Goal: Task Accomplishment & Management: Manage account settings

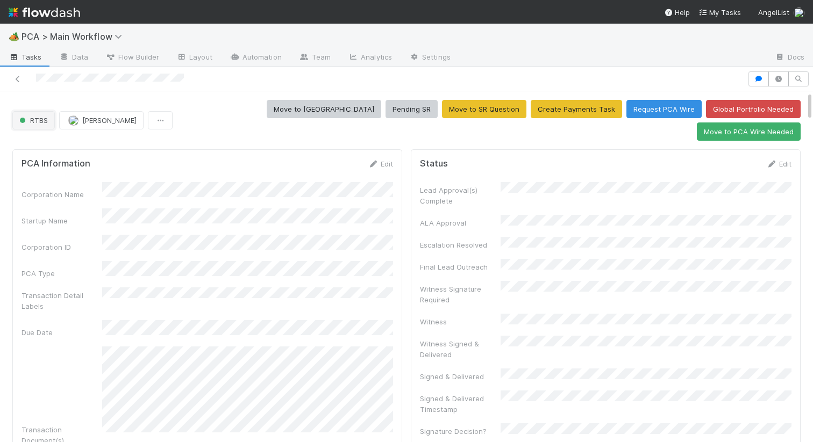
click at [38, 113] on button "RTBS" at bounding box center [33, 120] width 42 height 18
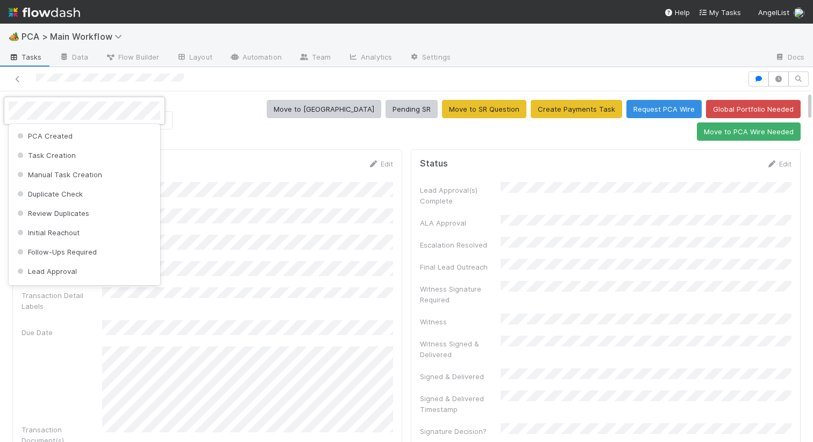
scroll to position [196, 0]
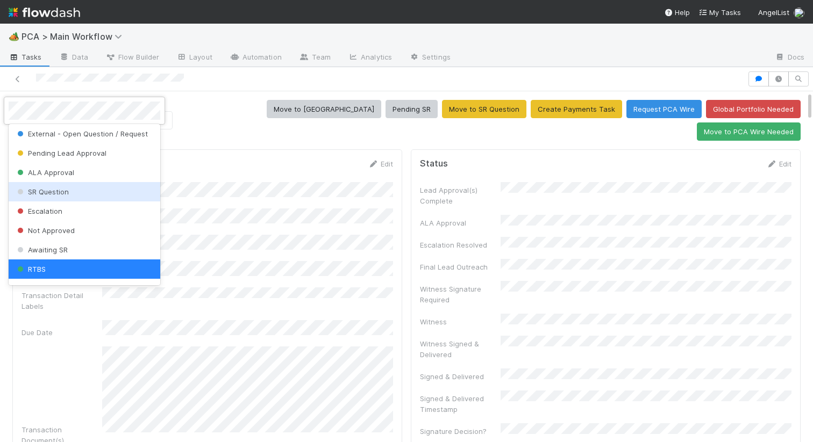
click at [41, 192] on span "SR Question" at bounding box center [42, 192] width 54 height 9
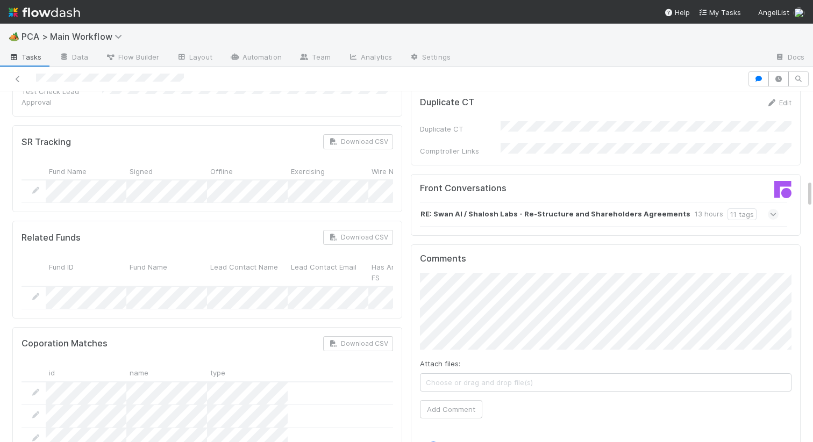
scroll to position [1156, 0]
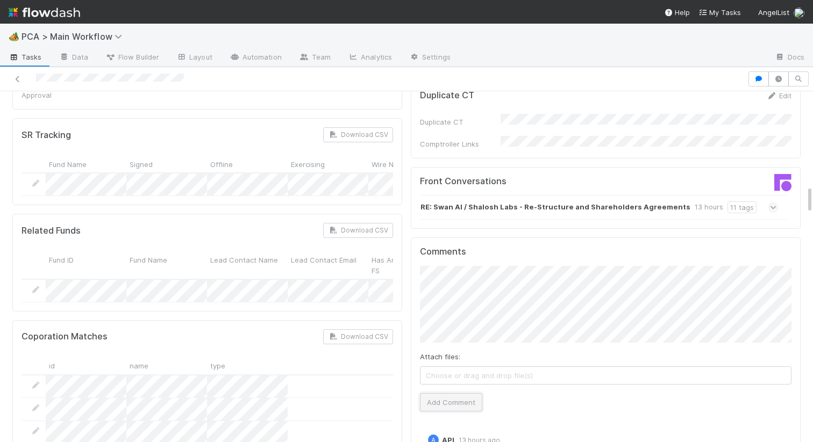
click at [464, 394] on button "Add Comment" at bounding box center [451, 403] width 62 height 18
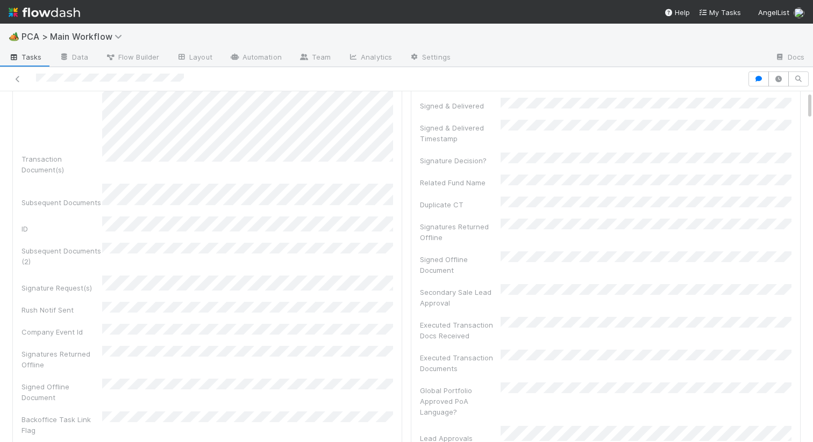
scroll to position [0, 0]
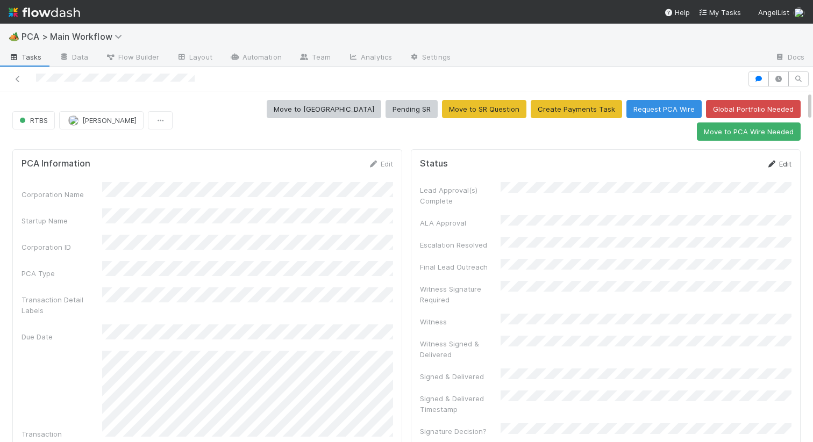
click at [783, 160] on link "Edit" at bounding box center [778, 164] width 25 height 9
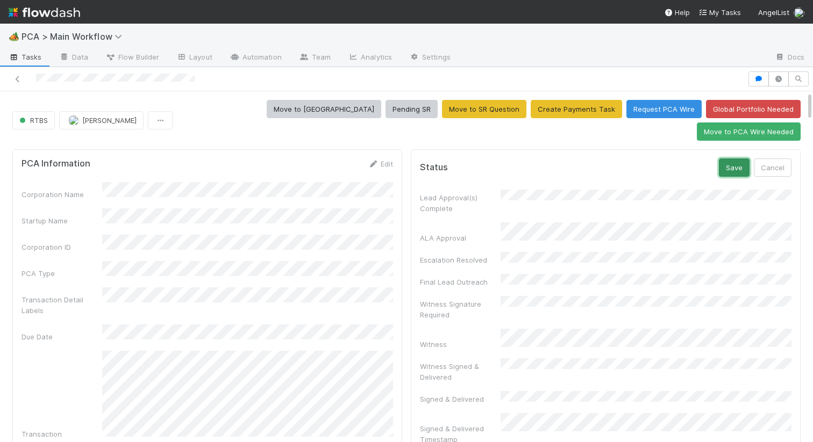
click at [737, 159] on button "Save" at bounding box center [734, 168] width 31 height 18
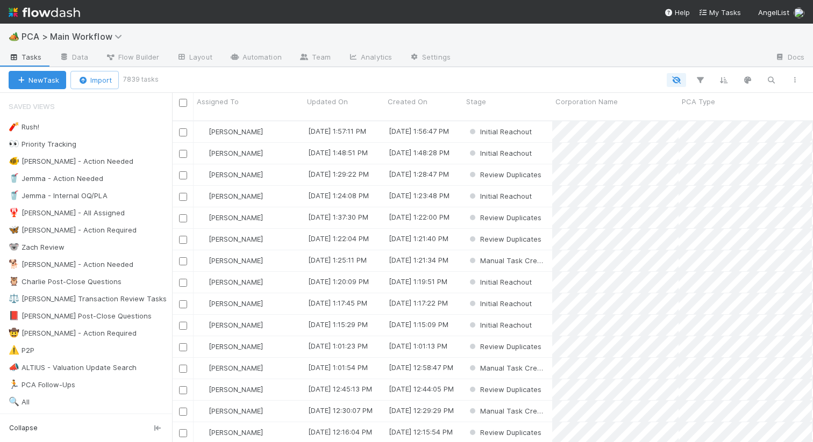
scroll to position [0, 1]
click at [91, 226] on div "🦋 [PERSON_NAME] - Action Required" at bounding box center [73, 230] width 128 height 13
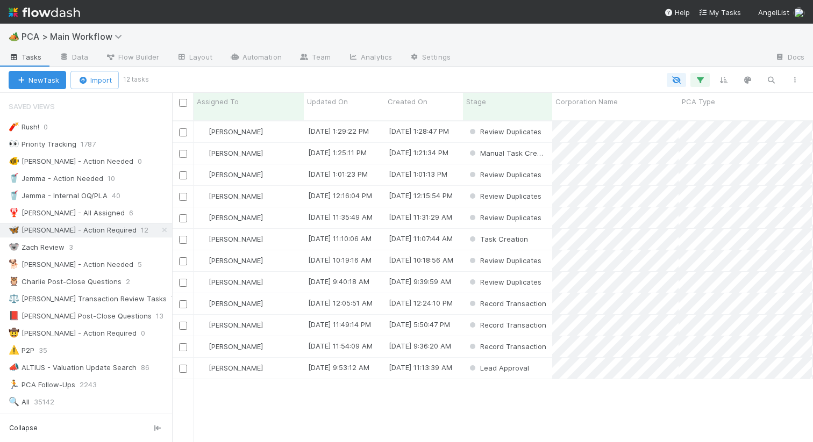
scroll to position [330, 641]
click at [332, 102] on span "Updated On" at bounding box center [327, 101] width 41 height 11
click at [344, 123] on div "Sort Oldest → Newest" at bounding box center [369, 122] width 123 height 16
click at [289, 125] on div "[PERSON_NAME]" at bounding box center [249, 131] width 110 height 21
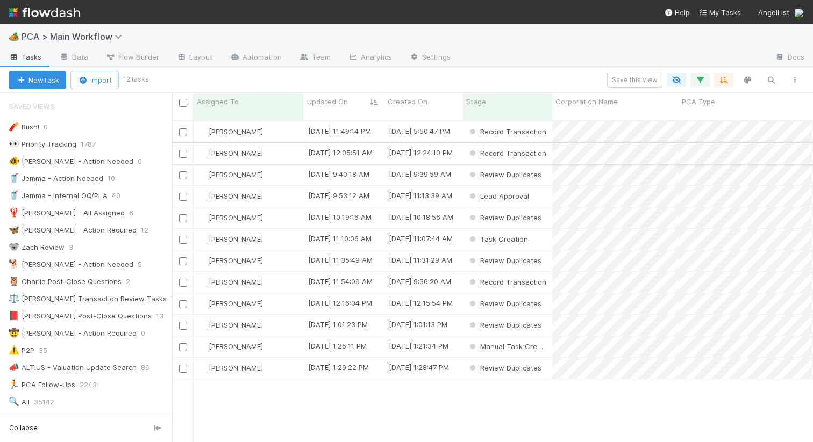
click at [281, 146] on div "[PERSON_NAME]" at bounding box center [249, 153] width 110 height 21
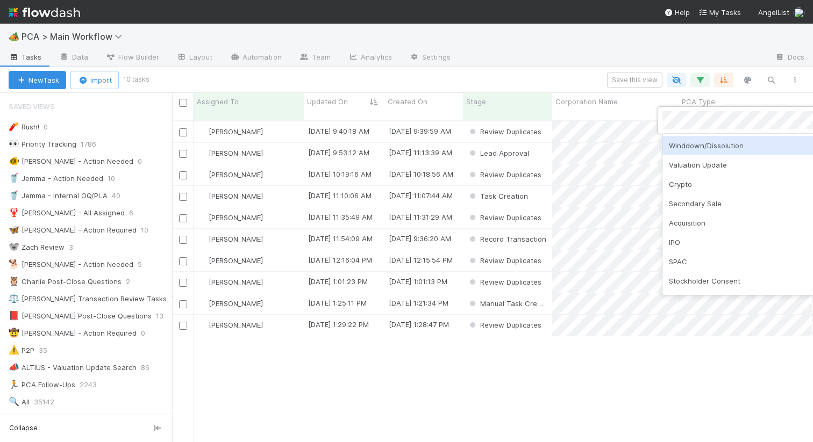
click at [642, 137] on div at bounding box center [406, 221] width 813 height 442
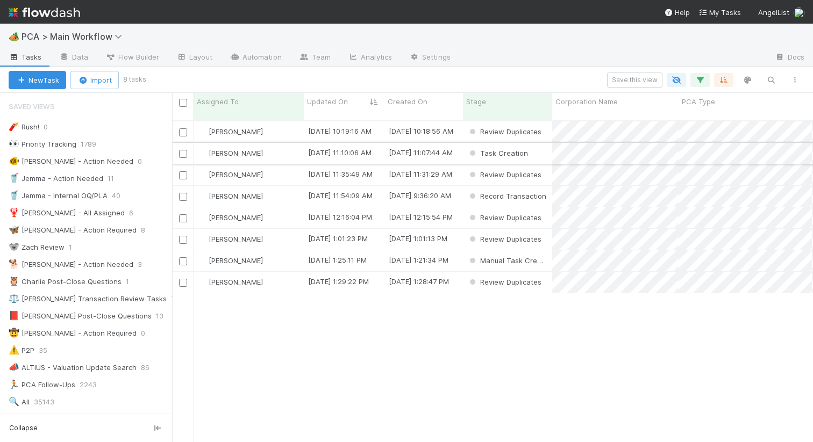
click at [537, 145] on div "Task Creation" at bounding box center [507, 153] width 89 height 21
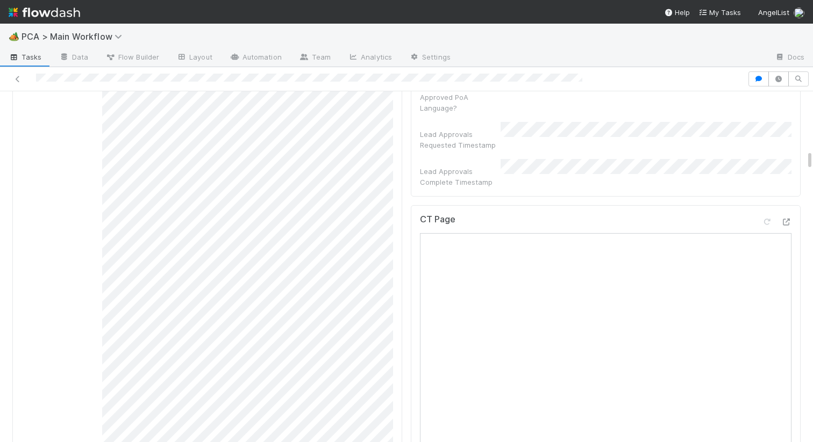
scroll to position [1012, 0]
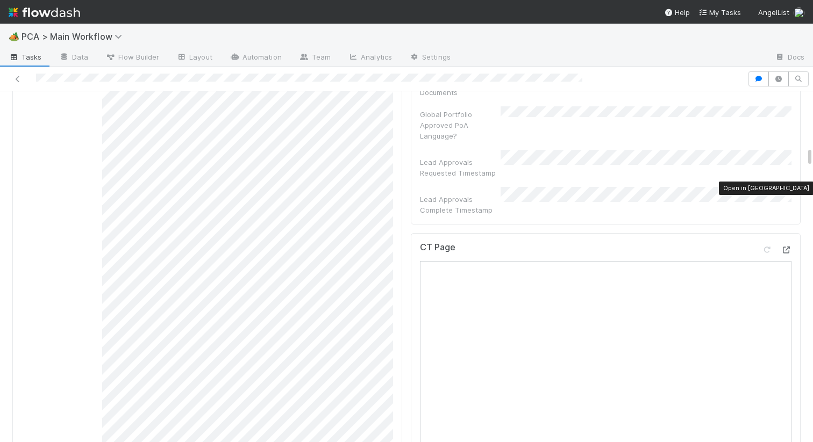
click at [787, 247] on icon at bounding box center [786, 250] width 11 height 7
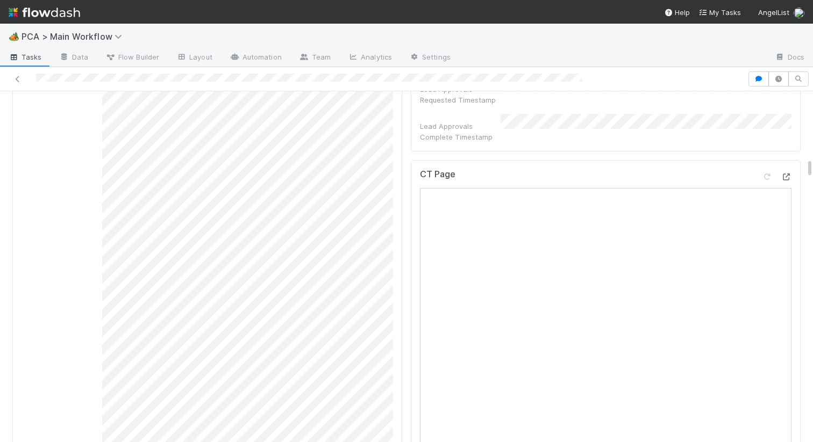
scroll to position [947, 0]
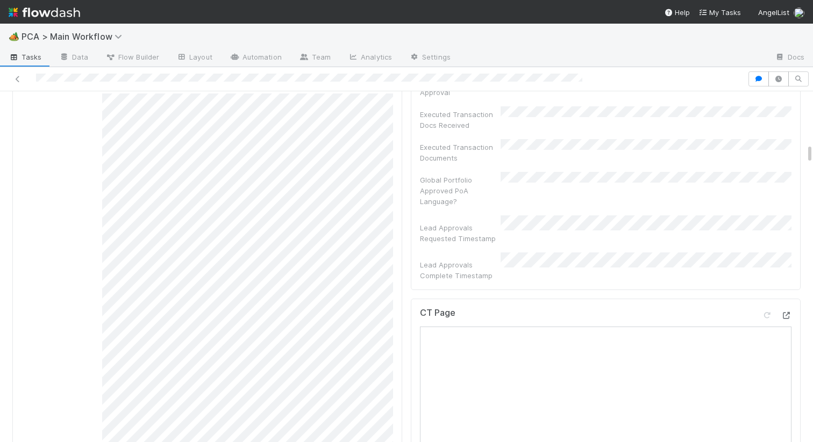
click at [781, 312] on icon at bounding box center [786, 315] width 11 height 7
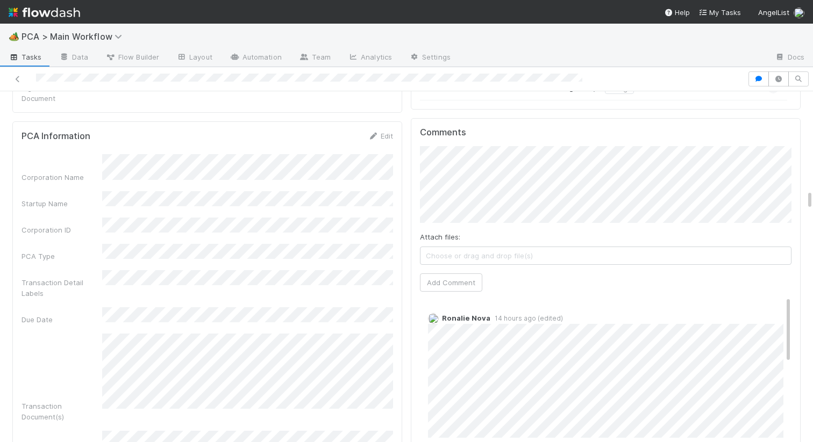
scroll to position [1762, 0]
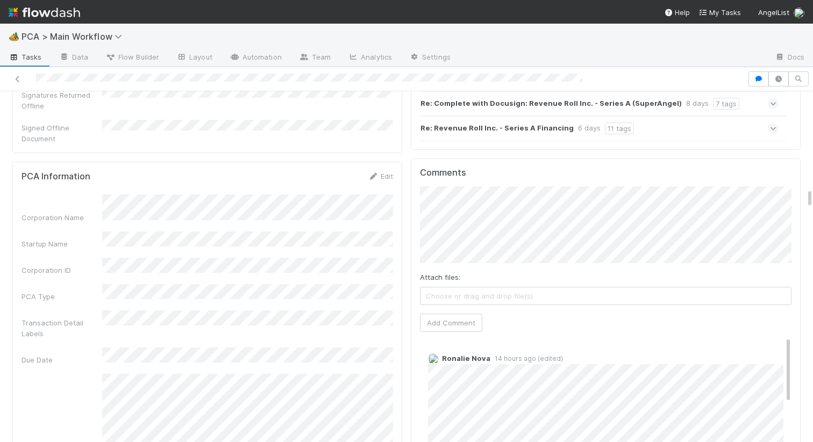
click at [449, 314] on button "Add Comment" at bounding box center [451, 323] width 62 height 18
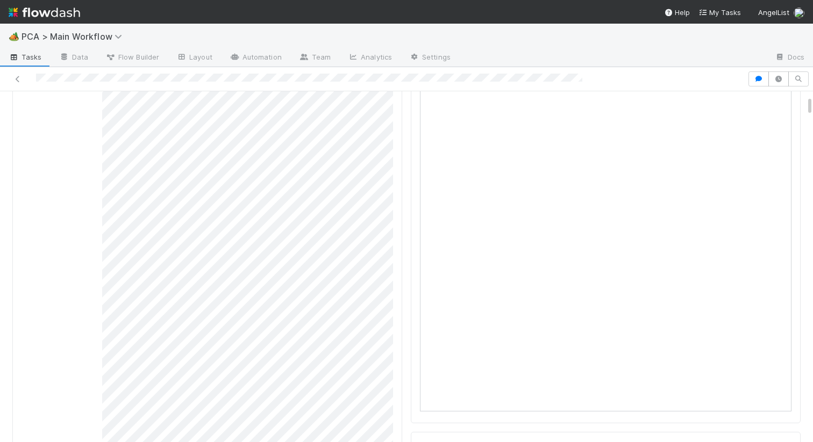
scroll to position [0, 0]
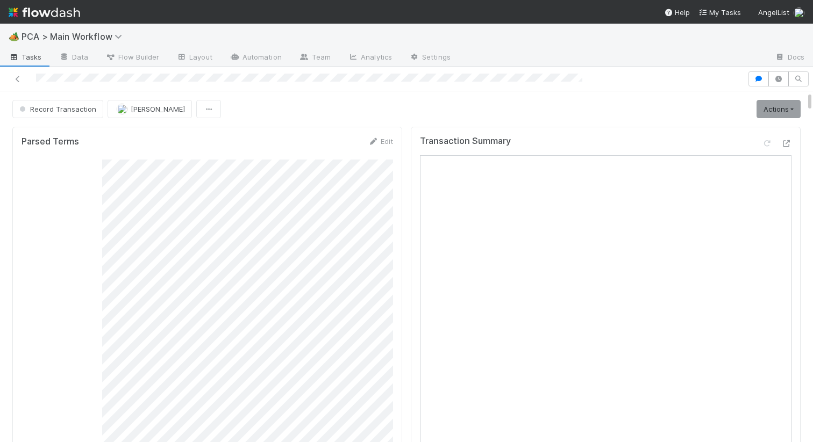
click at [57, 107] on span "Record Transaction" at bounding box center [56, 109] width 79 height 9
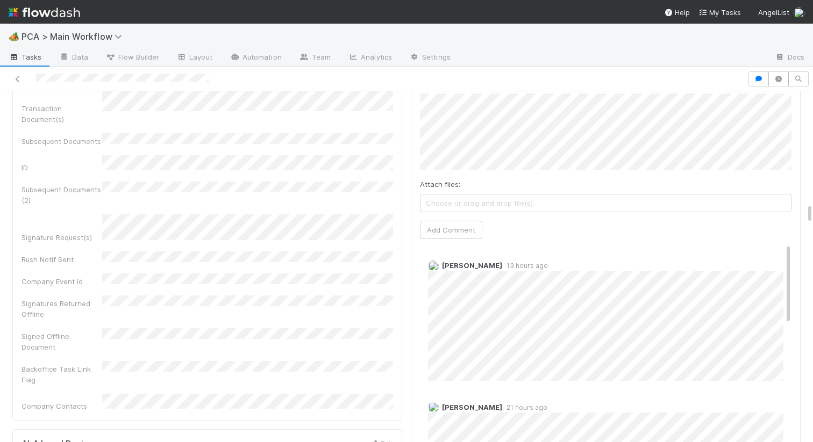
click at [425, 252] on div "Meg Castanare 13 hours ago" at bounding box center [605, 316] width 371 height 128
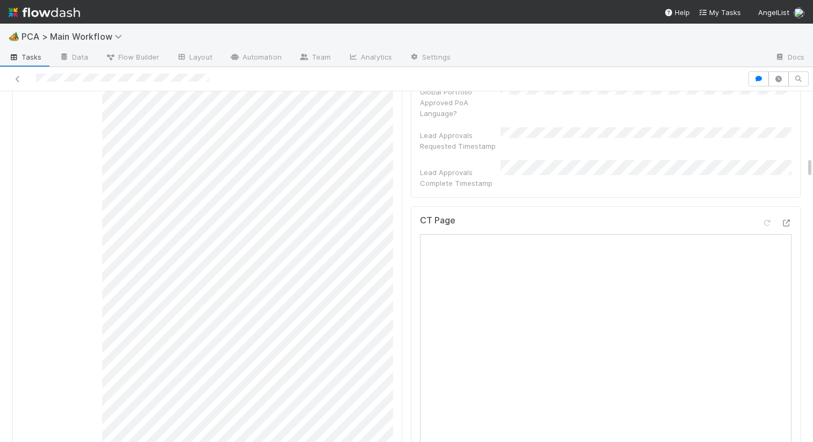
scroll to position [1018, 0]
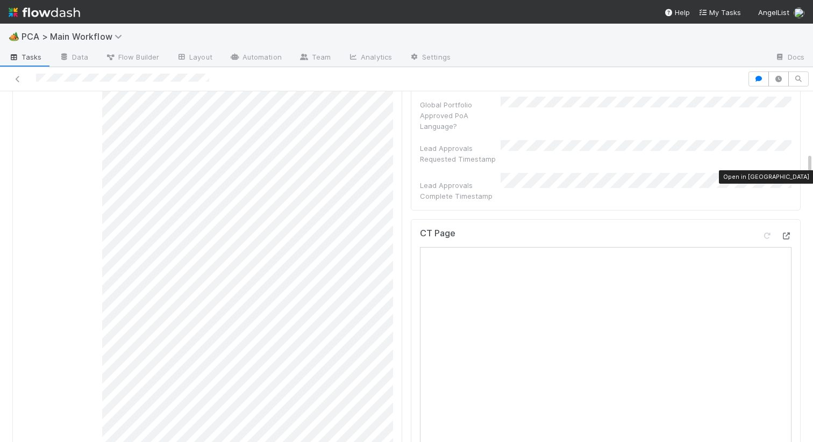
click at [783, 231] on div at bounding box center [786, 236] width 11 height 11
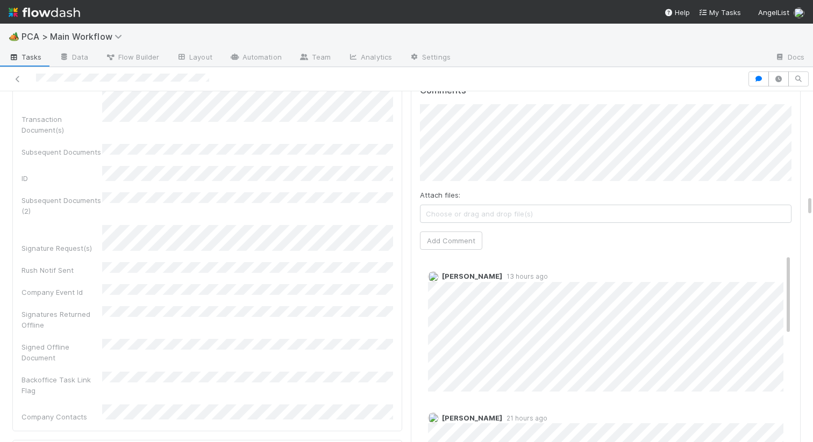
scroll to position [1897, 0]
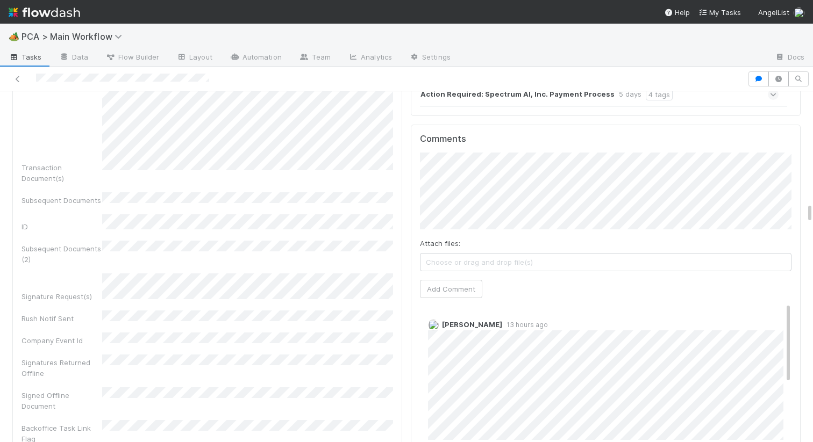
scroll to position [1710, 0]
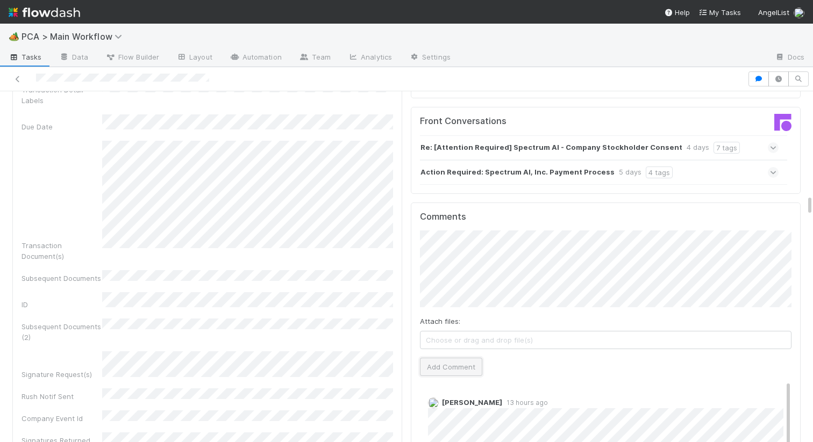
click at [454, 358] on button "Add Comment" at bounding box center [451, 367] width 62 height 18
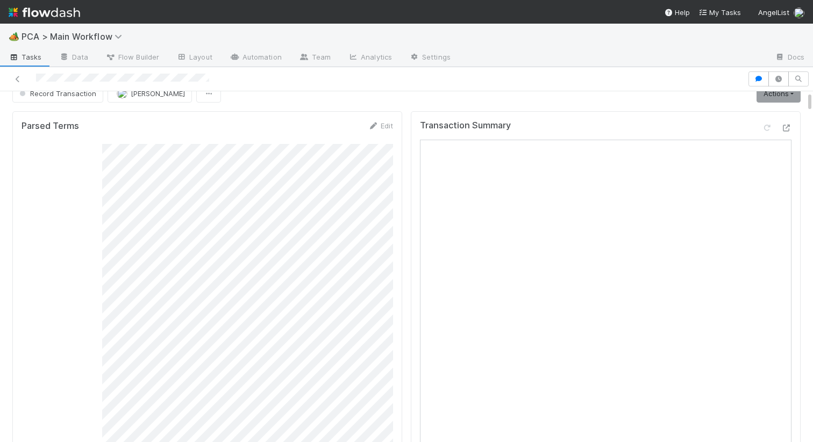
scroll to position [0, 0]
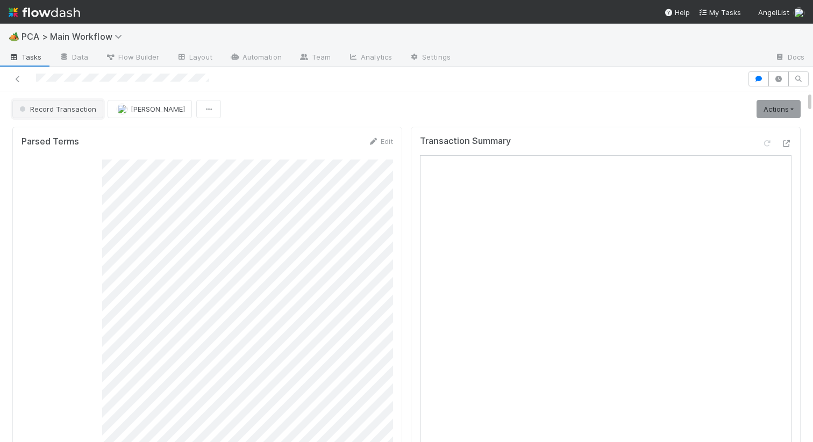
click at [65, 109] on span "Record Transaction" at bounding box center [56, 109] width 79 height 9
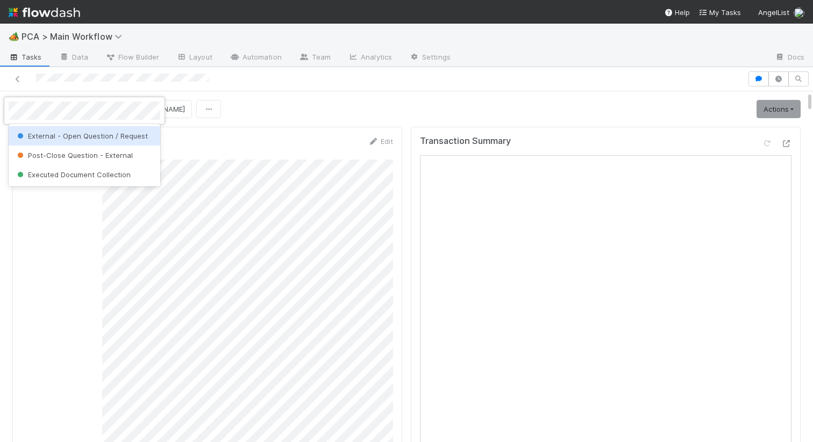
click at [68, 133] on span "External - Open Question / Request" at bounding box center [81, 136] width 133 height 9
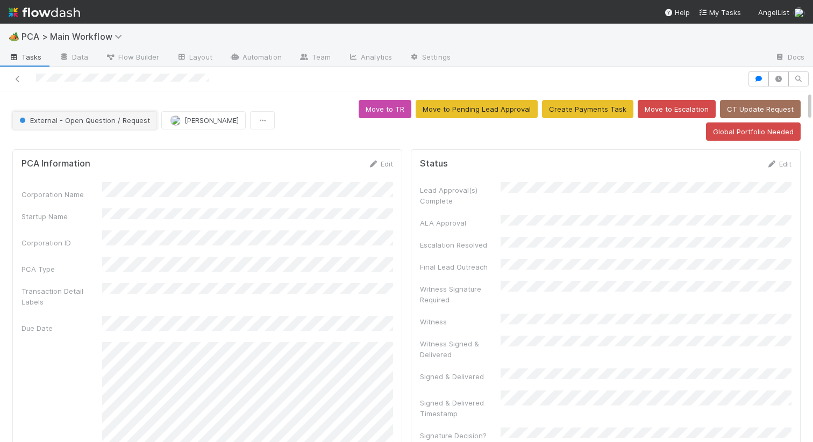
click at [108, 119] on span "External - Open Question / Request" at bounding box center [83, 120] width 133 height 9
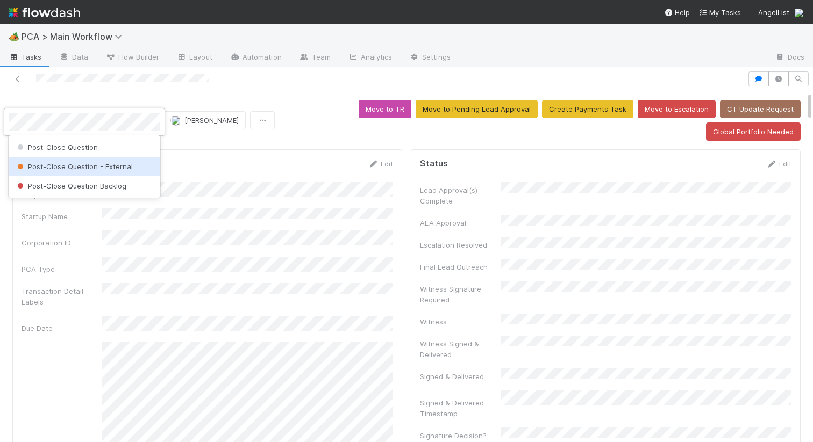
click at [88, 167] on span "Post-Close Question - External" at bounding box center [74, 166] width 118 height 9
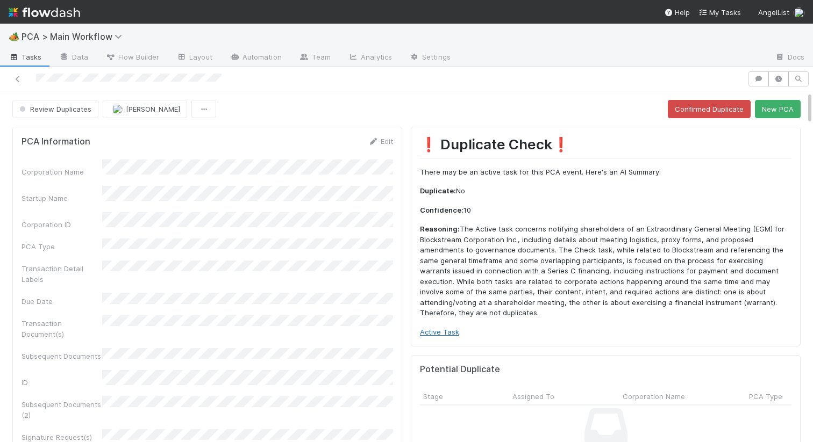
click at [448, 328] on link "Active Task" at bounding box center [439, 332] width 39 height 9
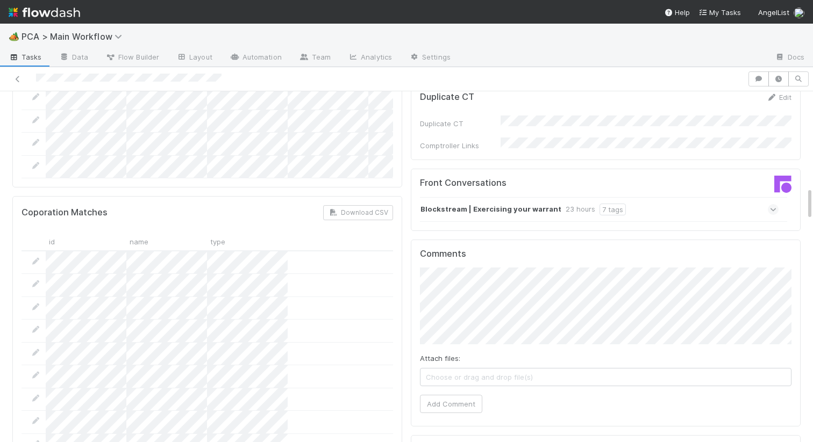
scroll to position [997, 0]
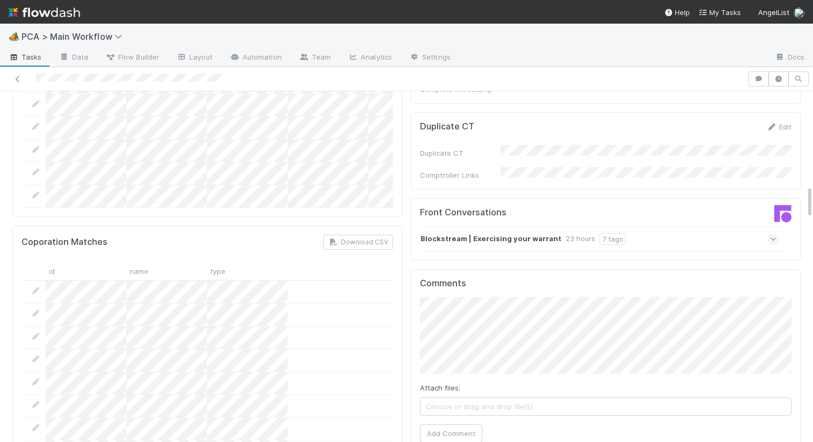
click at [462, 233] on strong "Blockstream | Exercising your warrant" at bounding box center [490, 239] width 141 height 12
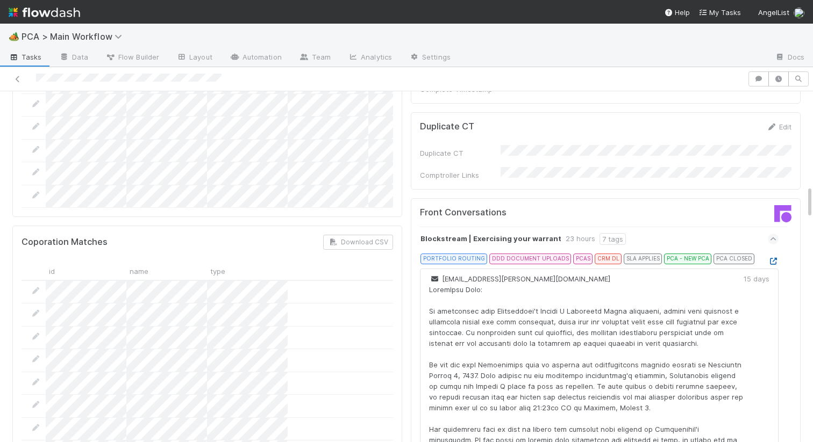
click at [773, 258] on icon at bounding box center [773, 261] width 11 height 7
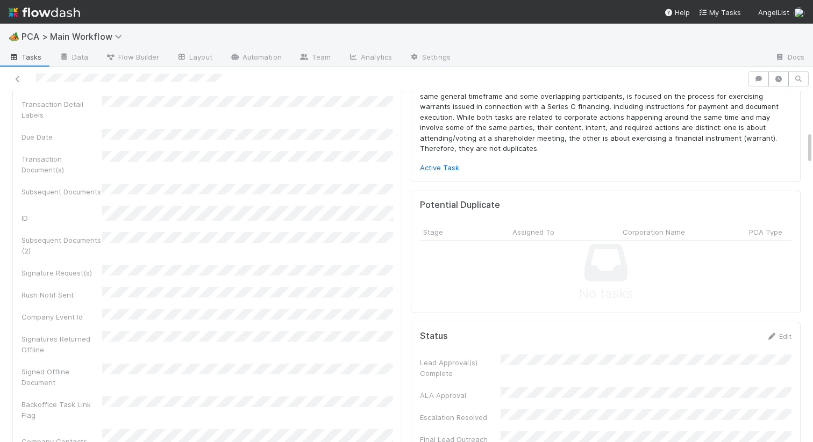
scroll to position [0, 0]
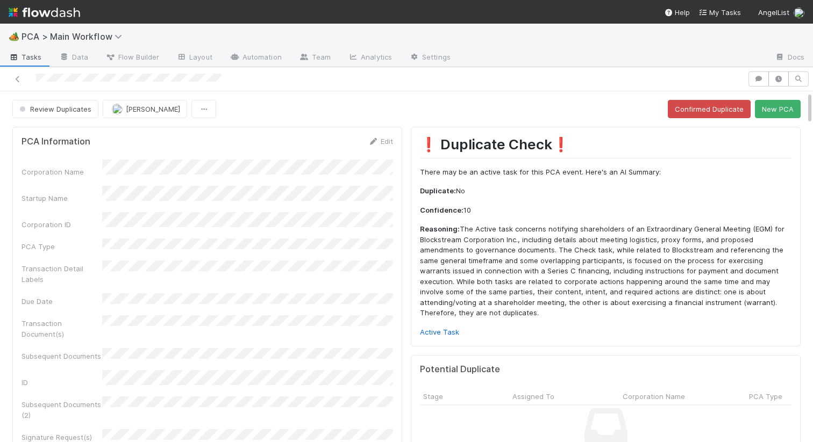
click at [388, 146] on div "Edit" at bounding box center [380, 141] width 25 height 11
click at [371, 136] on div "Edit" at bounding box center [380, 141] width 25 height 11
click at [378, 141] on icon at bounding box center [373, 141] width 11 height 7
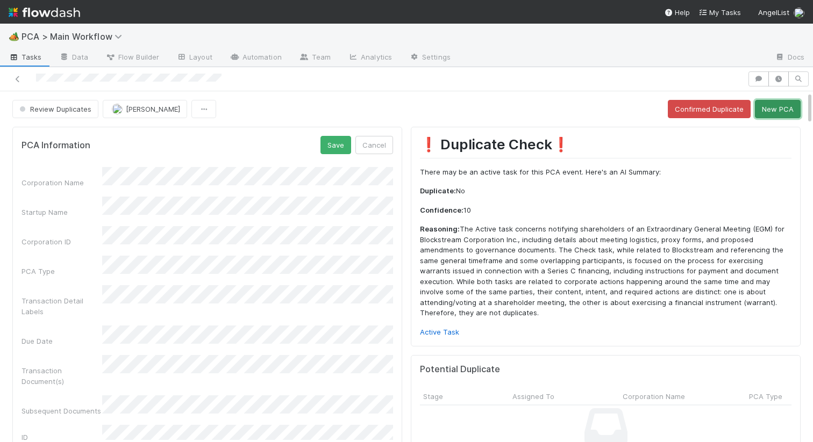
click at [786, 100] on button "New PCA" at bounding box center [778, 109] width 46 height 18
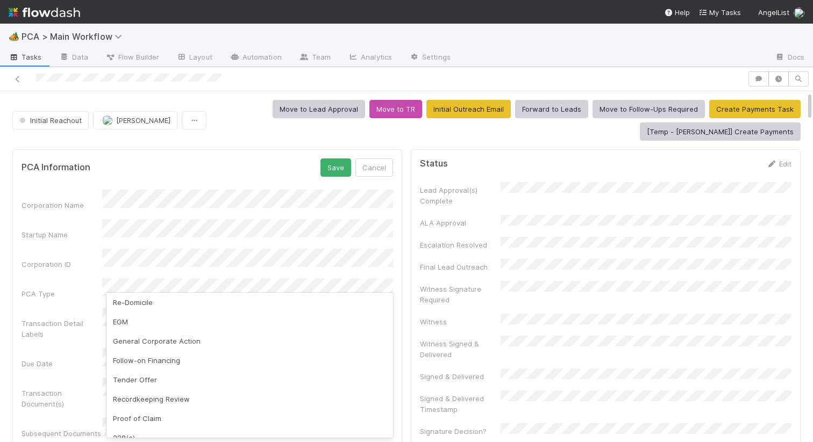
scroll to position [70, 0]
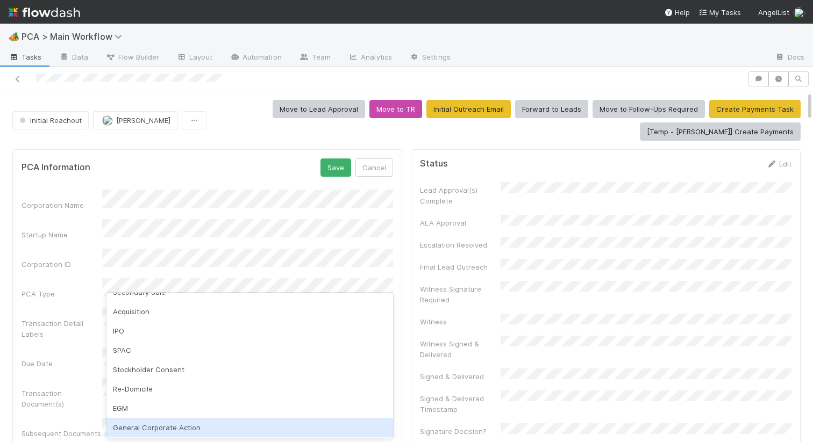
click at [129, 429] on div "General Corporate Action" at bounding box center [249, 427] width 287 height 19
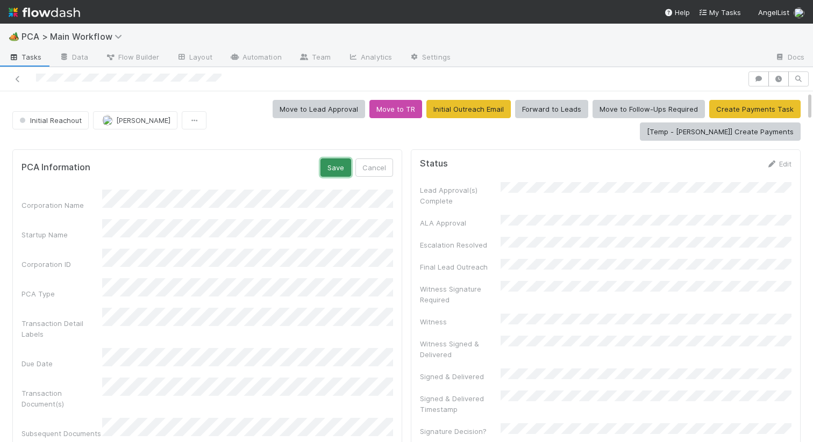
click at [339, 166] on button "Save" at bounding box center [335, 168] width 31 height 18
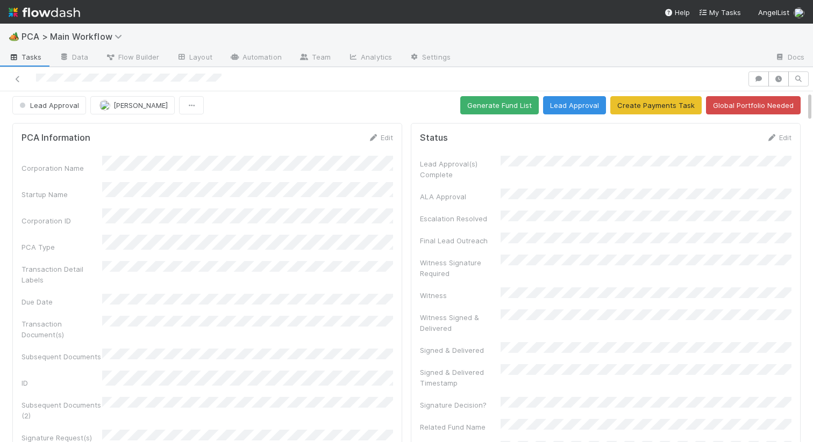
scroll to position [0, 0]
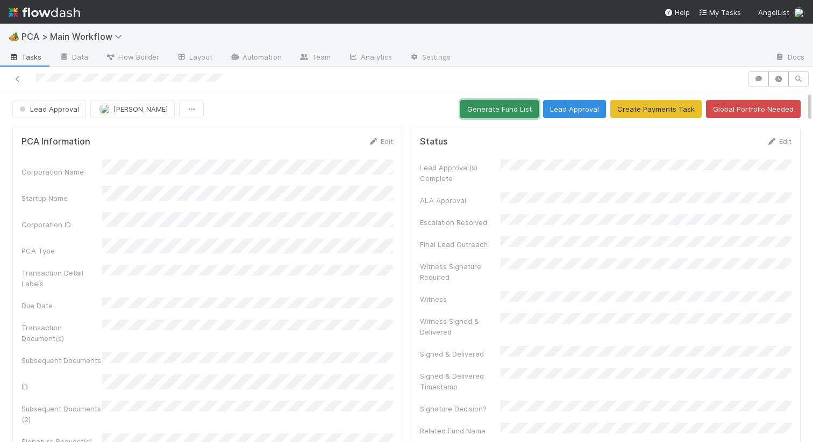
click at [484, 106] on button "Generate Fund List" at bounding box center [499, 109] width 78 height 18
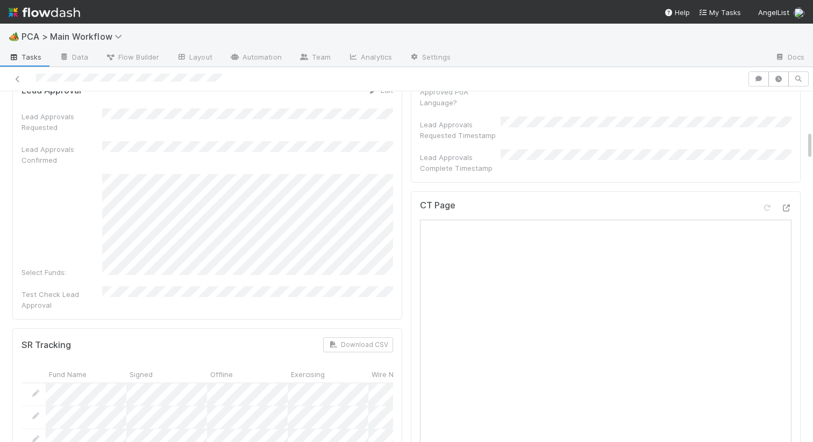
scroll to position [570, 0]
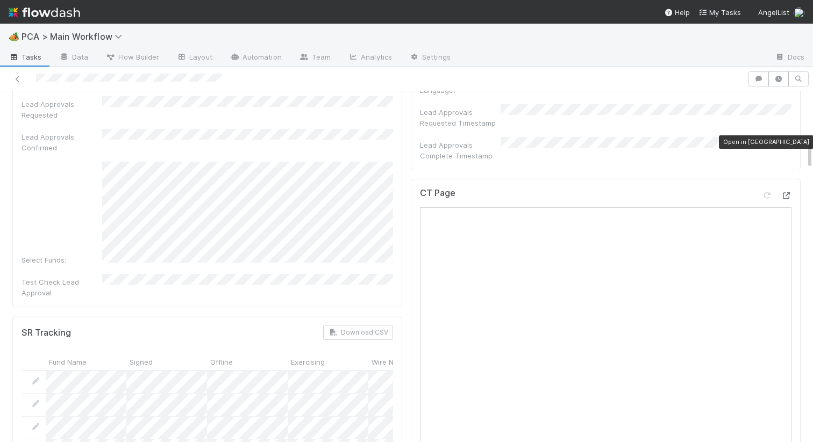
click at [785, 192] on icon at bounding box center [786, 195] width 11 height 7
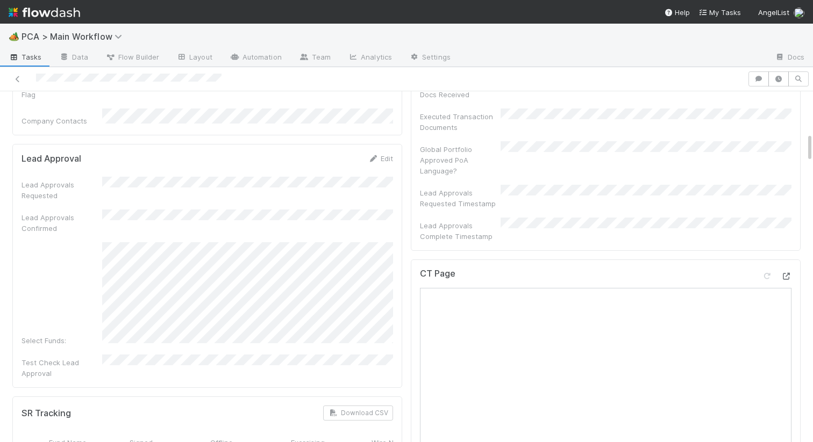
scroll to position [475, 0]
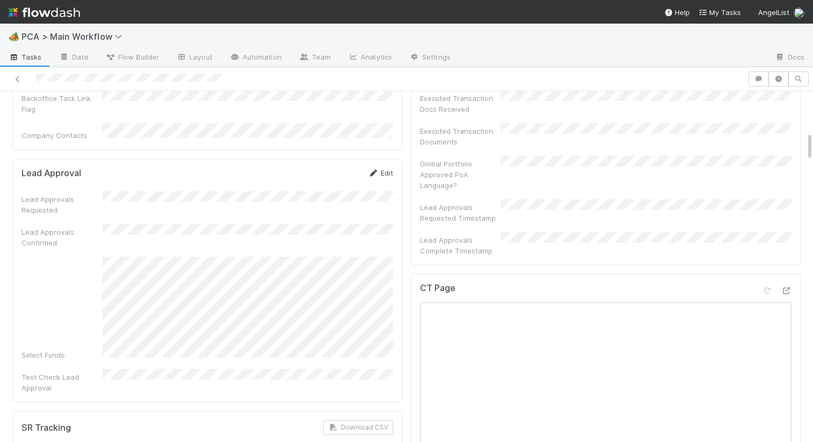
click at [388, 169] on link "Edit" at bounding box center [380, 173] width 25 height 9
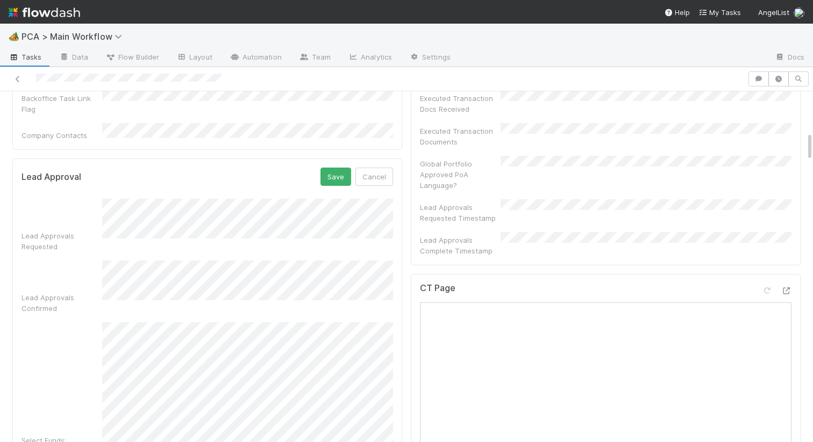
click at [203, 374] on div "Lead Approvals Requested Lead Approvals Confirmed Select Funds: Test Check Lead…" at bounding box center [207, 339] width 371 height 280
click at [343, 168] on button "Save" at bounding box center [335, 177] width 31 height 18
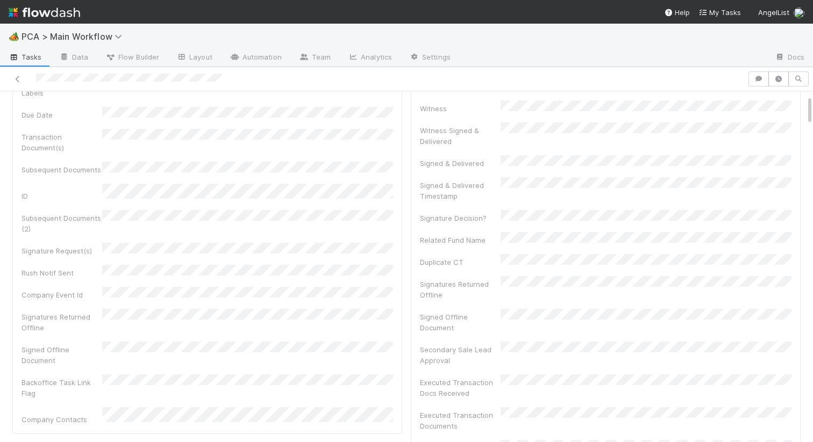
scroll to position [0, 0]
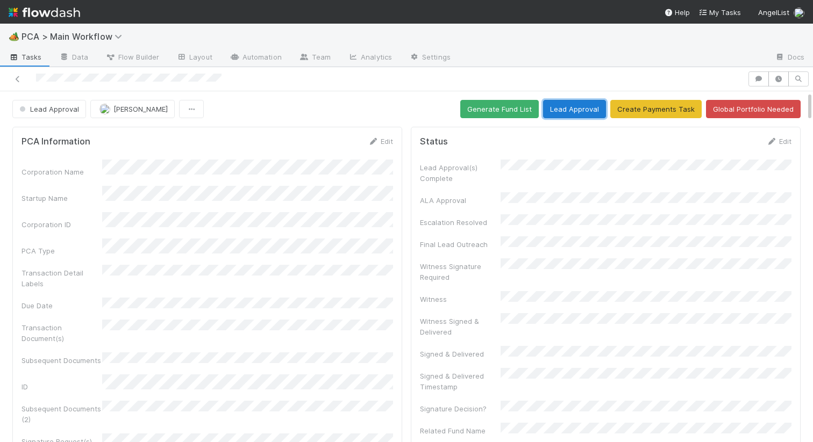
click at [584, 105] on button "Lead Approval" at bounding box center [574, 109] width 63 height 18
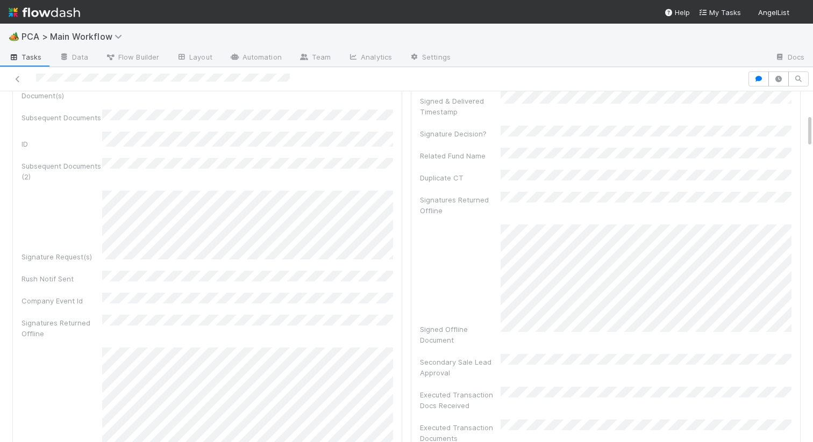
scroll to position [221, 0]
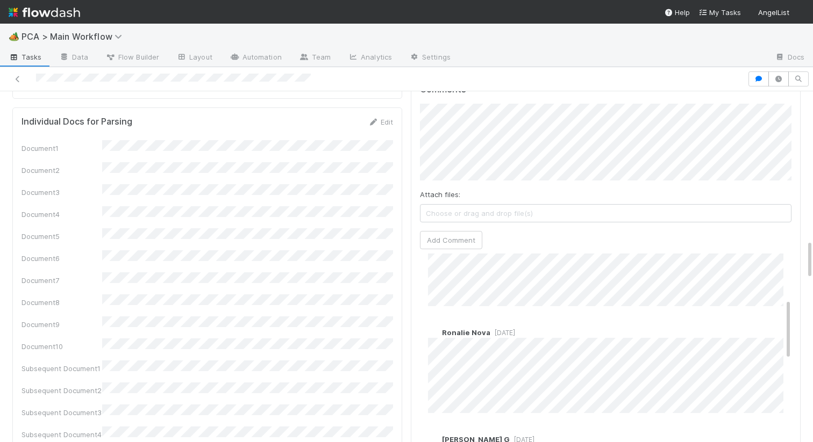
scroll to position [163, 0]
click at [520, 194] on div "Comments Attach files: Choose or drag and drop file(s) Add Comment [PERSON_NAME…" at bounding box center [605, 276] width 371 height 384
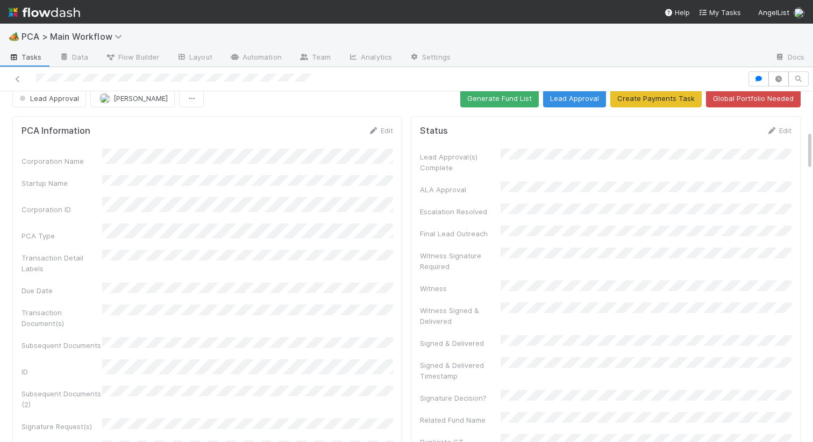
scroll to position [0, 0]
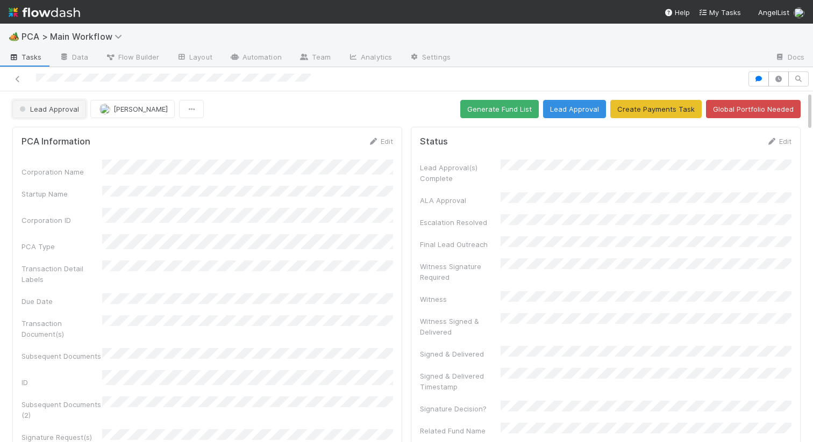
click at [48, 106] on span "Lead Approval" at bounding box center [48, 109] width 62 height 9
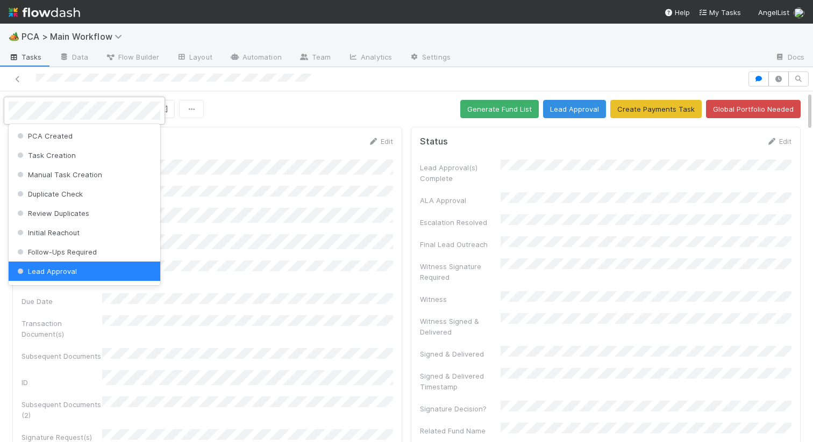
scroll to position [2, 0]
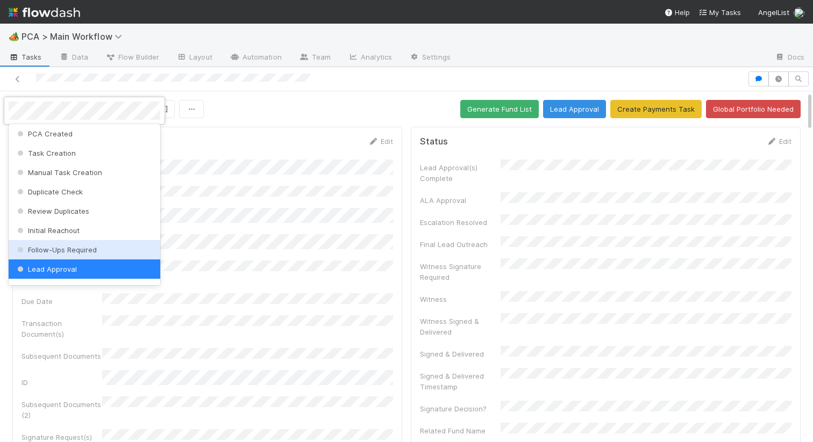
click at [42, 251] on span "Follow-Ups Required" at bounding box center [56, 250] width 82 height 9
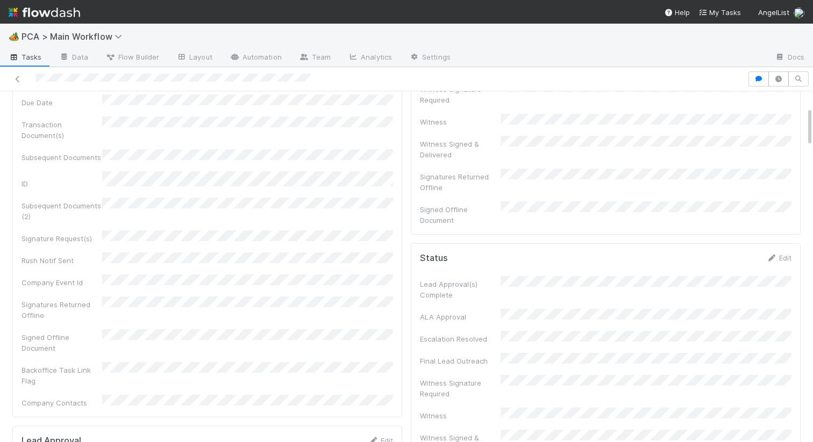
scroll to position [0, 0]
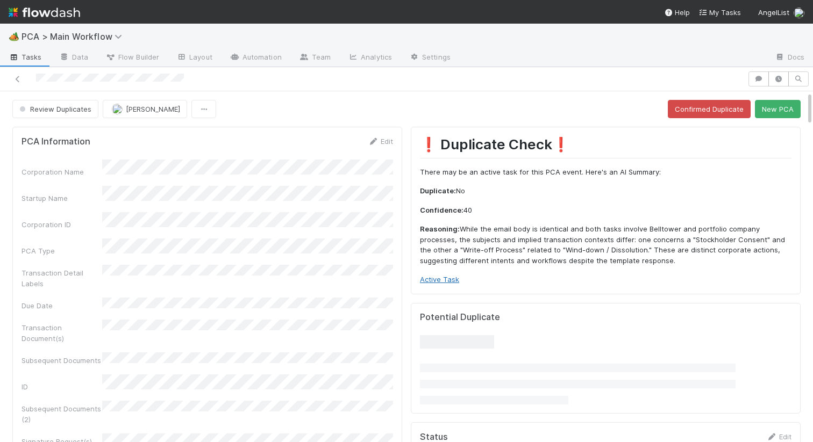
click at [421, 280] on link "Active Task" at bounding box center [439, 279] width 39 height 9
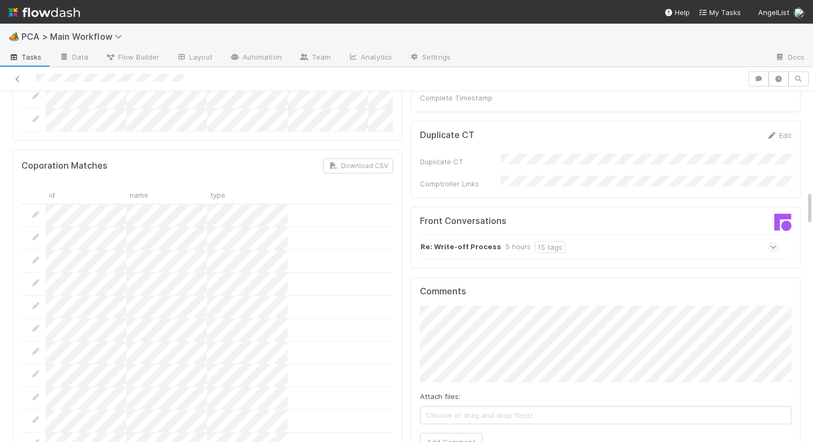
scroll to position [1014, 0]
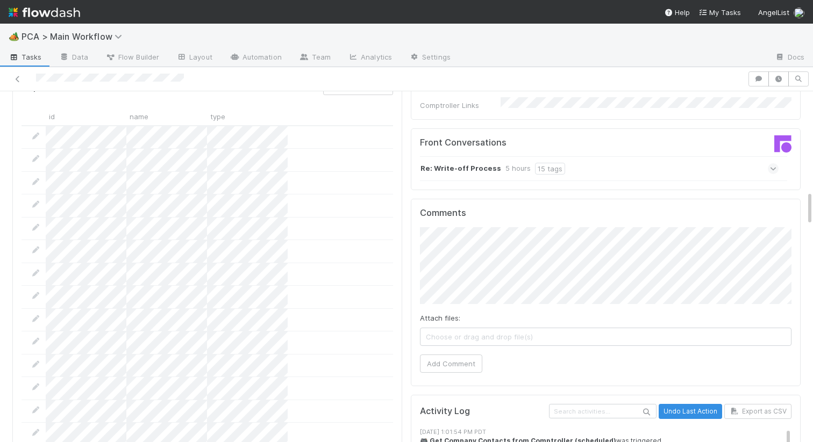
click at [490, 163] on strong "Re: Write-off Process" at bounding box center [460, 169] width 81 height 12
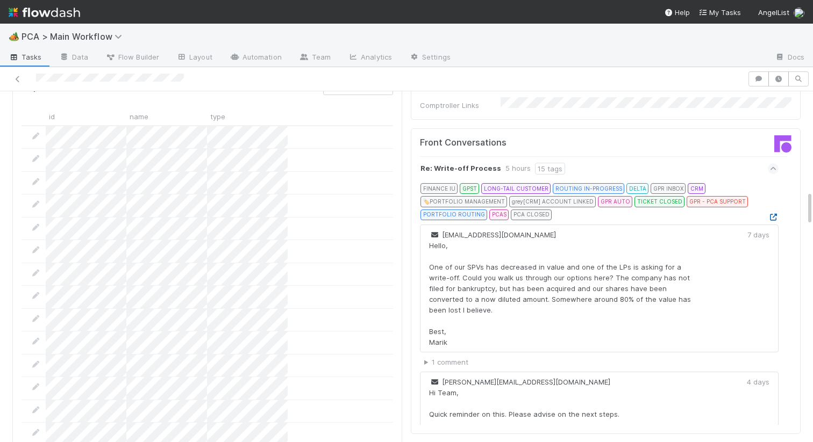
click at [775, 214] on icon at bounding box center [773, 217] width 11 height 7
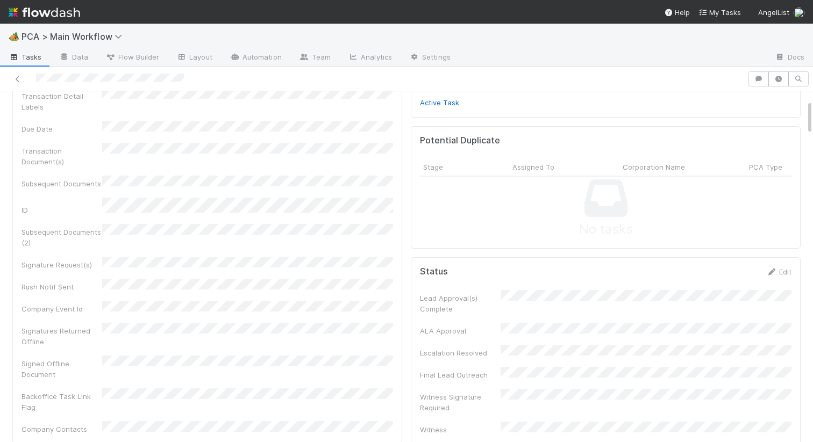
scroll to position [0, 0]
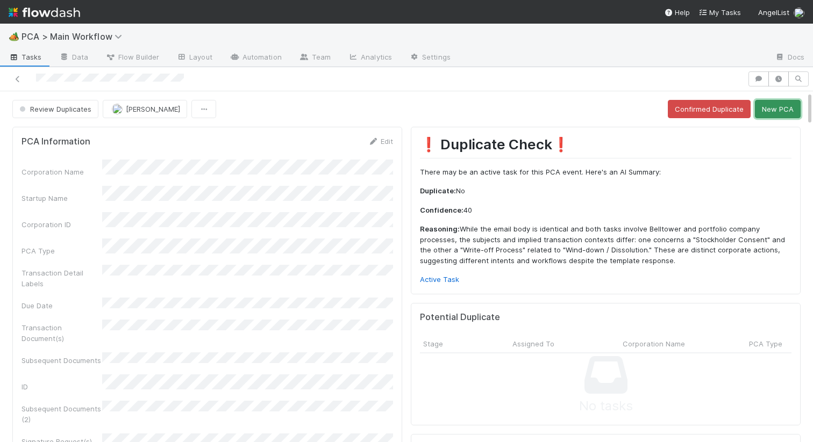
click at [770, 106] on button "New PCA" at bounding box center [778, 109] width 46 height 18
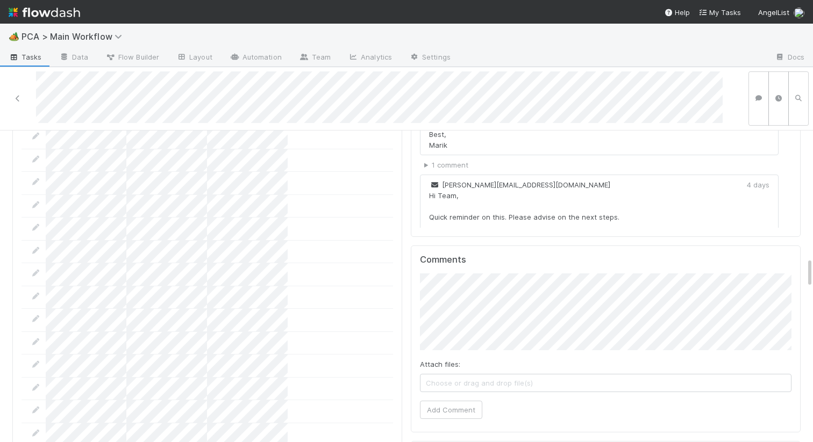
scroll to position [1499, 0]
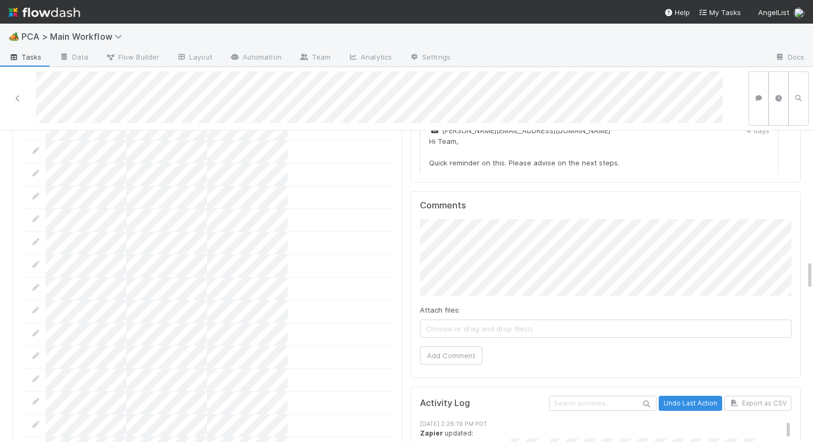
click at [416, 191] on div "Comments Attach files: Choose or drag and drop file(s) Add Comment" at bounding box center [606, 285] width 390 height 188
click at [444, 347] on button "Add Comment" at bounding box center [451, 356] width 62 height 18
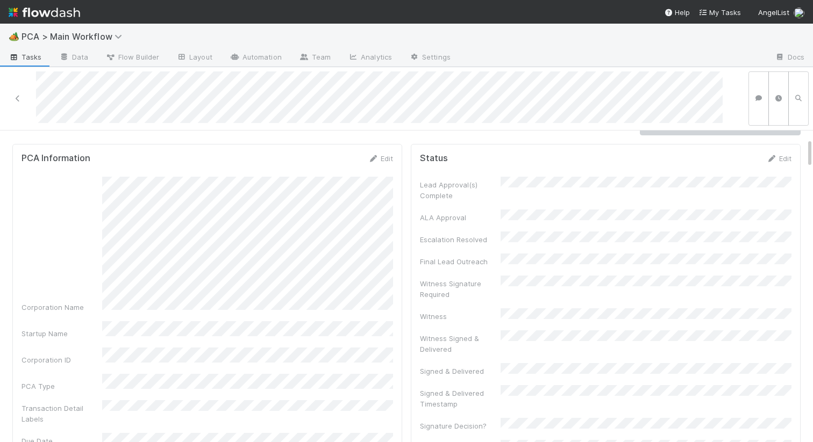
scroll to position [0, 0]
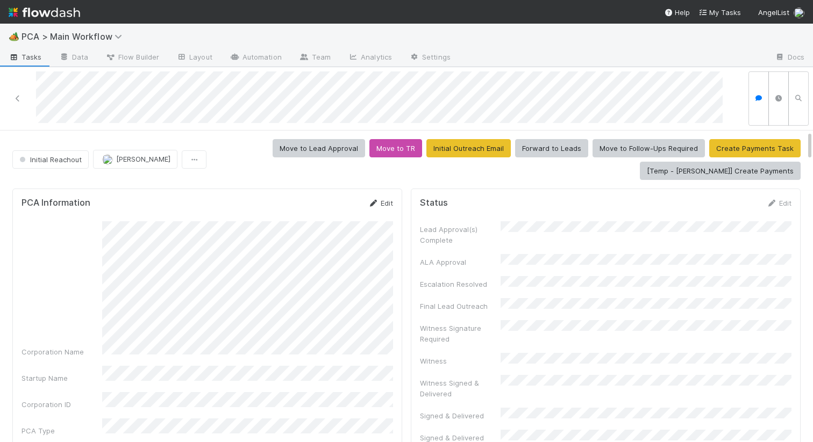
click at [373, 206] on link "Edit" at bounding box center [380, 203] width 25 height 9
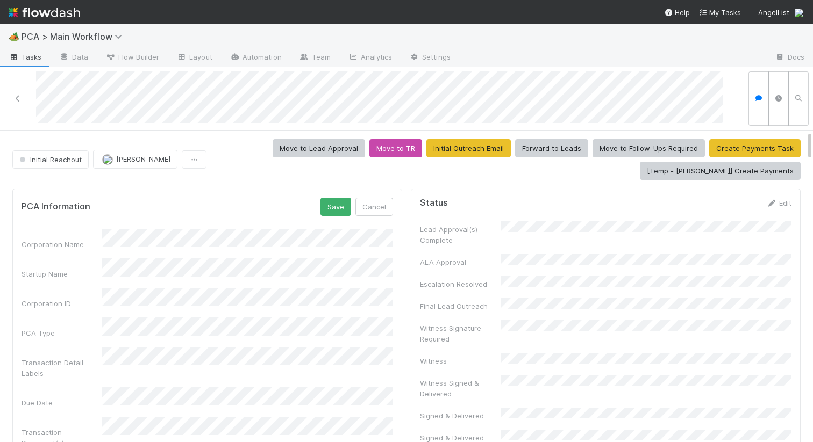
click at [68, 288] on div "Corporation ID" at bounding box center [207, 298] width 371 height 21
click at [234, 208] on div "PCA Information Save Cancel" at bounding box center [207, 207] width 371 height 18
click at [345, 206] on button "Save" at bounding box center [335, 207] width 31 height 18
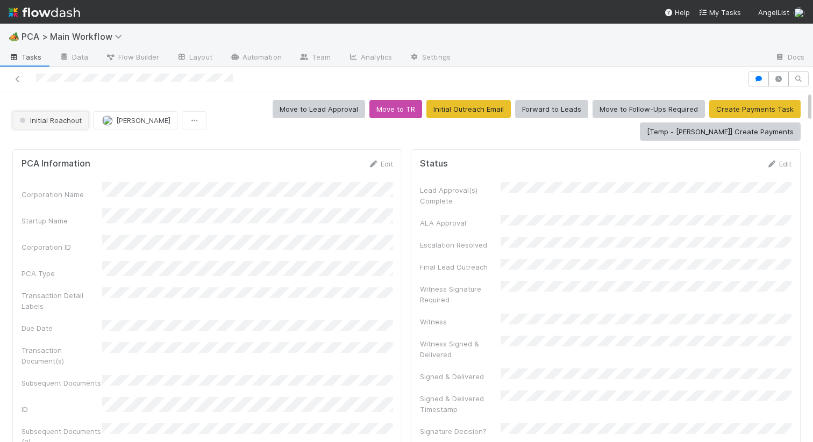
click at [41, 117] on span "Initial Reachout" at bounding box center [49, 120] width 65 height 9
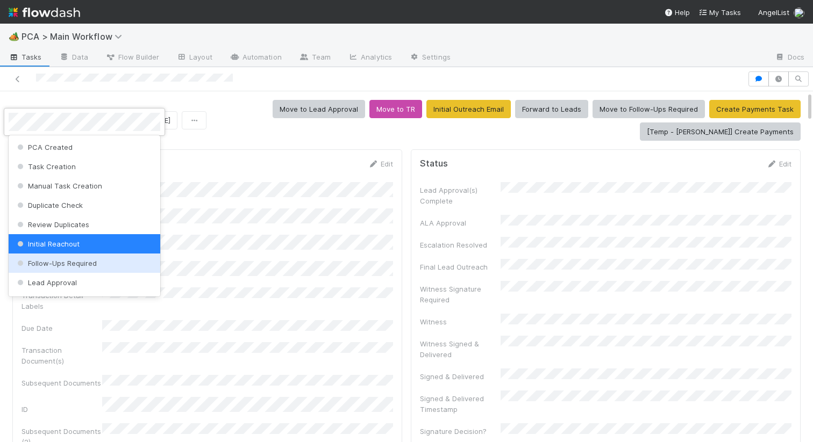
click at [51, 263] on span "Follow-Ups Required" at bounding box center [56, 263] width 82 height 9
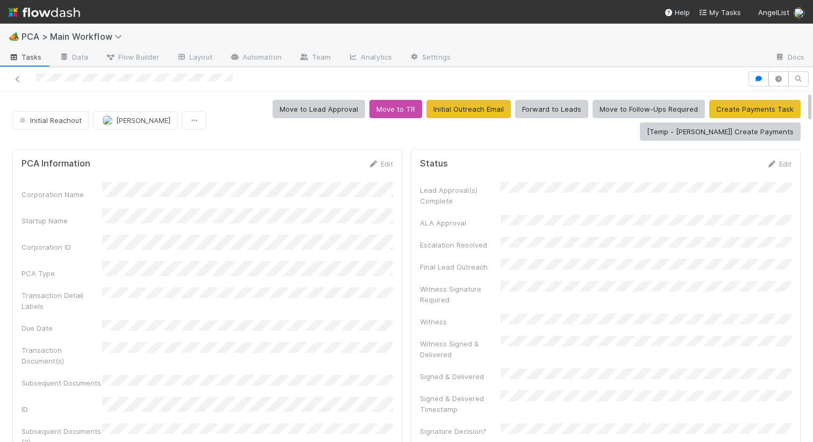
click at [388, 138] on div "Move to Lead Approval Move to TR Initial Outreach Email Forward to Leads Move t…" at bounding box center [506, 120] width 590 height 41
click at [374, 168] on div "Edit" at bounding box center [380, 164] width 25 height 11
click at [378, 167] on icon at bounding box center [373, 164] width 11 height 7
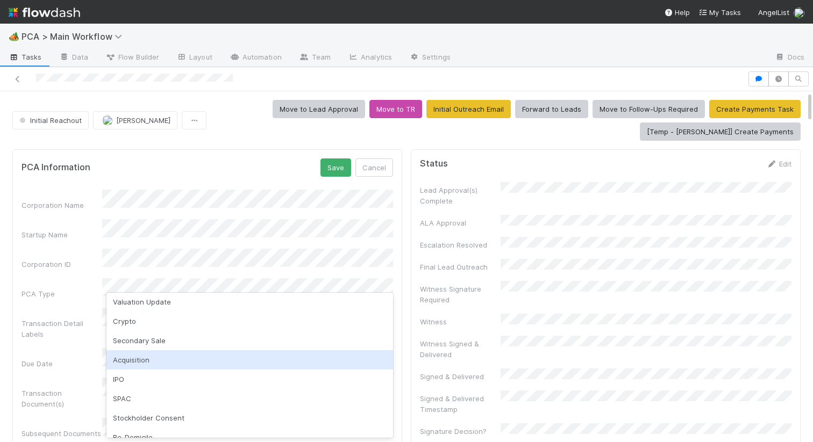
scroll to position [23, 0]
click at [159, 362] on div "Acquisition" at bounding box center [249, 359] width 287 height 19
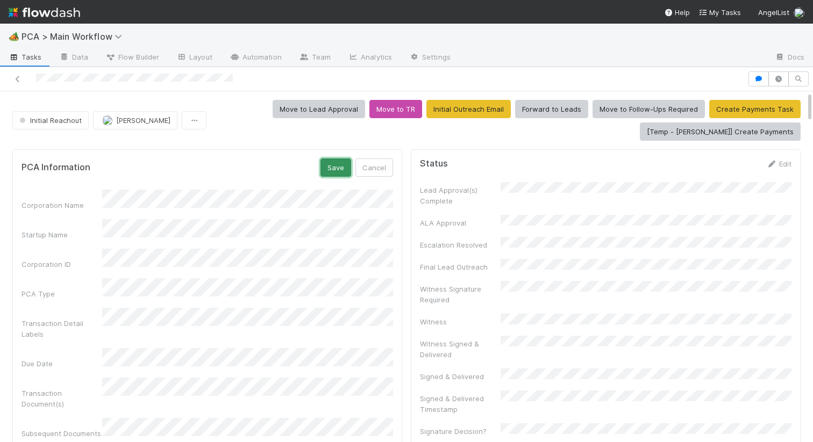
click at [331, 174] on button "Save" at bounding box center [335, 168] width 31 height 18
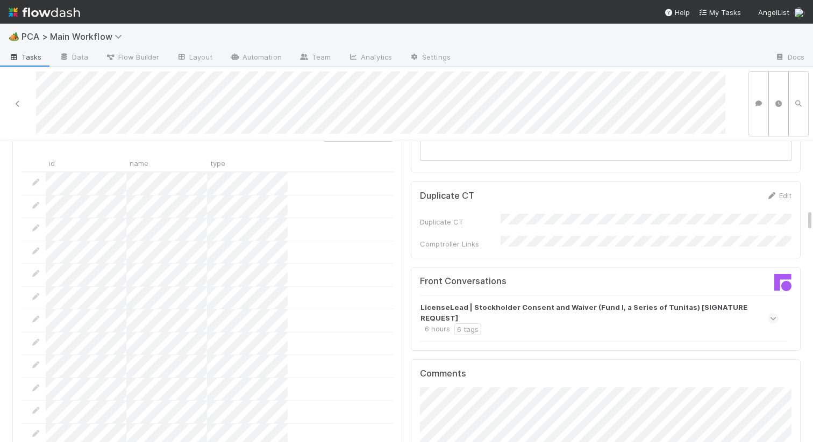
scroll to position [1176, 0]
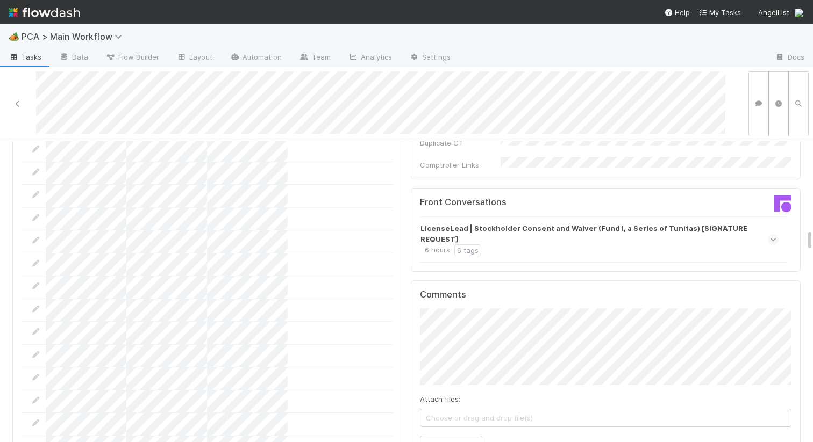
click at [597, 223] on strong "LicenseLead | Stockholder Consent and Waiver (Fund I, a Series of Tunitas) [SIG…" at bounding box center [597, 234] width 355 height 22
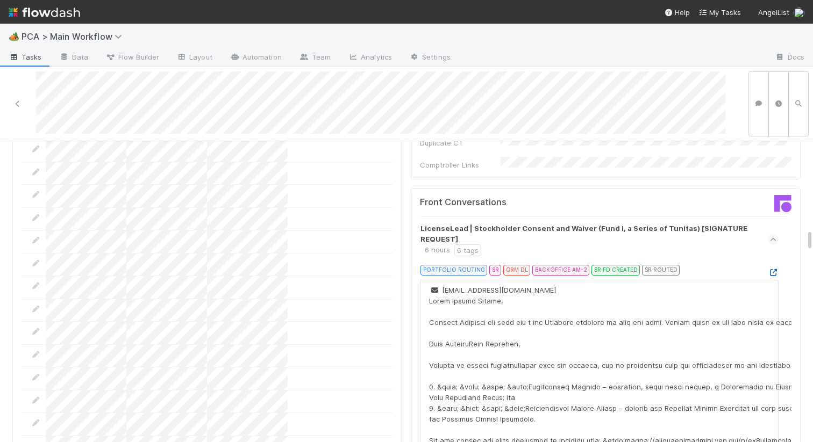
click at [773, 269] on icon at bounding box center [773, 272] width 11 height 7
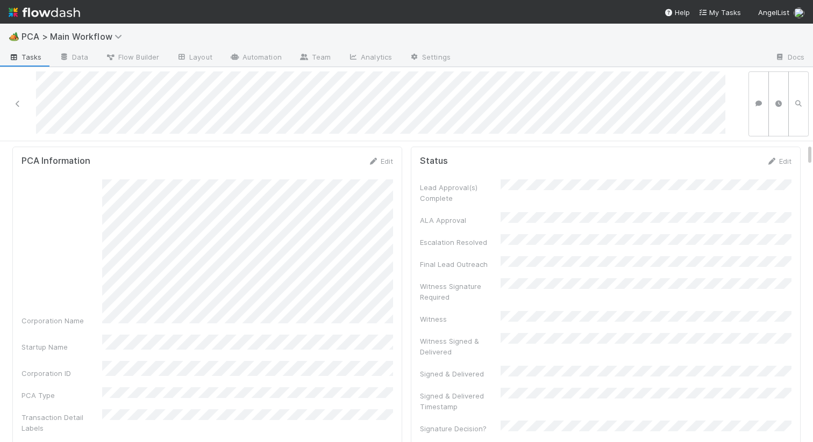
scroll to position [0, 0]
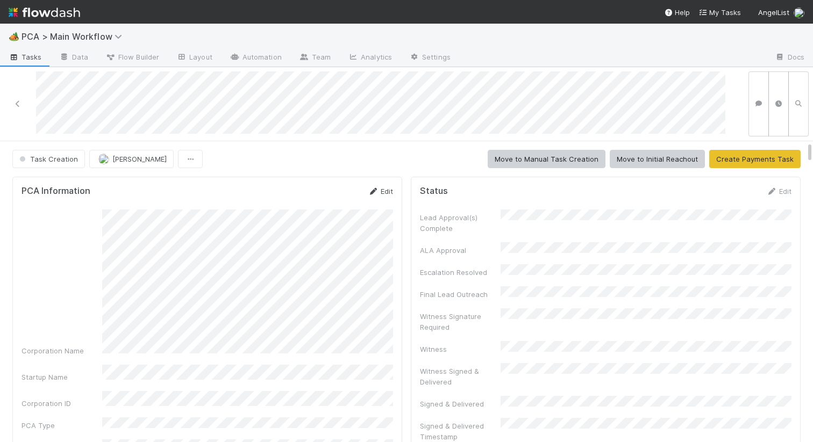
click at [381, 189] on link "Edit" at bounding box center [380, 191] width 25 height 9
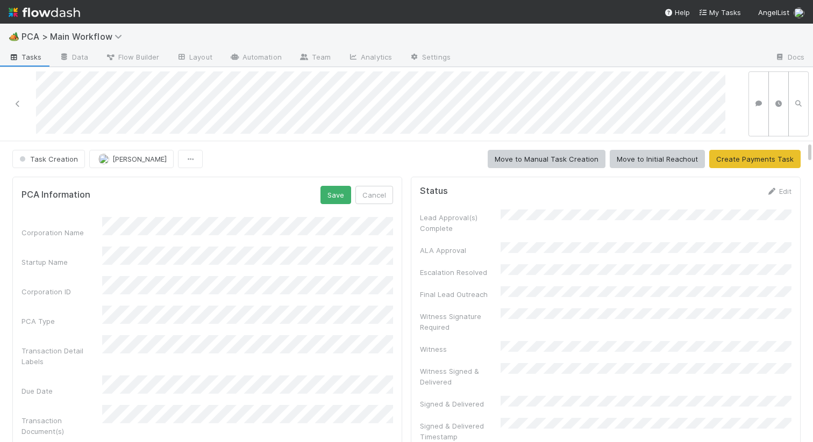
click at [339, 201] on button "Save" at bounding box center [335, 195] width 31 height 18
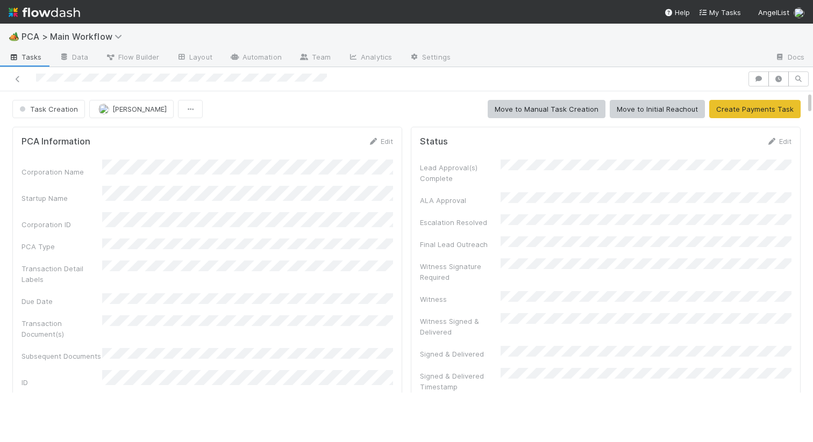
click at [380, 135] on div "PCA Information Edit Corporation Name Startup Name Corporation ID PCA Type Tran…" at bounding box center [207, 372] width 390 height 490
click at [380, 140] on link "Edit" at bounding box center [380, 141] width 25 height 9
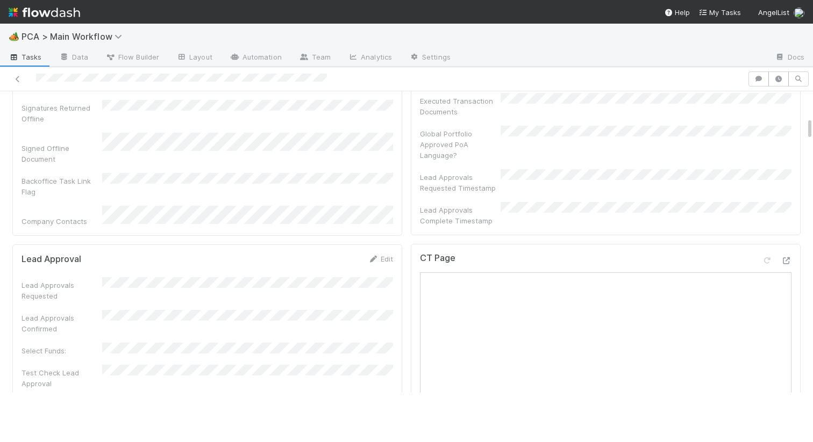
scroll to position [549, 0]
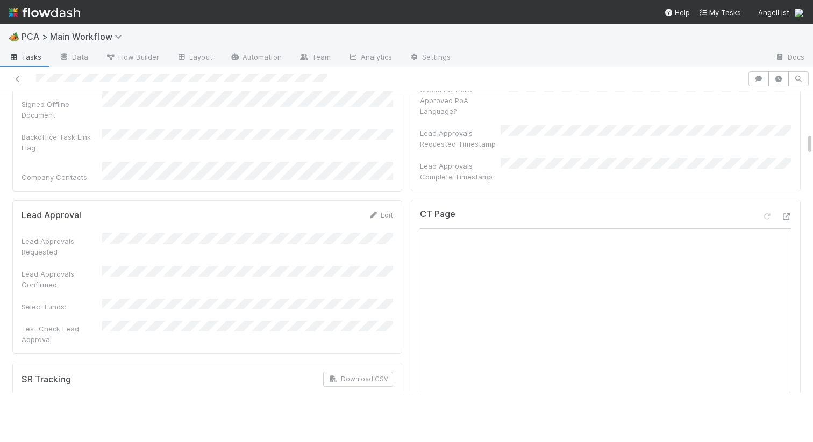
click at [782, 211] on div at bounding box center [776, 218] width 30 height 15
click at [784, 213] on icon at bounding box center [786, 216] width 11 height 7
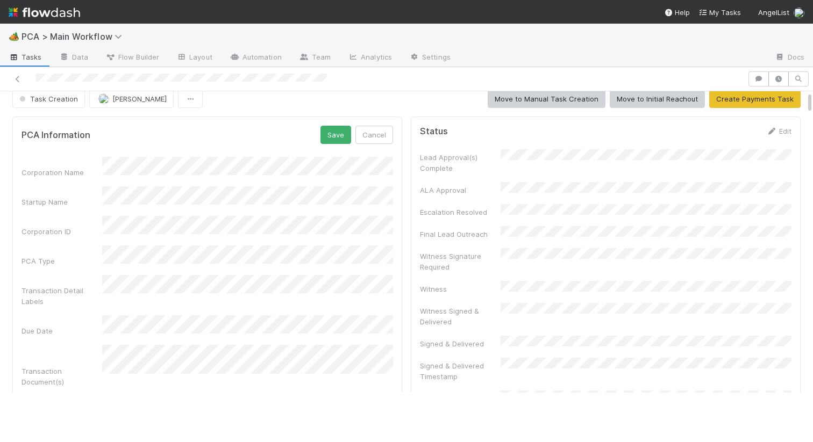
scroll to position [0, 0]
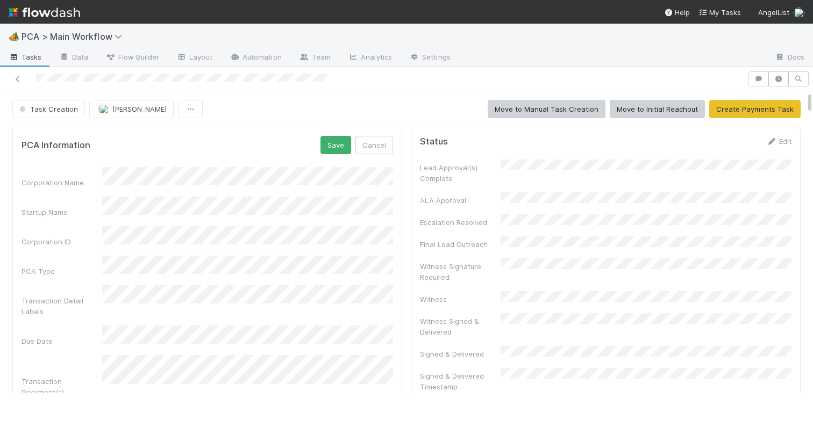
click at [92, 227] on div "Corporation ID" at bounding box center [207, 236] width 371 height 21
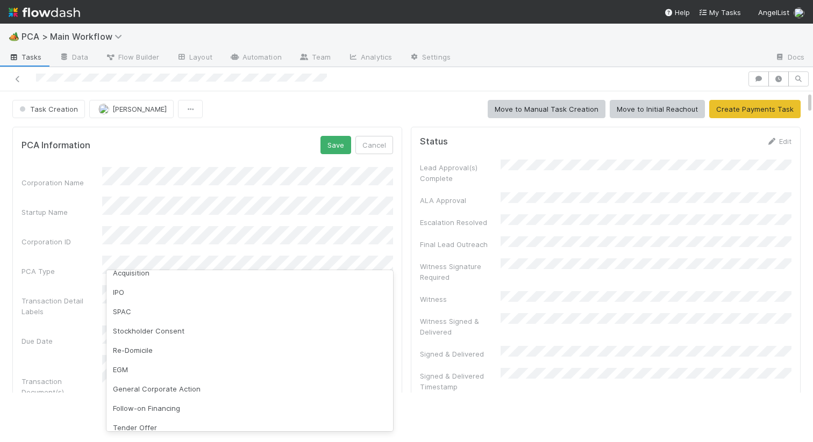
scroll to position [137, 0]
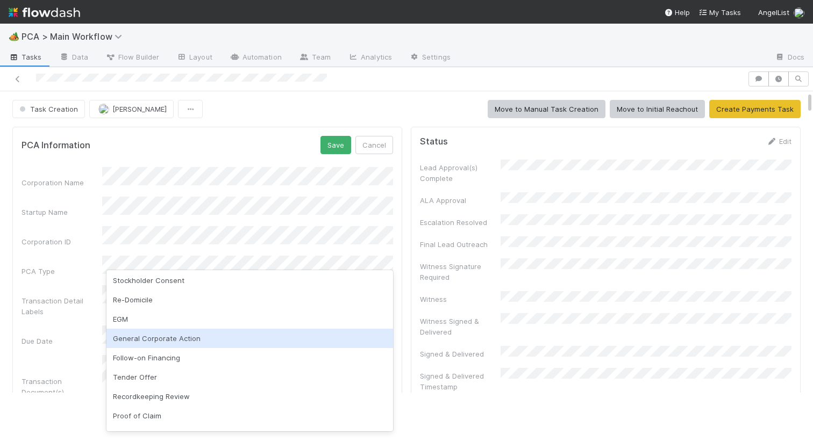
click at [153, 343] on div "General Corporate Action" at bounding box center [249, 338] width 287 height 19
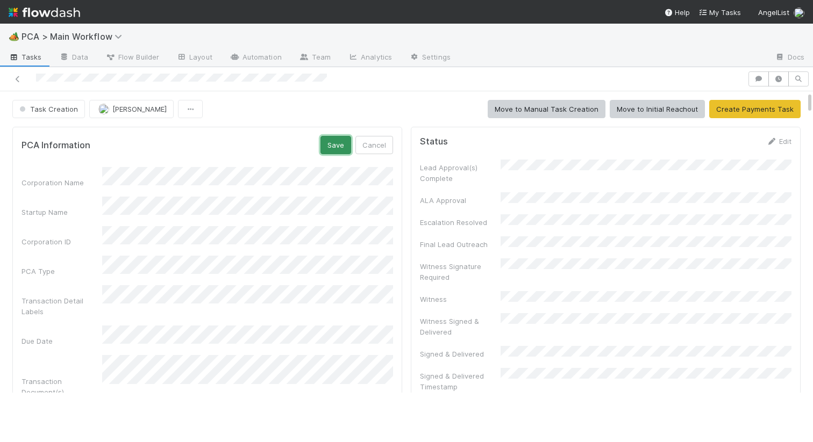
click at [344, 149] on button "Save" at bounding box center [335, 145] width 31 height 18
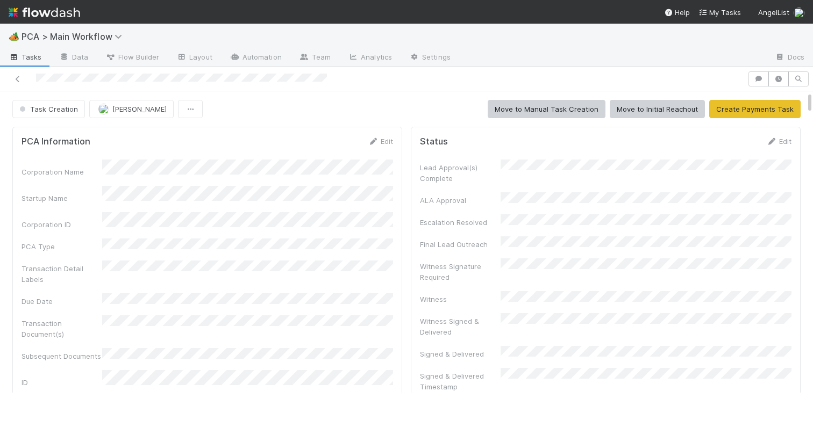
click at [361, 103] on div "Task Creation Nathalie Gualito Move to Manual Task Creation Move to Initial Rea…" at bounding box center [406, 109] width 788 height 18
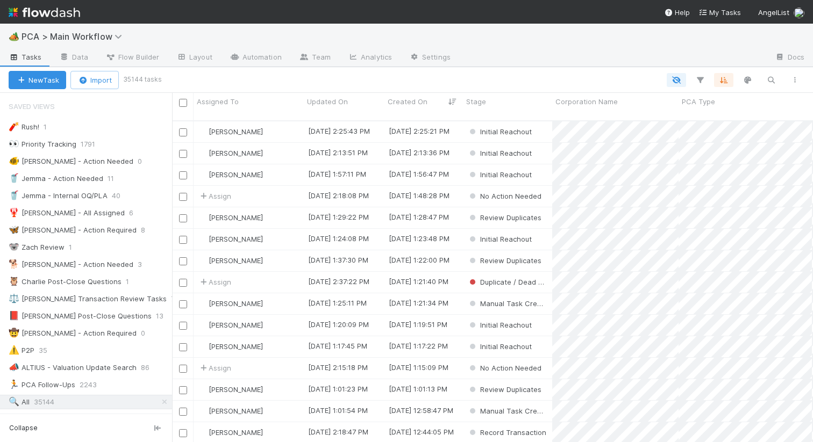
scroll to position [330, 641]
click at [771, 76] on icon "button" at bounding box center [771, 80] width 11 height 10
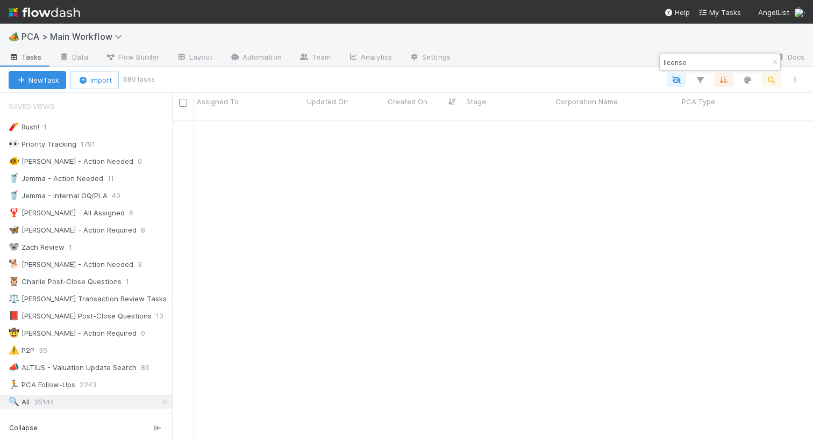
scroll to position [381, 0]
type input "licenselead"
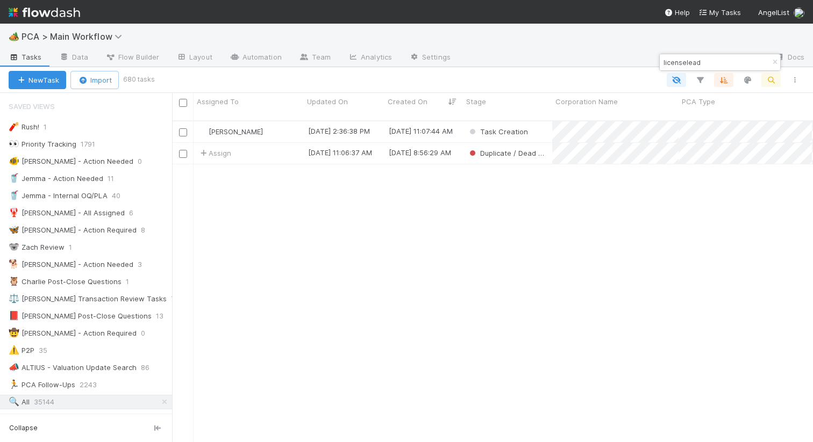
scroll to position [0, 1]
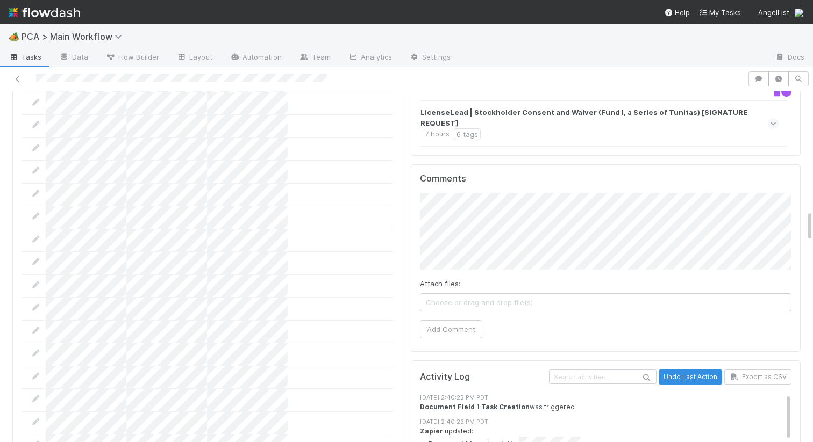
scroll to position [1226, 0]
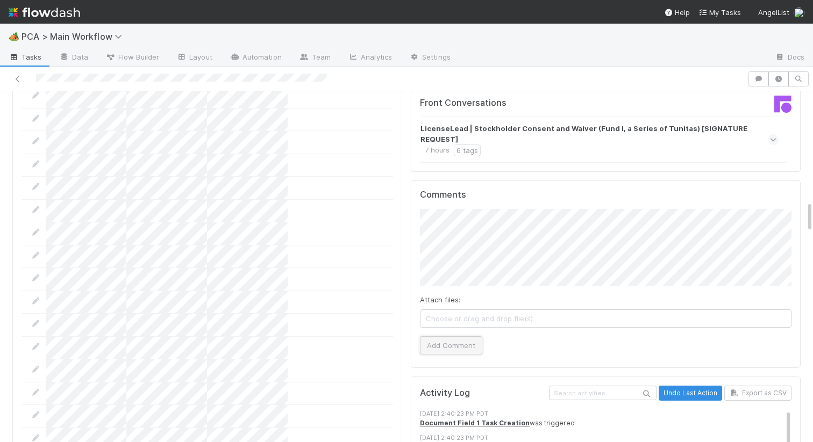
click at [461, 337] on button "Add Comment" at bounding box center [451, 346] width 62 height 18
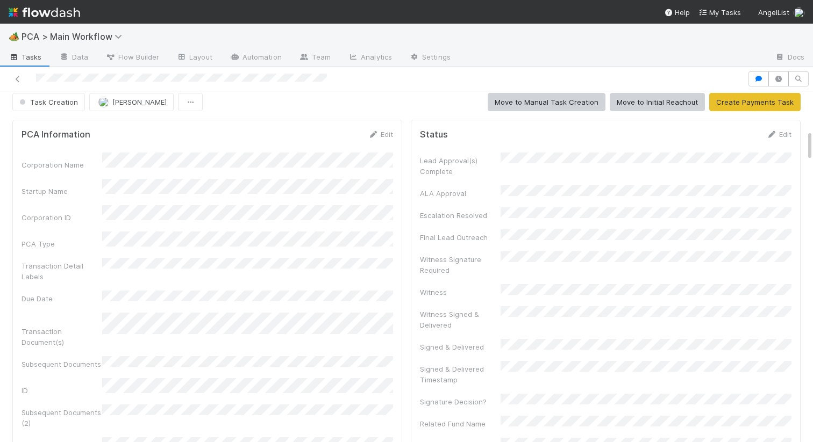
scroll to position [0, 0]
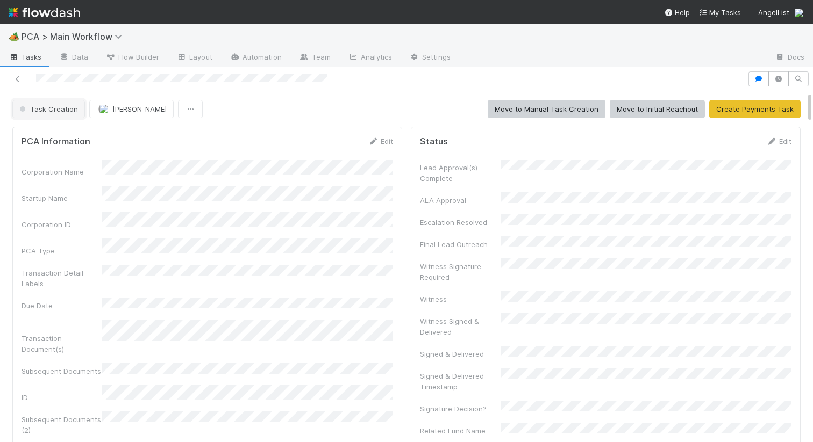
click at [49, 108] on span "Task Creation" at bounding box center [47, 109] width 61 height 9
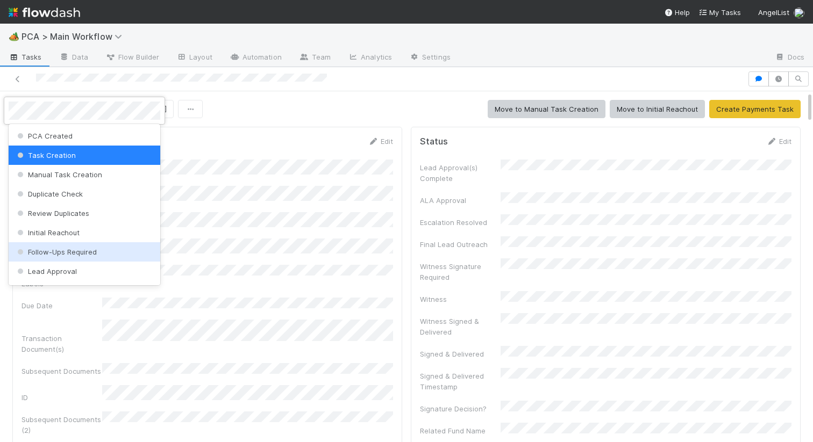
click at [61, 251] on span "Follow-Ups Required" at bounding box center [56, 252] width 82 height 9
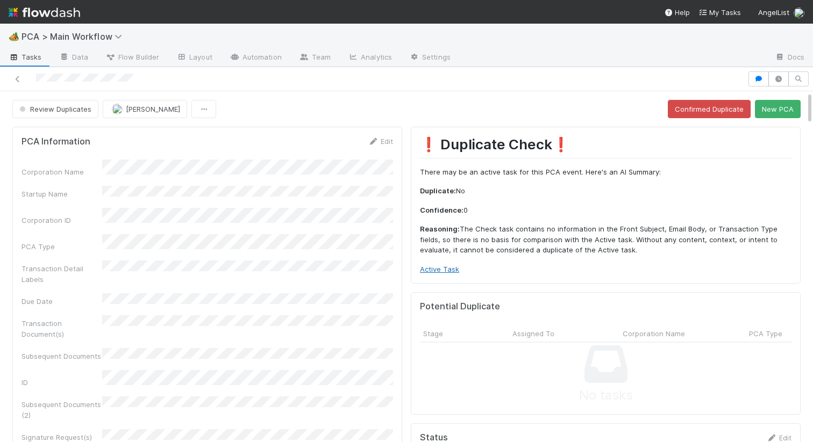
click at [444, 266] on link "Active Task" at bounding box center [439, 269] width 39 height 9
click at [782, 105] on button "New PCA" at bounding box center [778, 109] width 46 height 18
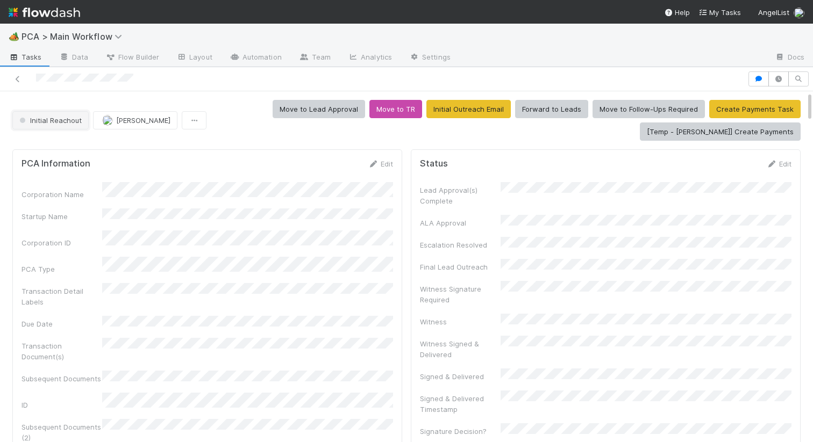
click at [47, 122] on span "Initial Reachout" at bounding box center [49, 120] width 65 height 9
click at [75, 149] on span "Altius - Valuation Update" at bounding box center [63, 147] width 97 height 9
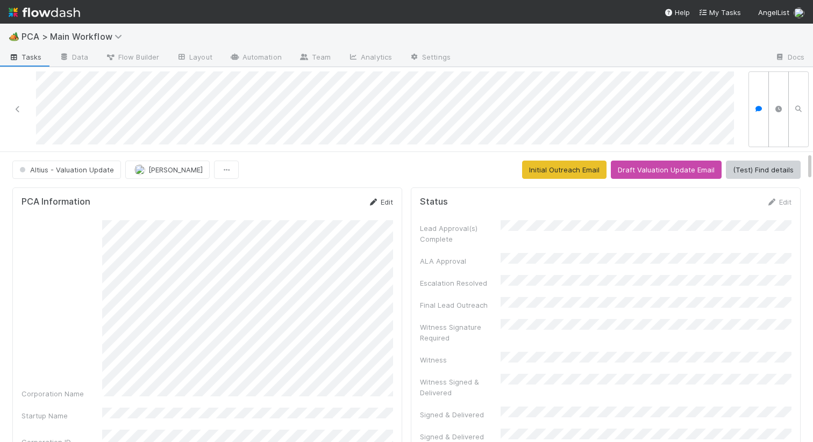
click at [375, 200] on icon at bounding box center [373, 202] width 11 height 7
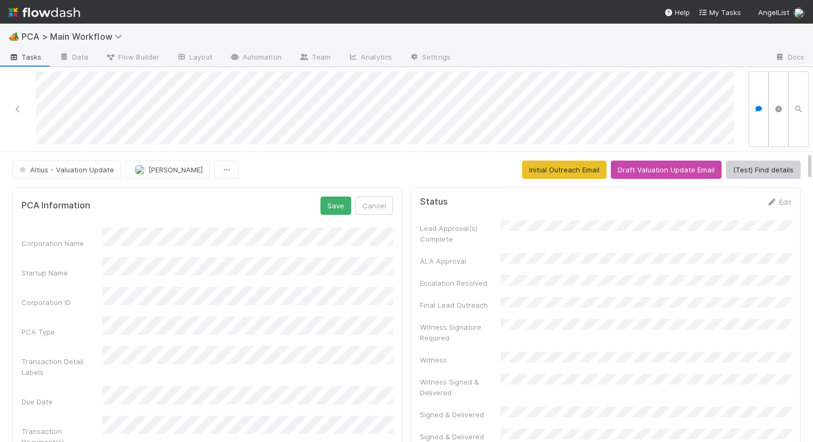
scroll to position [0, 3]
click at [327, 200] on button "Save" at bounding box center [332, 206] width 31 height 18
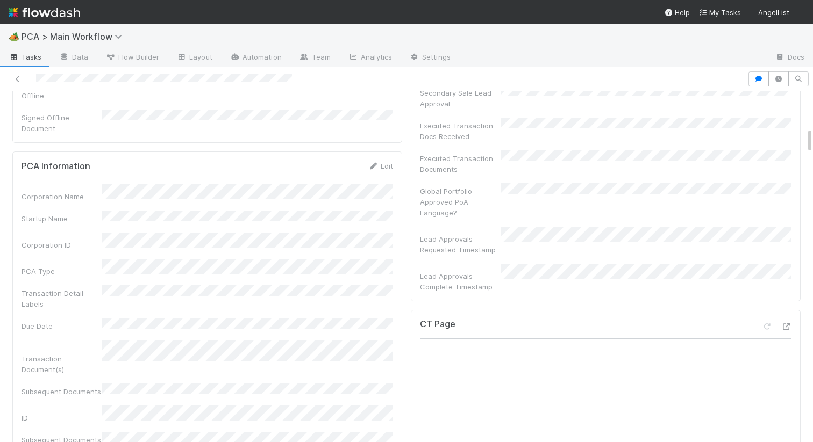
scroll to position [484, 0]
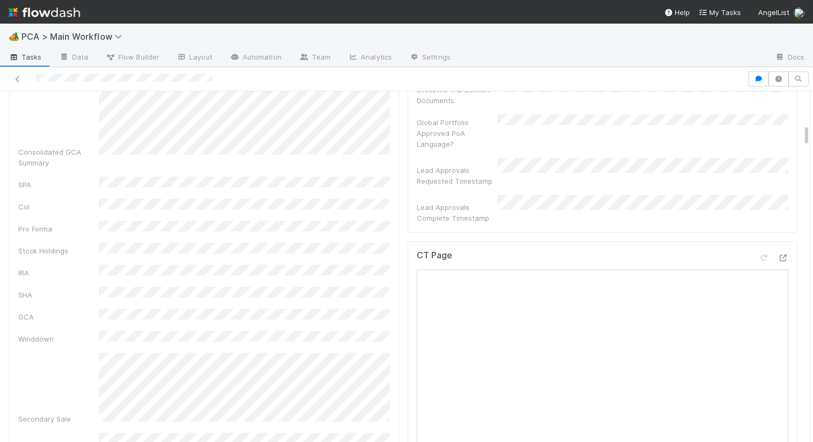
scroll to position [507, 0]
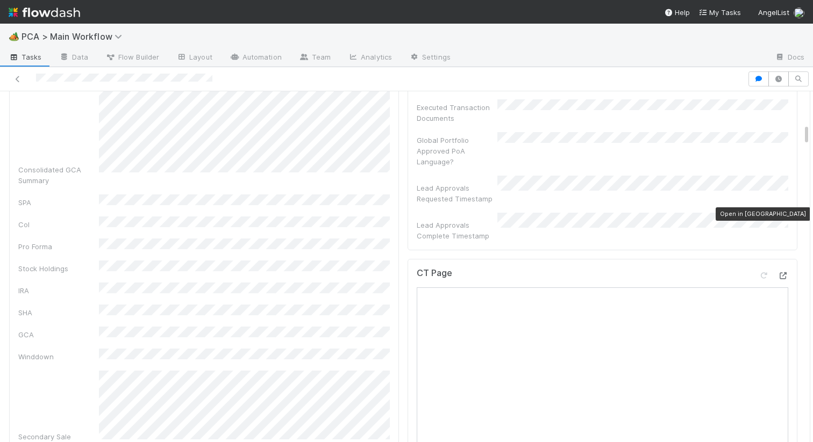
click at [783, 270] on div at bounding box center [782, 275] width 11 height 11
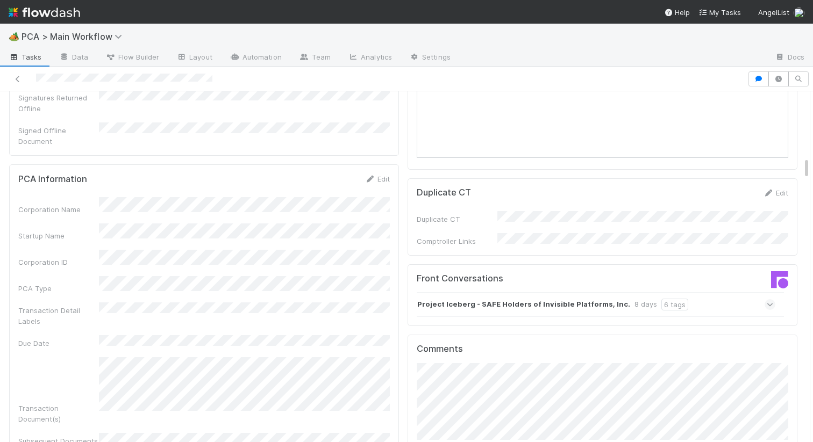
scroll to position [1149, 0]
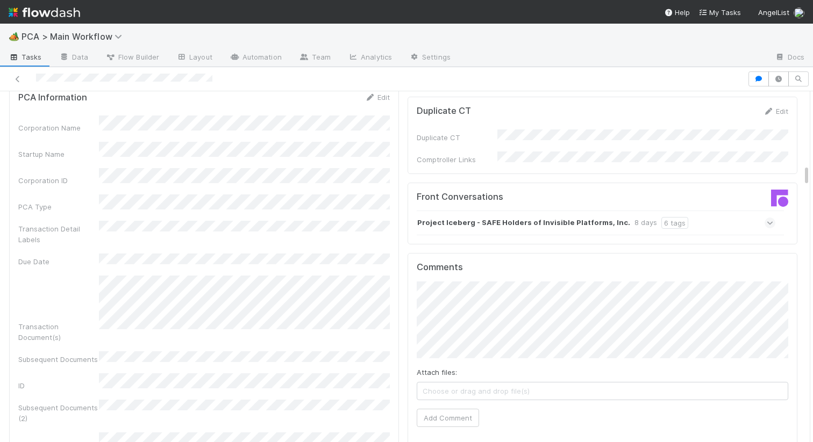
click at [498, 217] on strong "Project Iceberg - SAFE Holders of Invisible Platforms, Inc." at bounding box center [523, 223] width 213 height 12
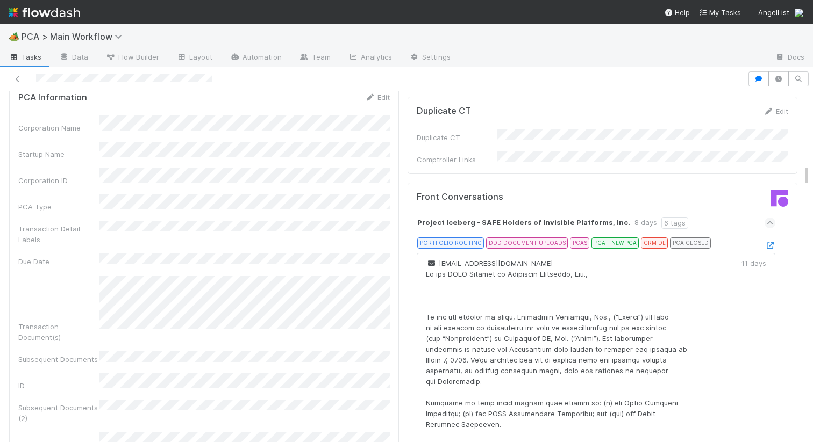
click at [768, 240] on div at bounding box center [769, 245] width 11 height 11
click at [769, 242] on icon at bounding box center [769, 245] width 11 height 7
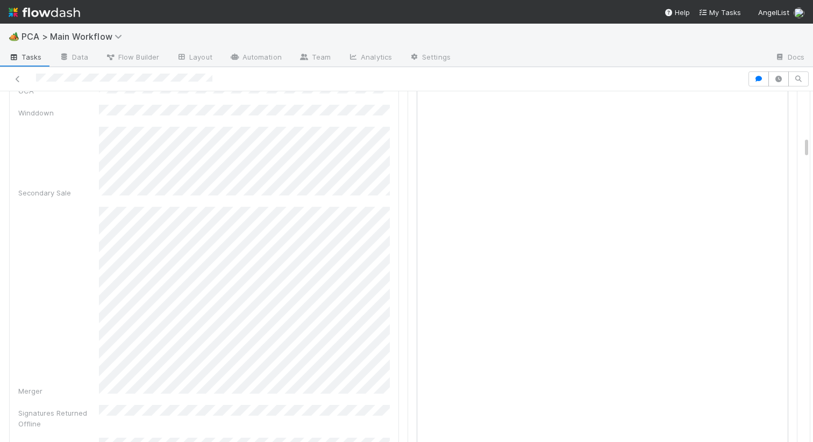
scroll to position [760, 0]
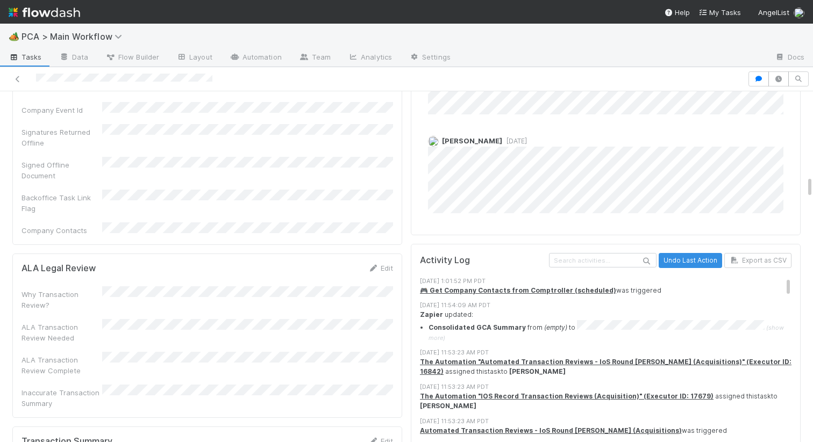
scroll to position [1588, 0]
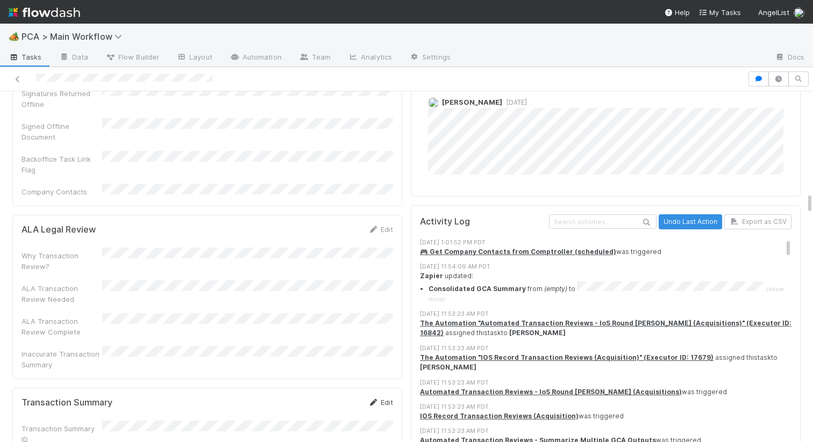
click at [376, 399] on icon at bounding box center [373, 402] width 11 height 7
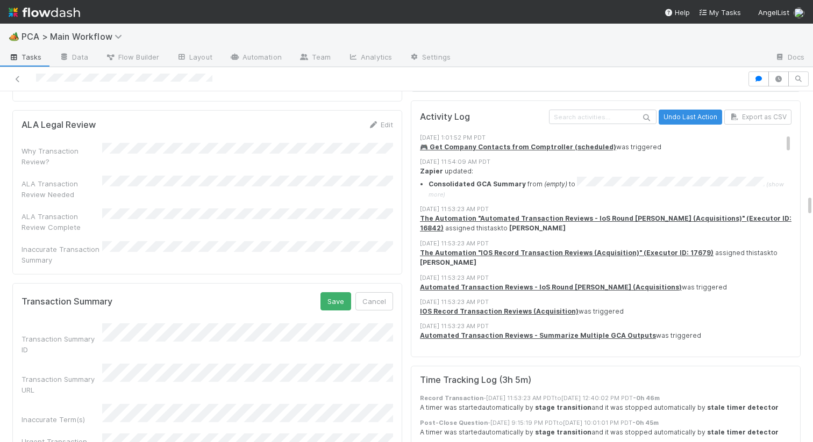
scroll to position [1711, 0]
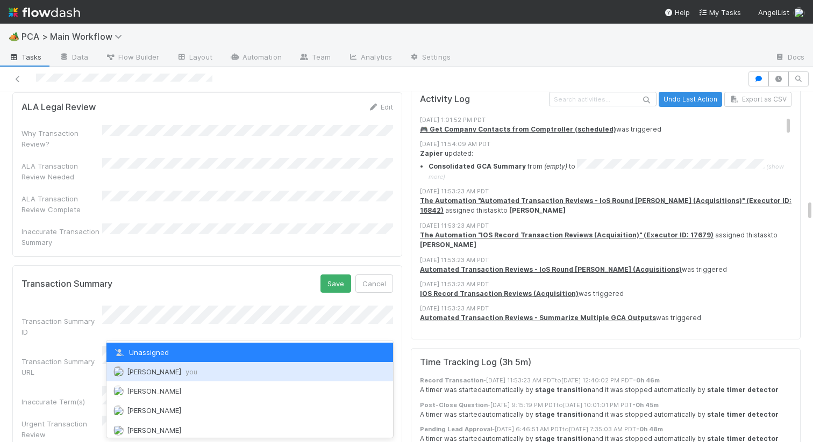
click at [149, 365] on div "Nathalie Gualito you" at bounding box center [249, 371] width 287 height 19
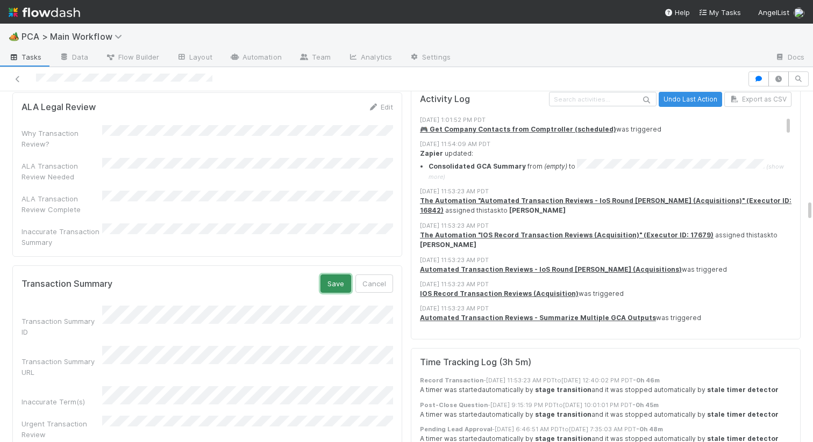
click at [340, 275] on button "Save" at bounding box center [335, 284] width 31 height 18
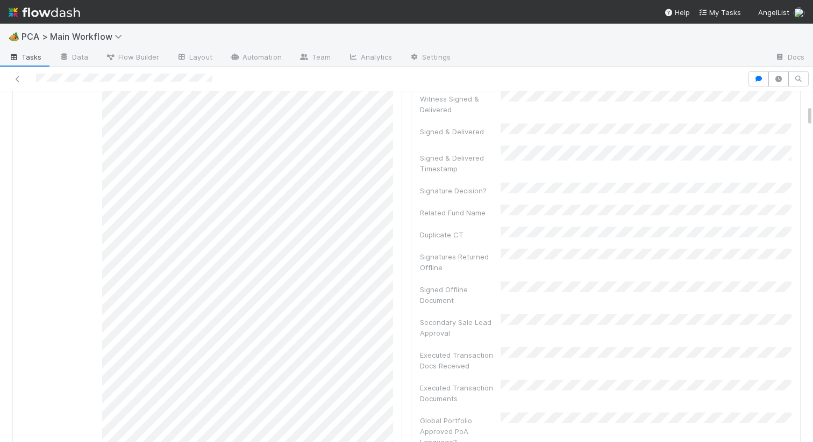
scroll to position [0, 0]
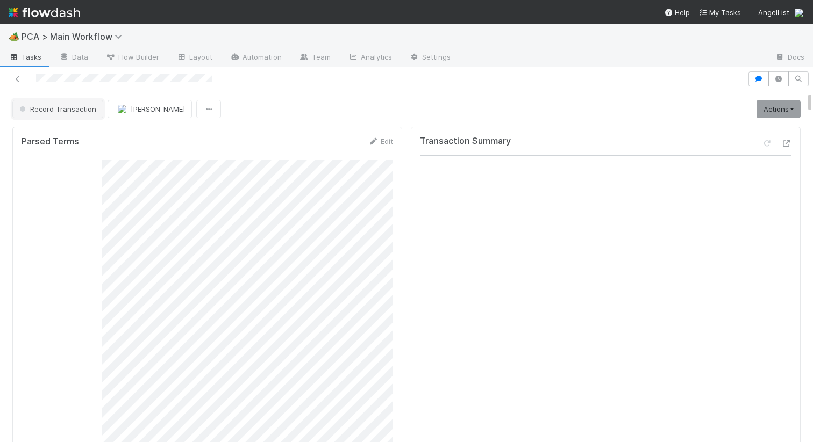
click at [66, 116] on button "Record Transaction" at bounding box center [57, 109] width 91 height 18
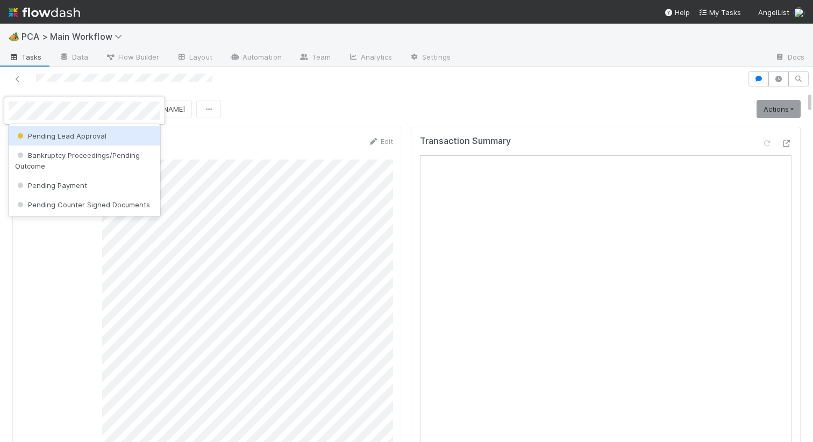
click at [69, 140] on div "Pending Lead Approval" at bounding box center [85, 135] width 152 height 19
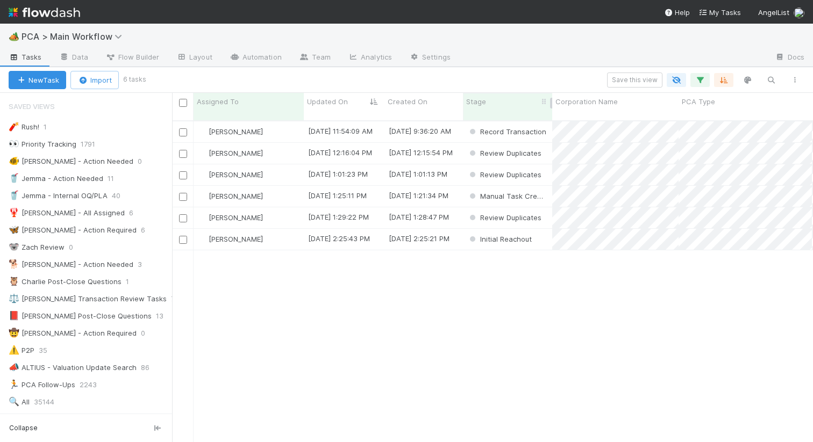
scroll to position [330, 641]
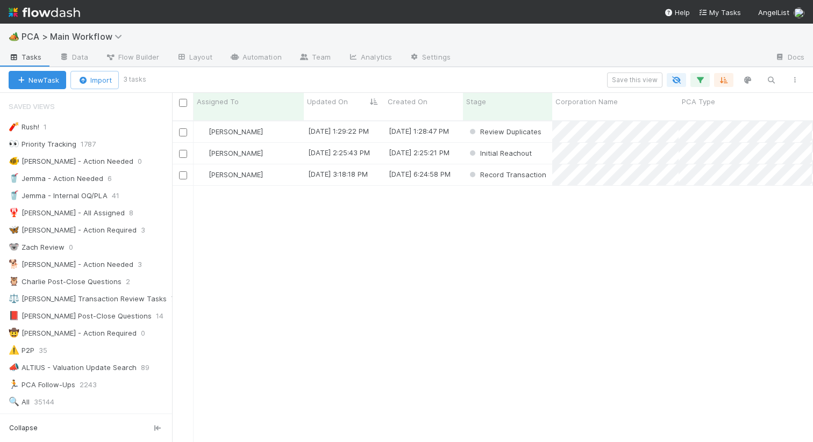
click at [388, 269] on div "[PERSON_NAME] [DATE] 1:29:22 PM [DATE] 1:28:47 PM Review Duplicates 0 0 0 0 0 0…" at bounding box center [492, 286] width 641 height 330
click at [283, 124] on div "[PERSON_NAME]" at bounding box center [249, 131] width 110 height 21
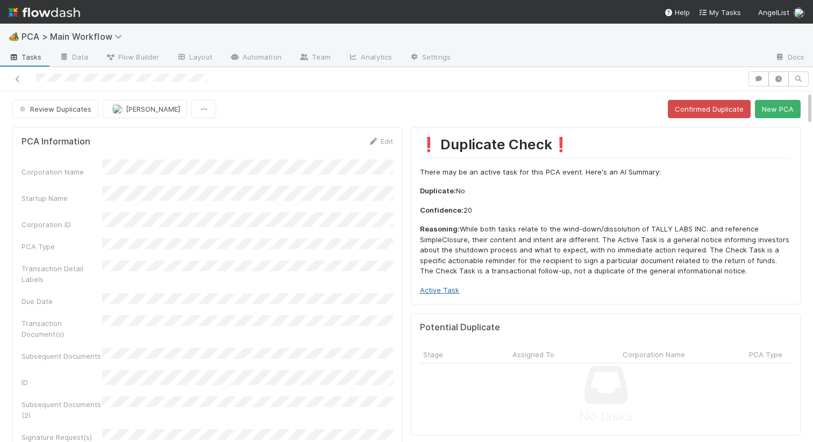
click at [434, 290] on link "Active Task" at bounding box center [439, 290] width 39 height 9
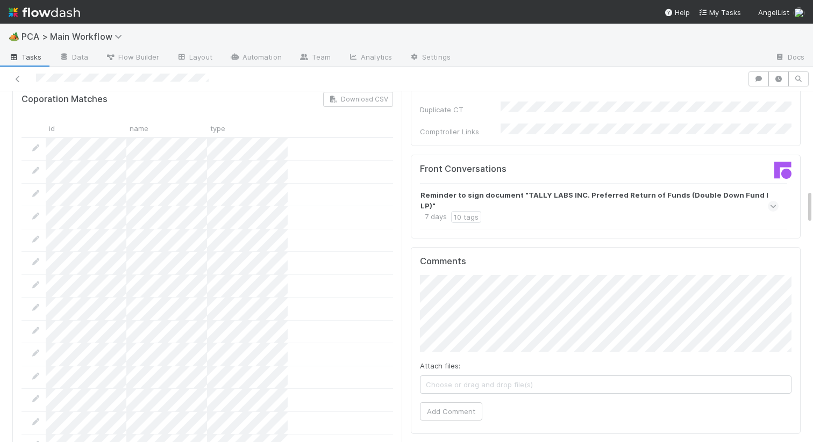
scroll to position [1020, 0]
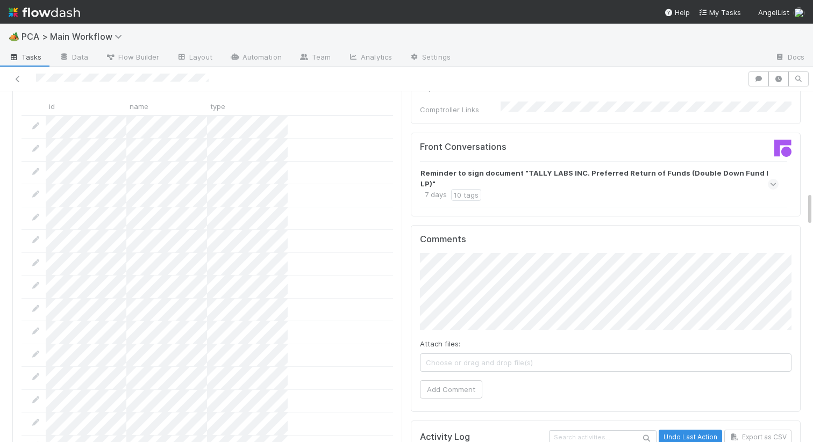
click at [555, 168] on div "Reminder to sign document "TALLY LABS INC. Preferred Return of Funds (Double Do…" at bounding box center [597, 184] width 355 height 33
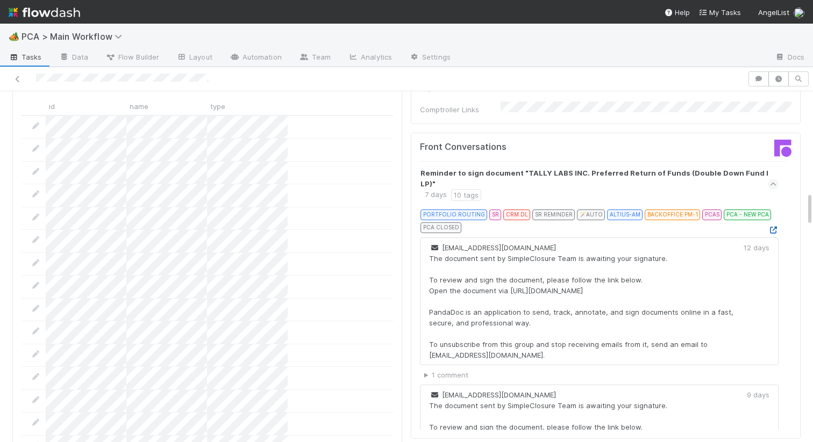
click at [775, 227] on icon at bounding box center [773, 230] width 11 height 7
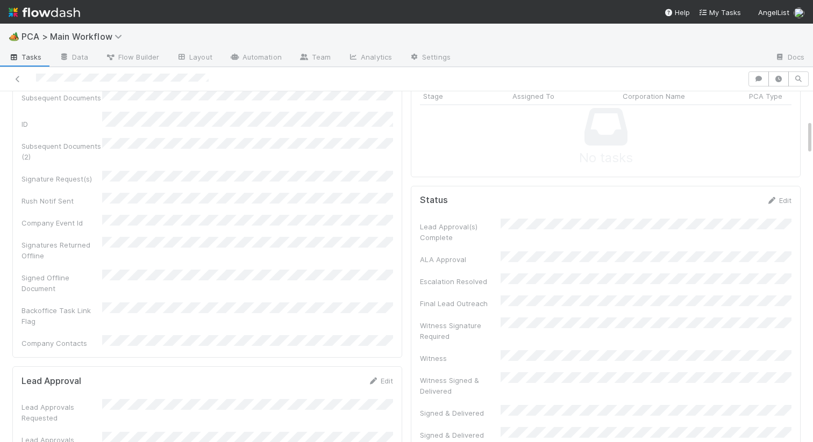
scroll to position [0, 0]
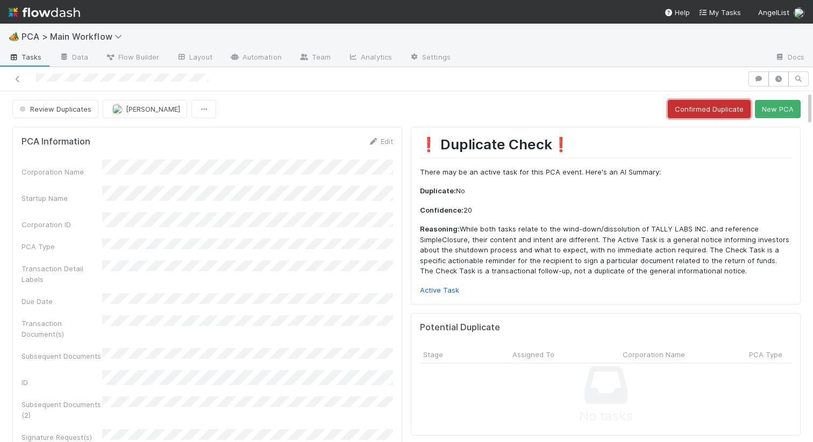
click at [693, 111] on button "Confirmed Duplicate" at bounding box center [709, 109] width 83 height 18
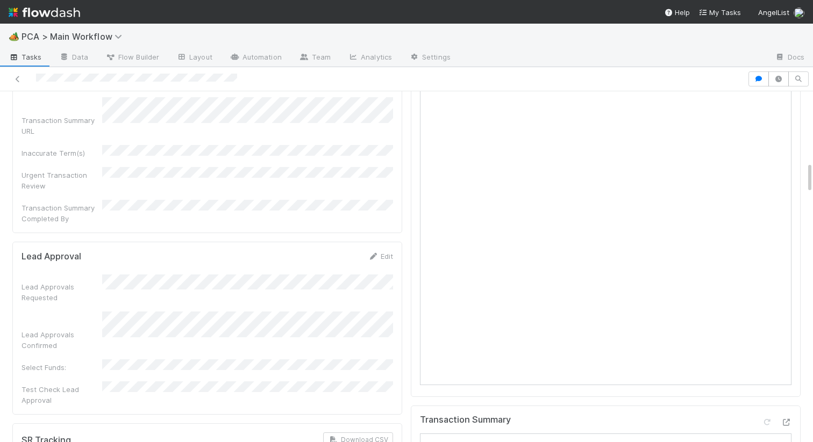
scroll to position [932, 0]
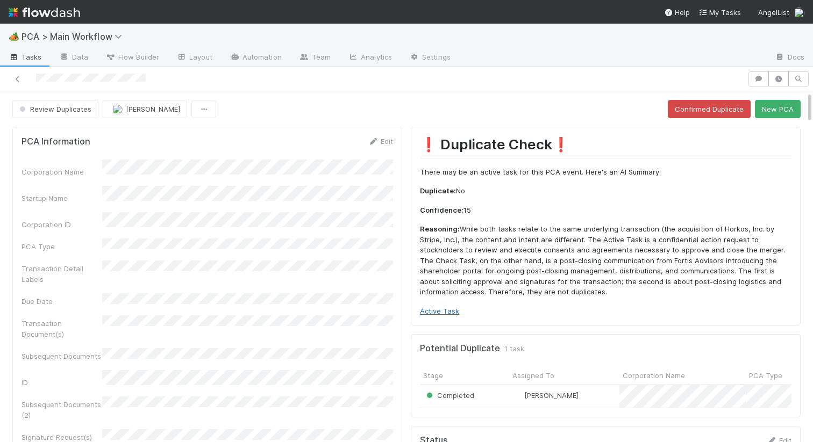
click at [444, 314] on link "Active Task" at bounding box center [439, 311] width 39 height 9
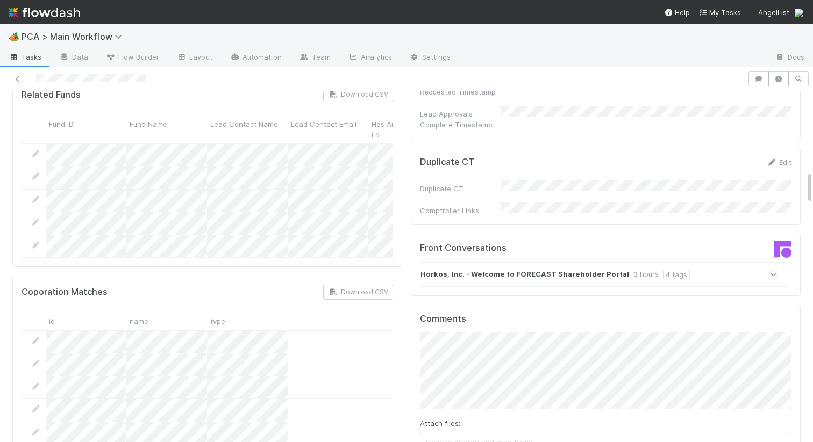
scroll to position [973, 0]
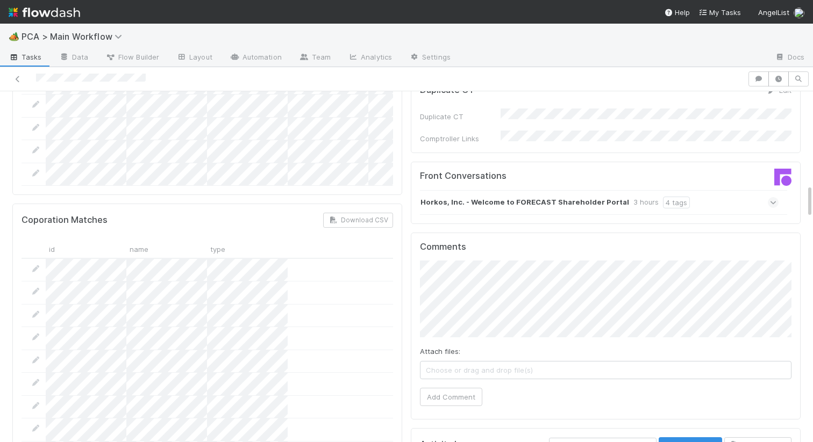
click at [500, 197] on strong "Horkos, Inc. - Welcome to FORECAST Shareholder Portal" at bounding box center [524, 203] width 209 height 12
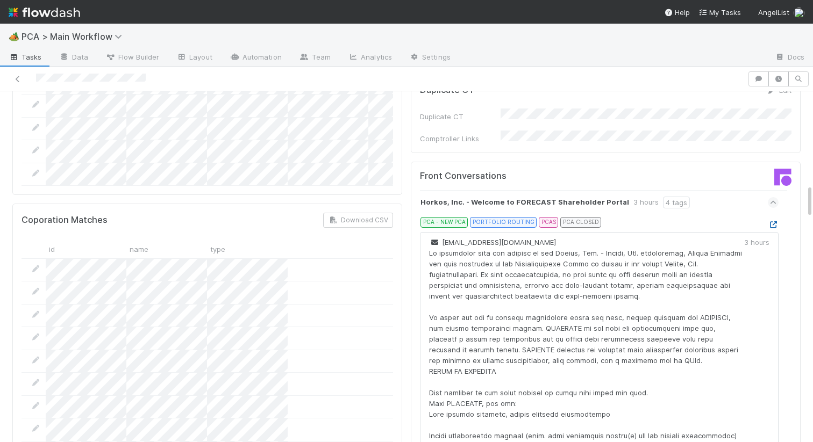
click at [773, 221] on icon at bounding box center [773, 224] width 11 height 7
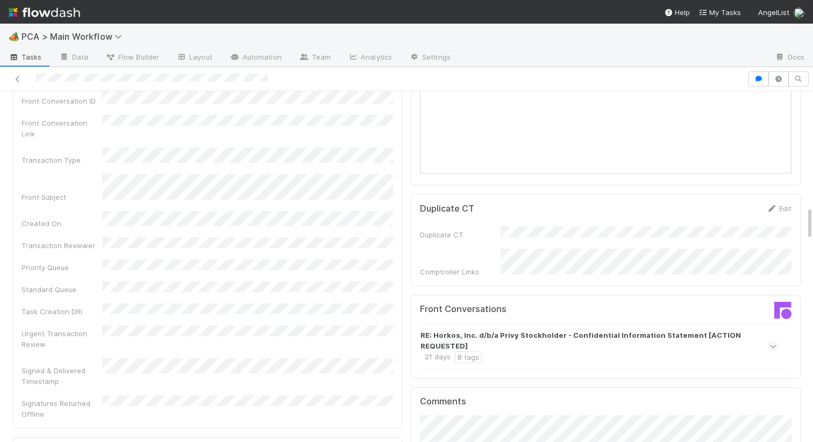
scroll to position [1378, 0]
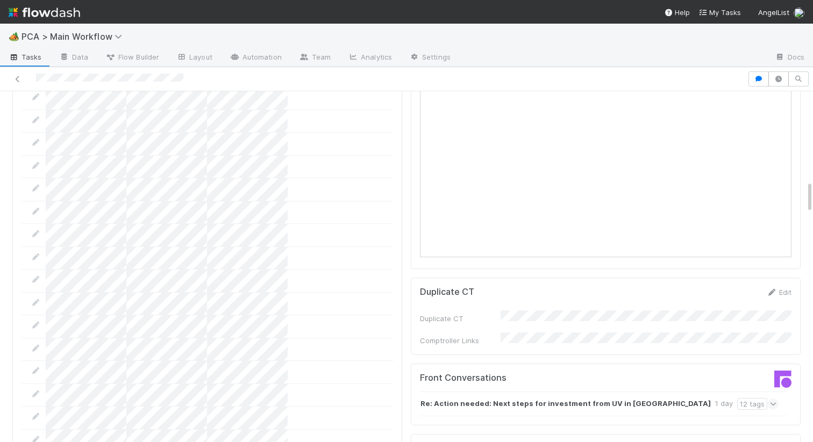
scroll to position [1057, 0]
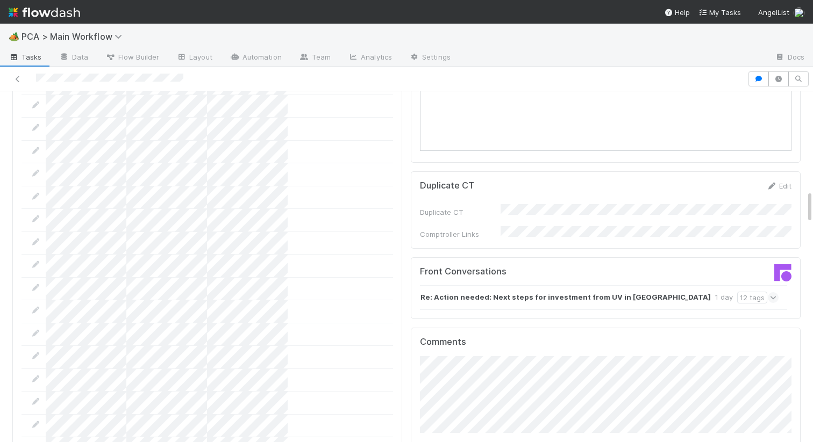
click at [490, 292] on strong "Re: Action needed: Next steps for investment from UV in [GEOGRAPHIC_DATA]" at bounding box center [565, 298] width 290 height 12
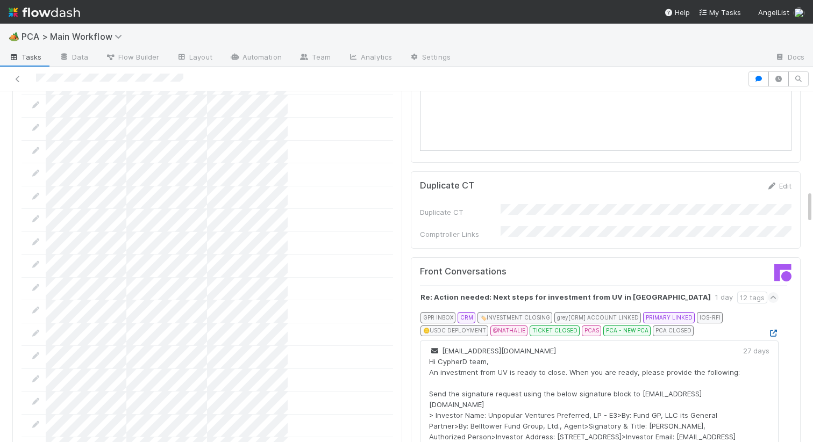
click at [774, 330] on icon at bounding box center [773, 333] width 11 height 7
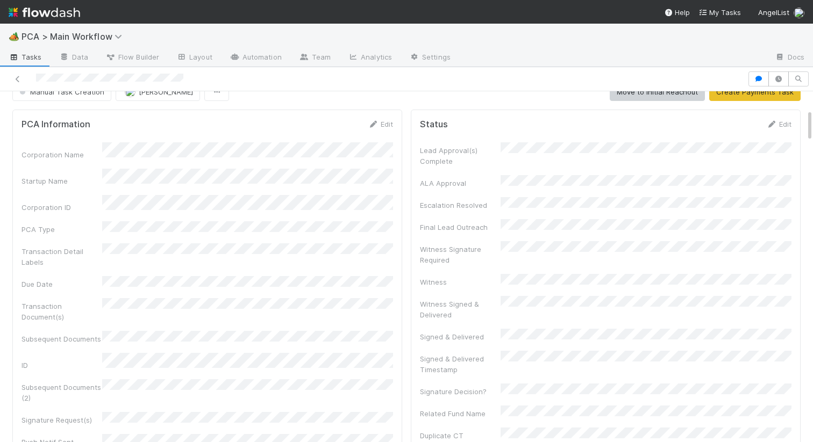
scroll to position [0, 0]
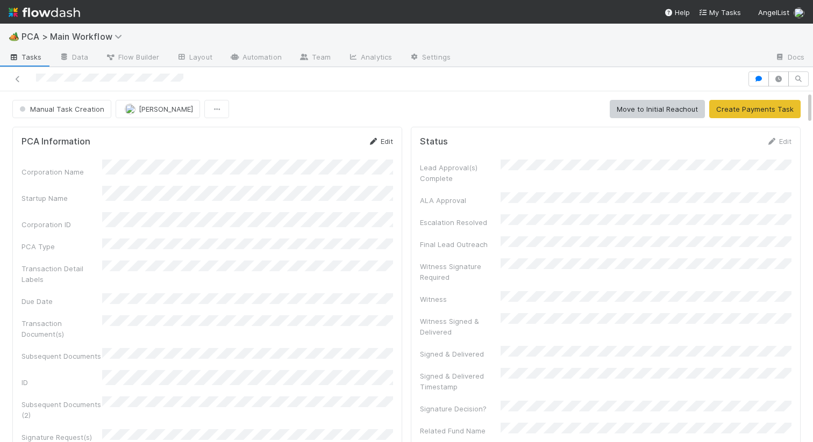
click at [380, 141] on link "Edit" at bounding box center [380, 141] width 25 height 9
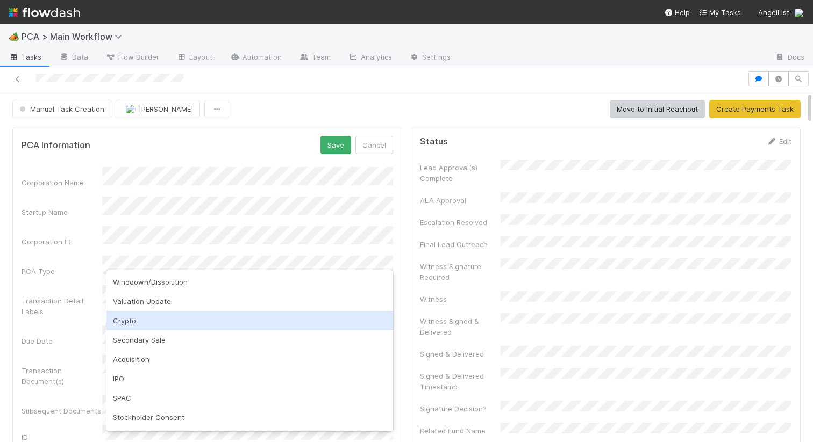
click at [132, 321] on div "Crypto" at bounding box center [249, 320] width 287 height 19
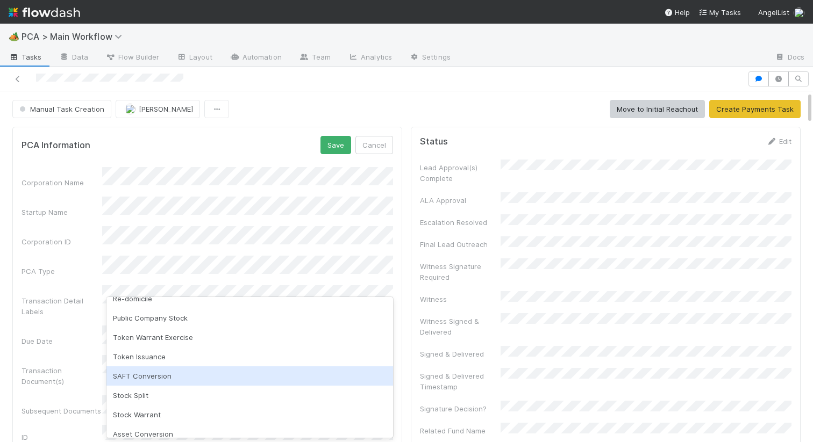
scroll to position [138, 0]
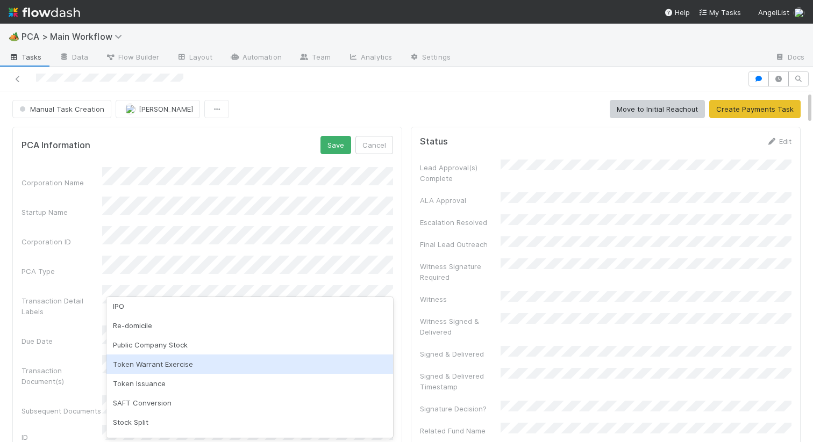
click at [146, 367] on div "Token Warrant Exercise" at bounding box center [249, 364] width 287 height 19
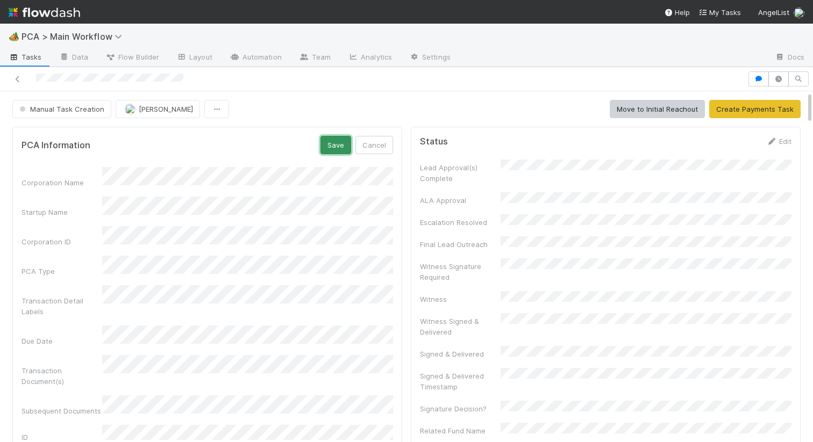
click at [335, 141] on button "Save" at bounding box center [335, 145] width 31 height 18
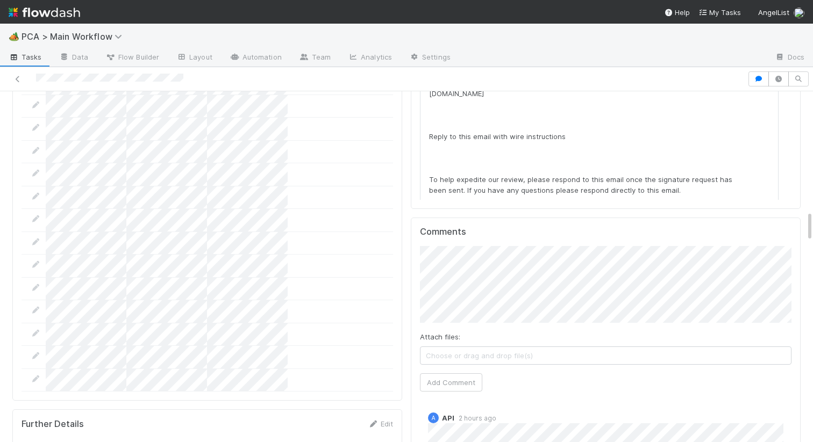
scroll to position [1423, 0]
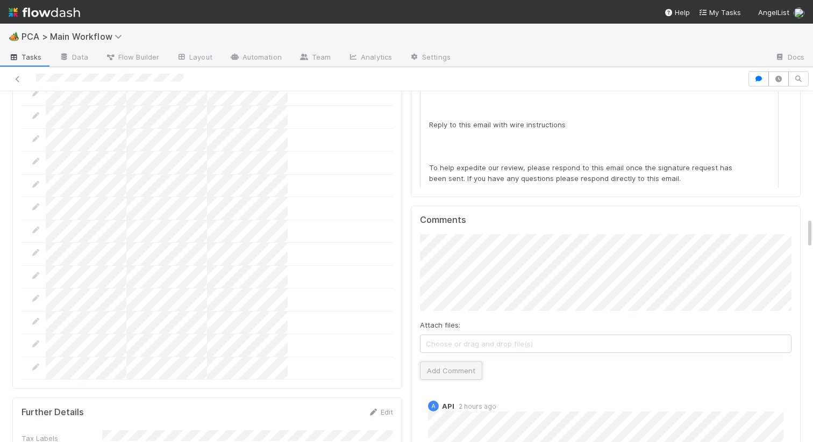
click at [472, 362] on button "Add Comment" at bounding box center [451, 371] width 62 height 18
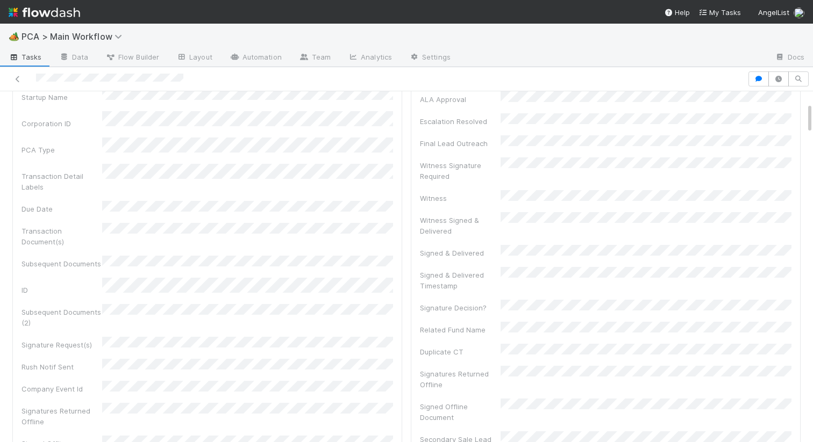
scroll to position [0, 0]
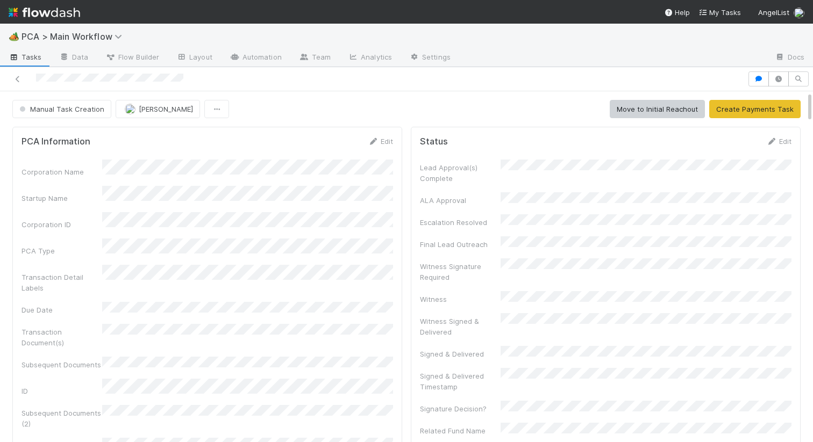
click at [67, 110] on span "Manual Task Creation" at bounding box center [60, 109] width 87 height 9
click at [280, 173] on div at bounding box center [406, 221] width 813 height 442
click at [377, 140] on icon at bounding box center [373, 141] width 11 height 7
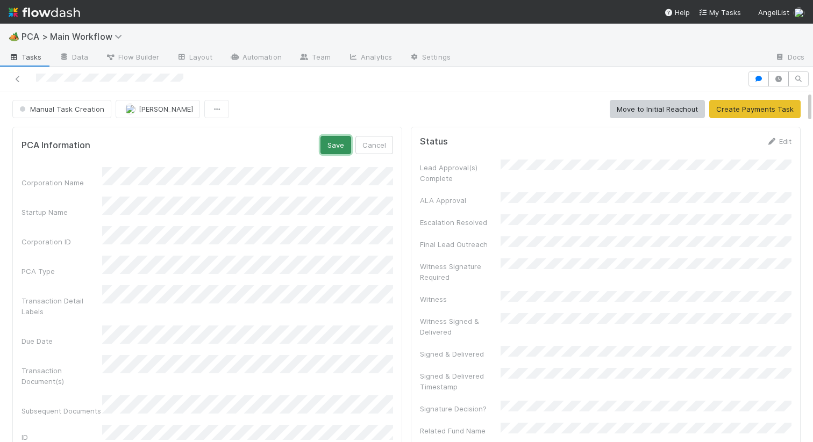
click at [333, 146] on button "Save" at bounding box center [335, 145] width 31 height 18
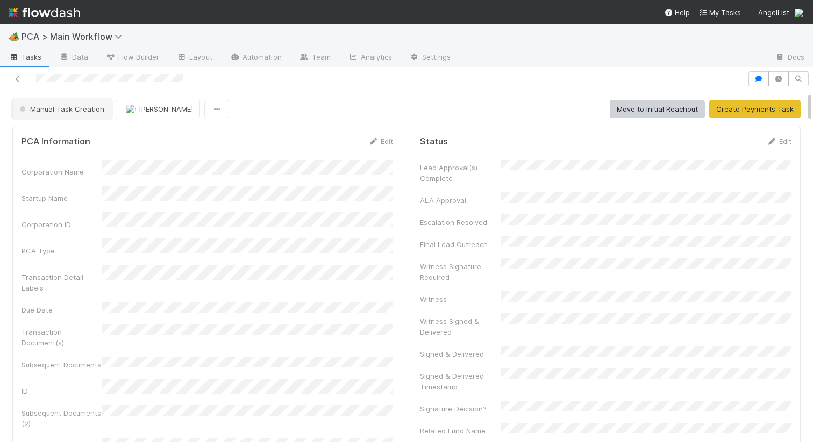
click at [49, 106] on span "Manual Task Creation" at bounding box center [60, 109] width 87 height 9
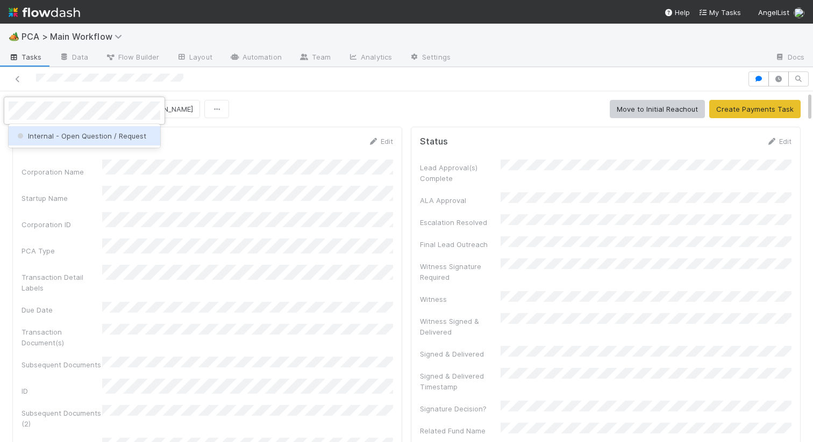
click at [71, 135] on span "Internal - Open Question / Request" at bounding box center [80, 136] width 131 height 9
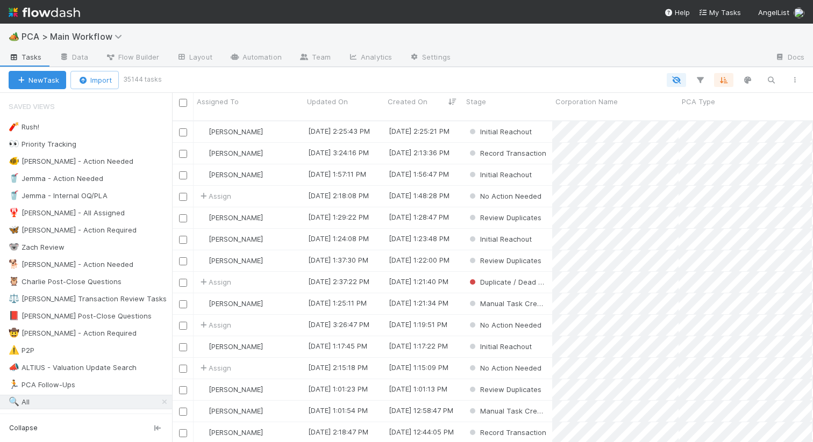
scroll to position [330, 641]
click at [766, 77] on icon "button" at bounding box center [771, 80] width 11 height 10
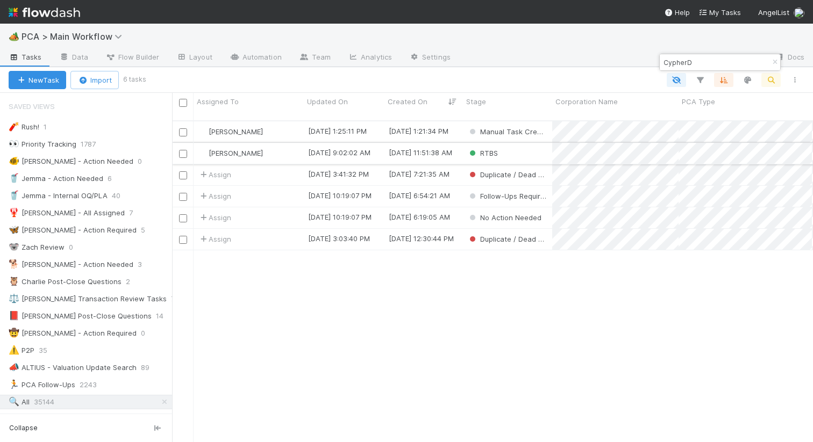
type input "CypherD"
click at [528, 145] on div "RTBS" at bounding box center [507, 153] width 89 height 21
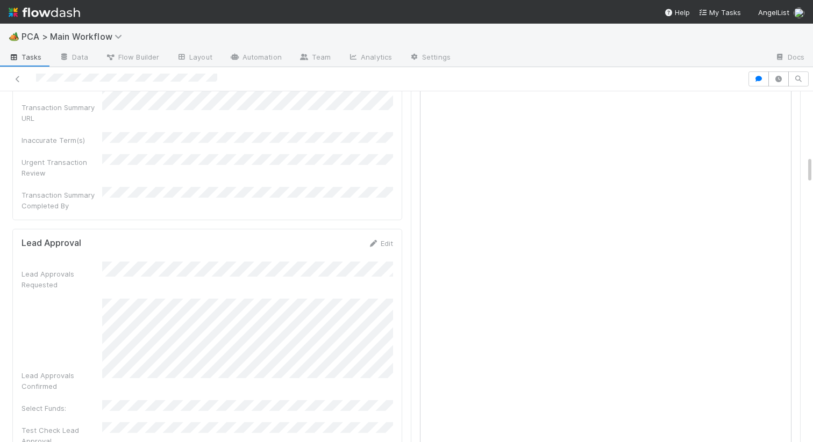
scroll to position [792, 0]
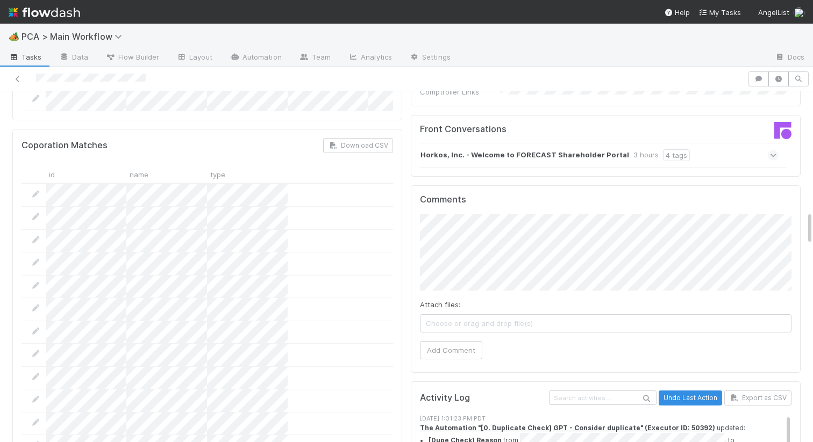
scroll to position [912, 0]
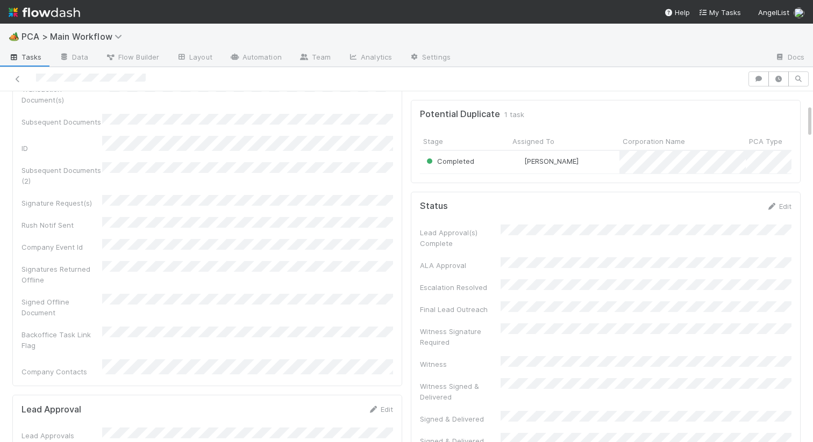
scroll to position [0, 0]
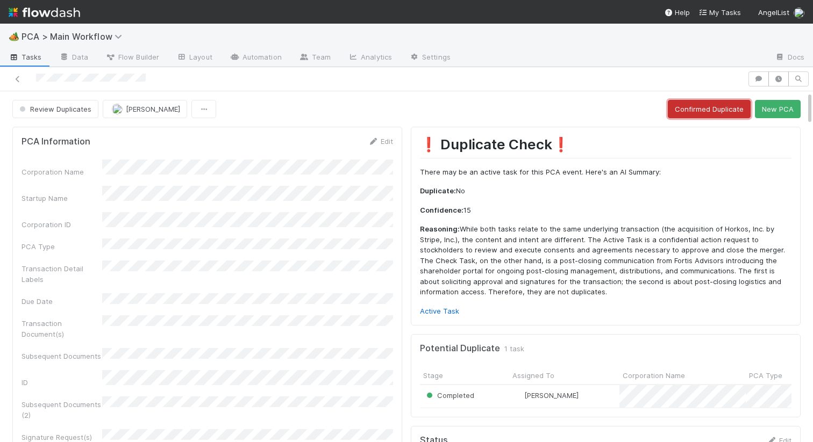
click at [706, 108] on button "Confirmed Duplicate" at bounding box center [709, 109] width 83 height 18
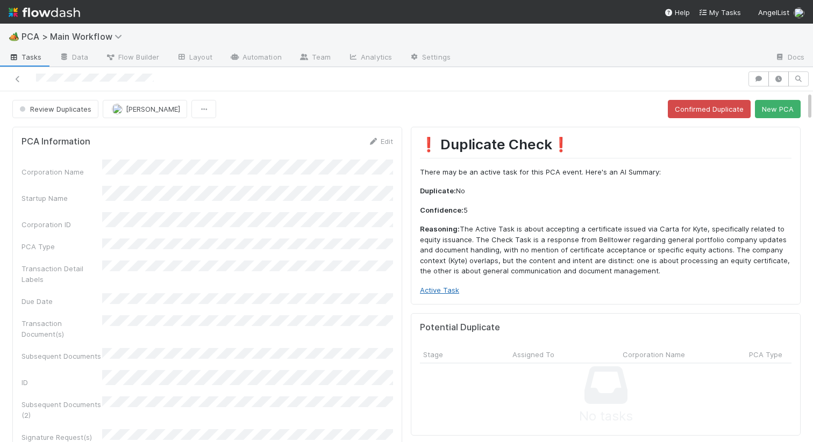
click at [445, 289] on link "Active Task" at bounding box center [439, 290] width 39 height 9
click at [781, 112] on button "New PCA" at bounding box center [778, 109] width 46 height 18
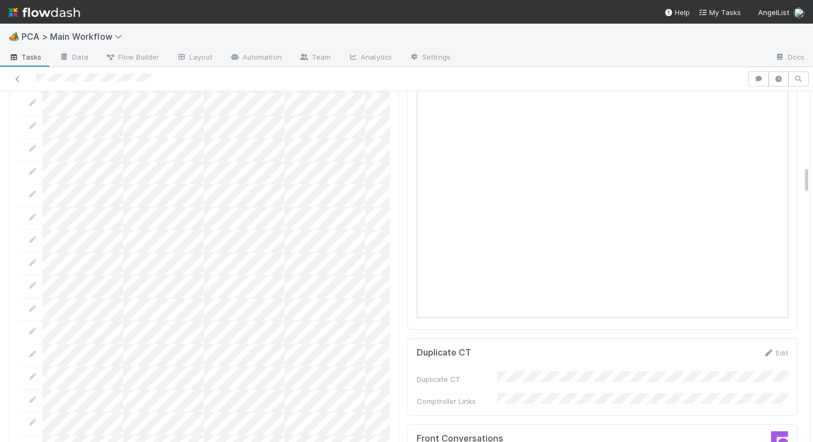
scroll to position [935, 0]
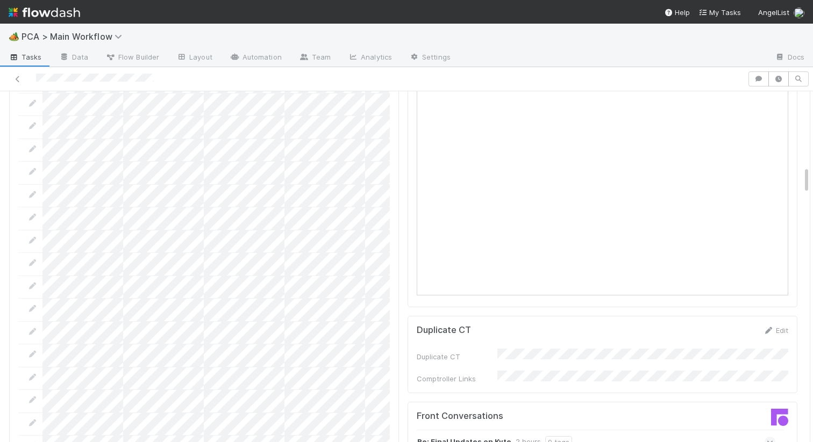
click at [461, 437] on strong "Re: Final Updates on Kyte" at bounding box center [464, 443] width 94 height 12
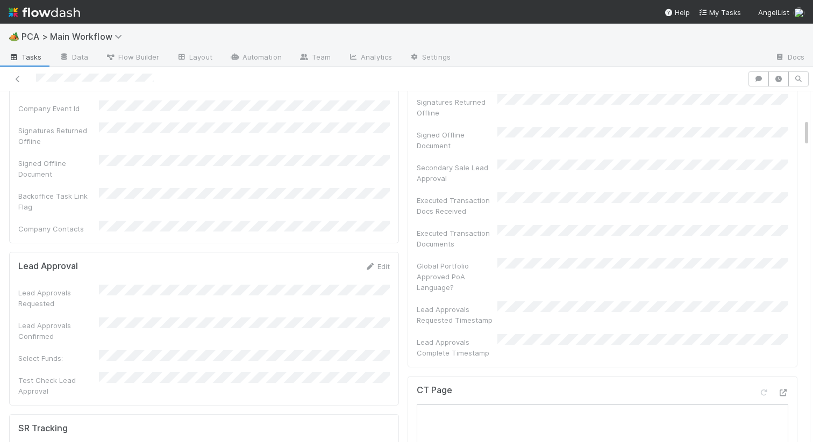
scroll to position [0, 0]
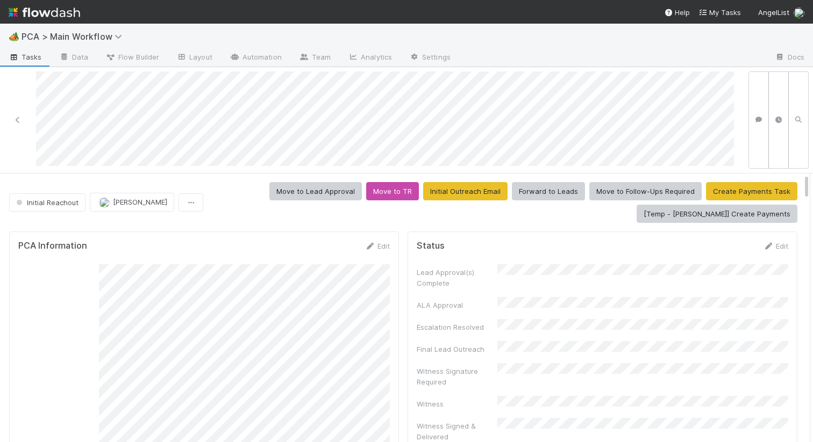
click at [377, 249] on div "Edit" at bounding box center [376, 246] width 25 height 11
click at [374, 247] on icon at bounding box center [369, 246] width 11 height 7
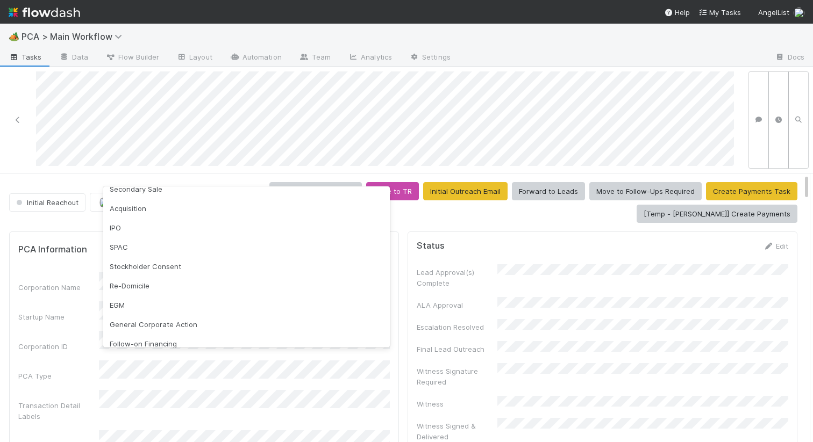
scroll to position [51, 0]
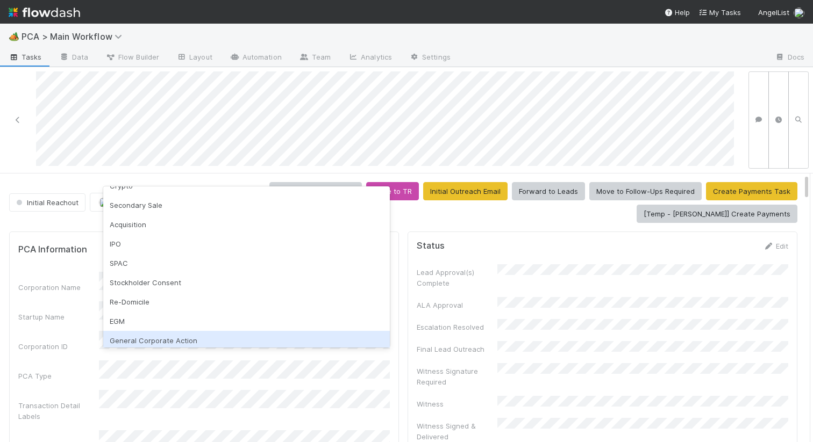
click at [151, 337] on div "General Corporate Action" at bounding box center [246, 340] width 287 height 19
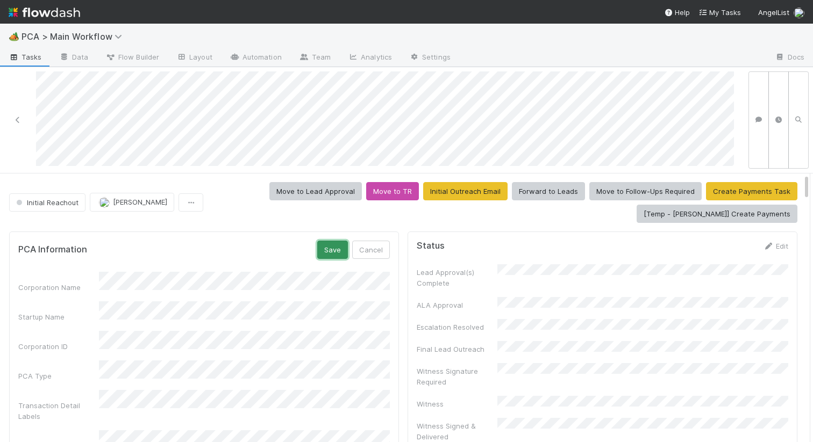
click at [329, 250] on button "Save" at bounding box center [332, 250] width 31 height 18
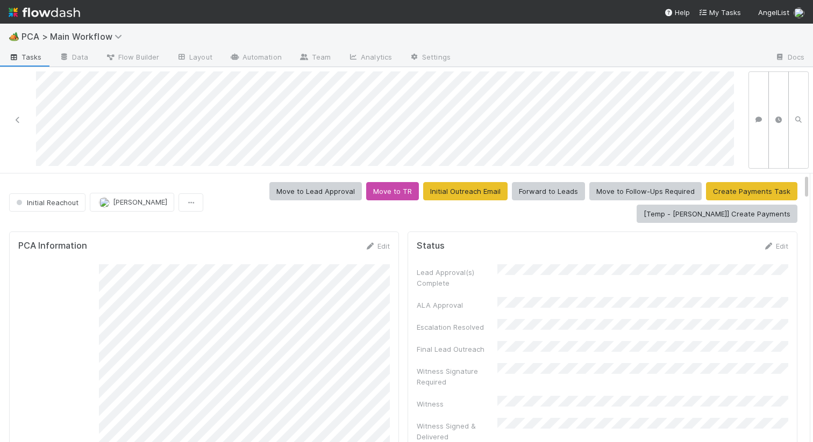
click at [235, 211] on div "Move to Lead Approval Move to TR Initial Outreach Email Forward to Leads Move t…" at bounding box center [503, 202] width 590 height 41
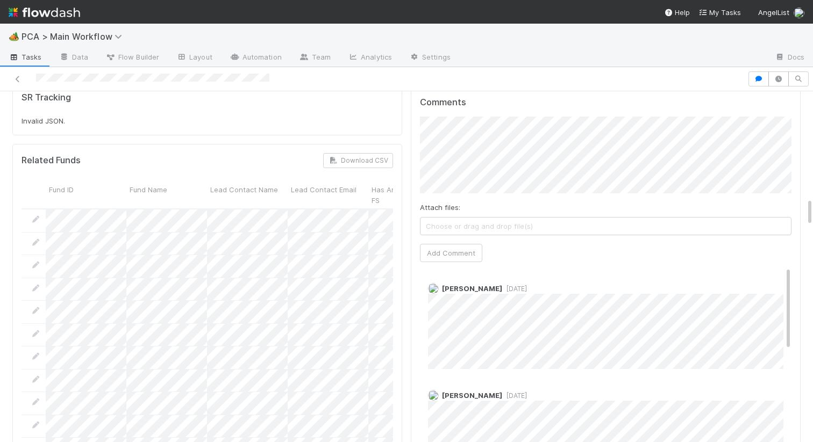
scroll to position [1319, 0]
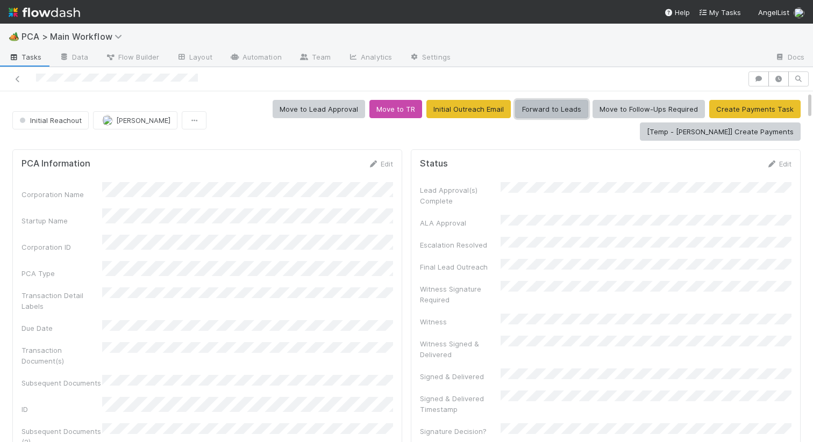
click at [554, 109] on button "Forward to Leads" at bounding box center [551, 109] width 73 height 18
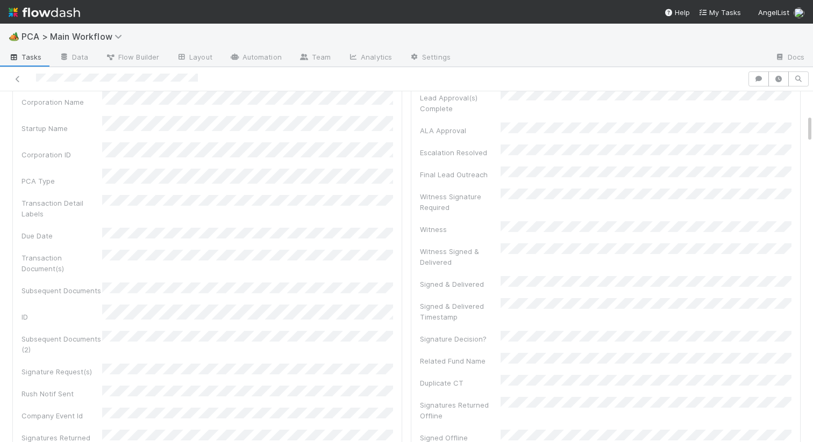
scroll to position [11, 0]
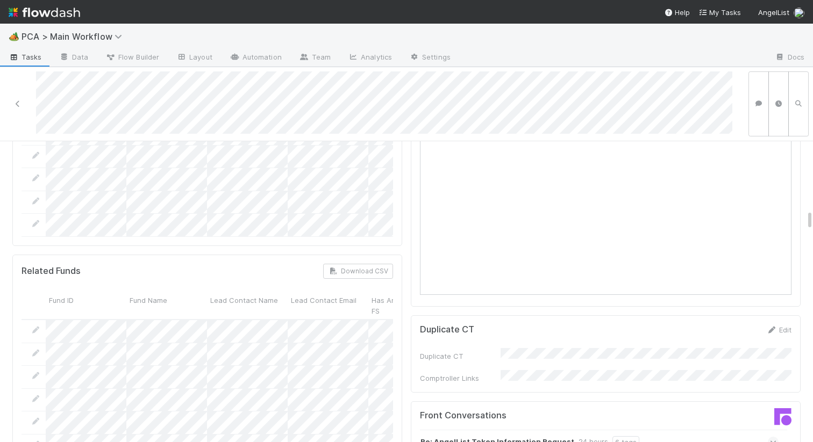
scroll to position [990, 0]
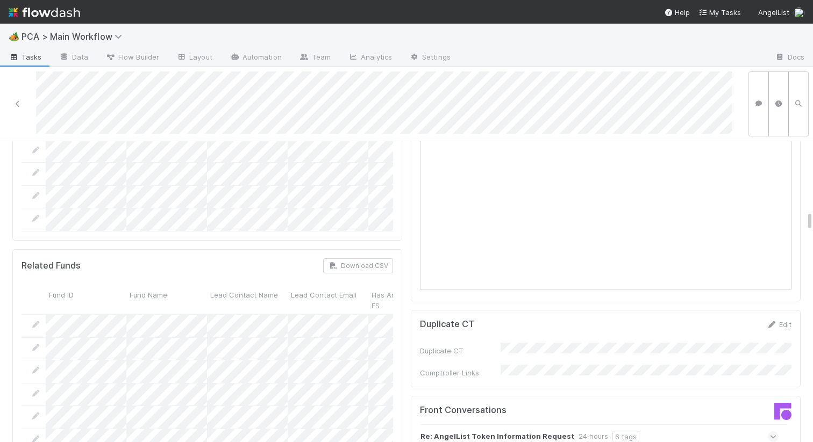
click at [468, 431] on strong "Re: AngelList Token Information Request" at bounding box center [497, 437] width 154 height 12
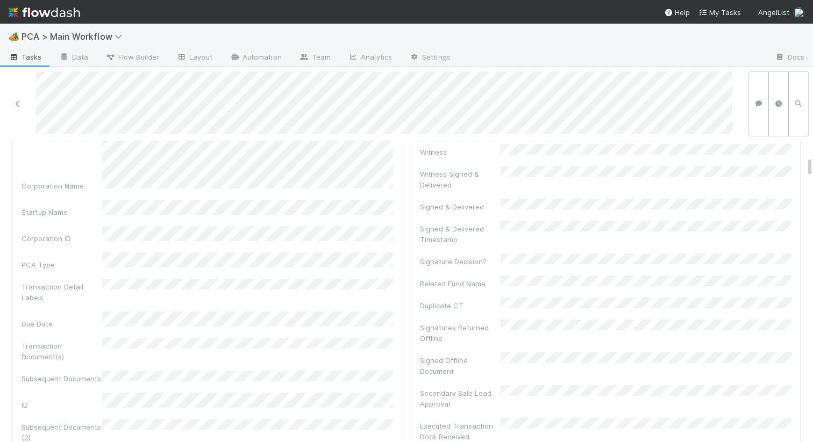
scroll to position [0, 0]
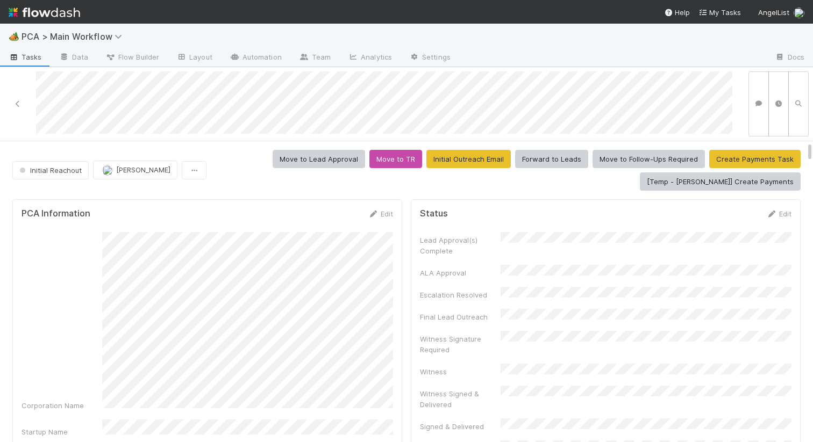
click at [390, 209] on div "Edit" at bounding box center [380, 214] width 25 height 11
click at [384, 215] on link "Edit" at bounding box center [380, 214] width 25 height 9
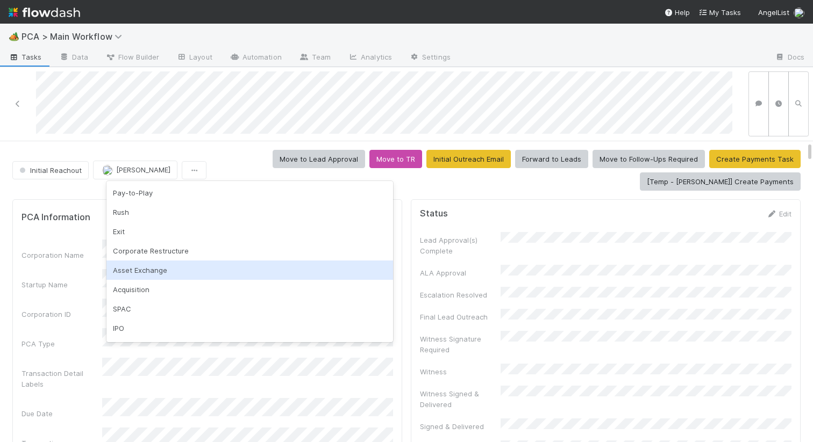
click at [77, 299] on div "Corporation ID" at bounding box center [207, 309] width 371 height 21
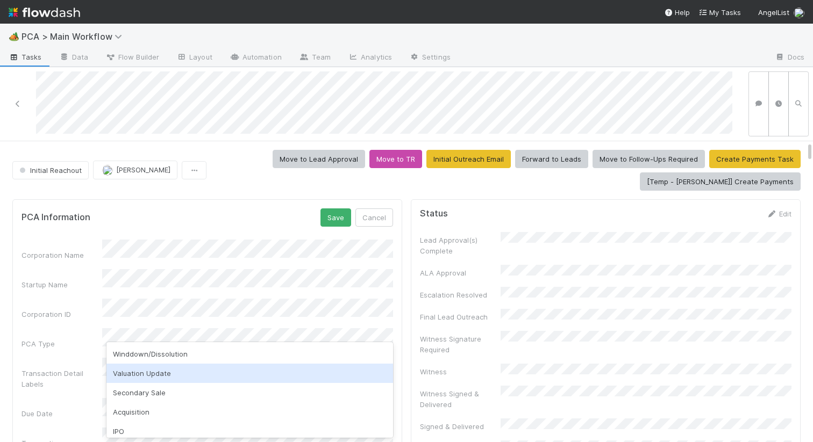
scroll to position [257, 0]
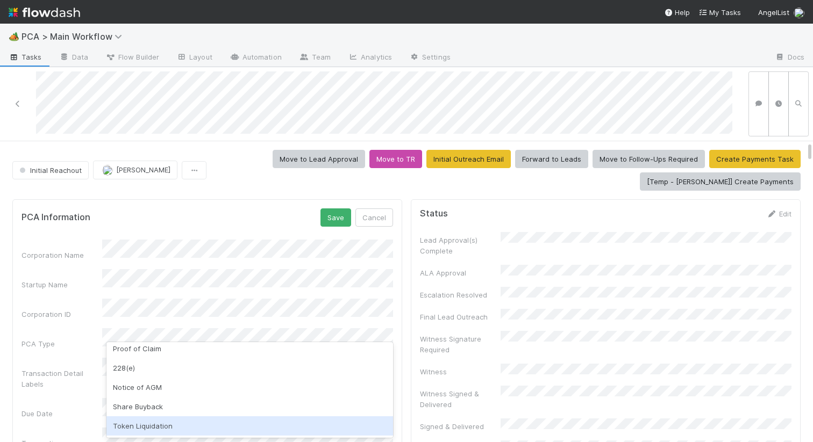
click at [143, 421] on div "Token Liquidation" at bounding box center [249, 426] width 287 height 19
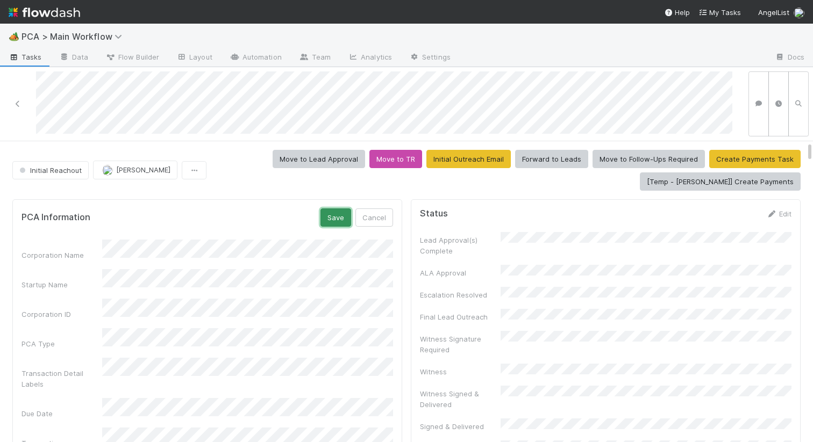
click at [332, 215] on button "Save" at bounding box center [335, 218] width 31 height 18
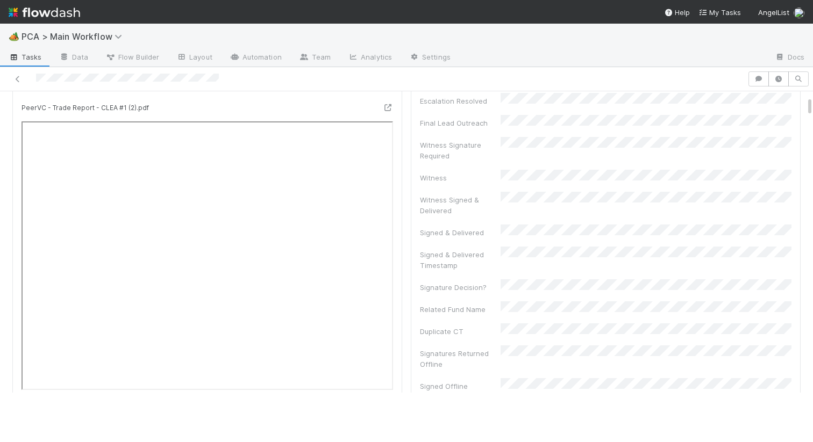
scroll to position [0, 0]
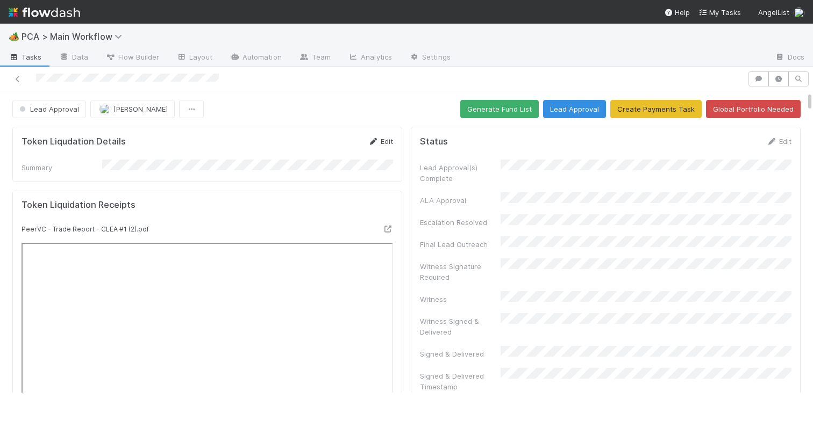
click at [383, 140] on link "Edit" at bounding box center [380, 141] width 25 height 9
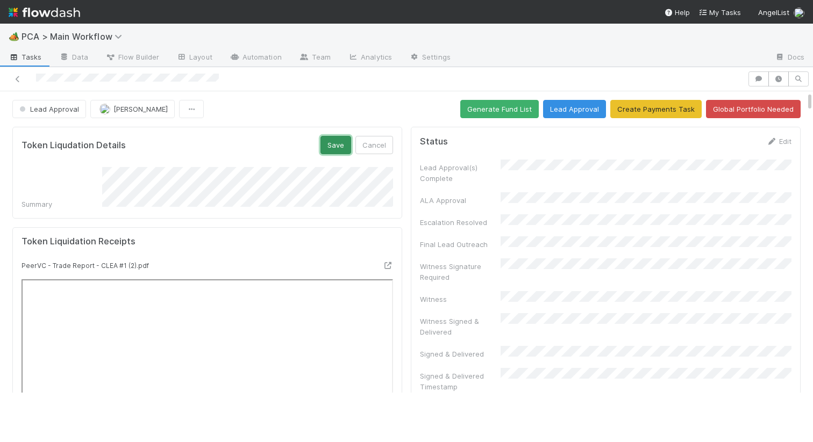
click at [335, 152] on button "Save" at bounding box center [335, 145] width 31 height 18
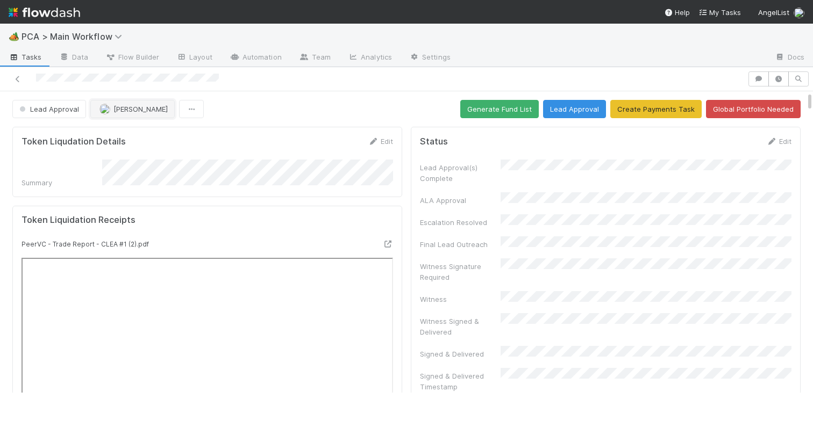
click at [125, 109] on span "[PERSON_NAME]" at bounding box center [140, 109] width 54 height 9
click at [50, 108] on span "Lead Approval" at bounding box center [48, 109] width 62 height 9
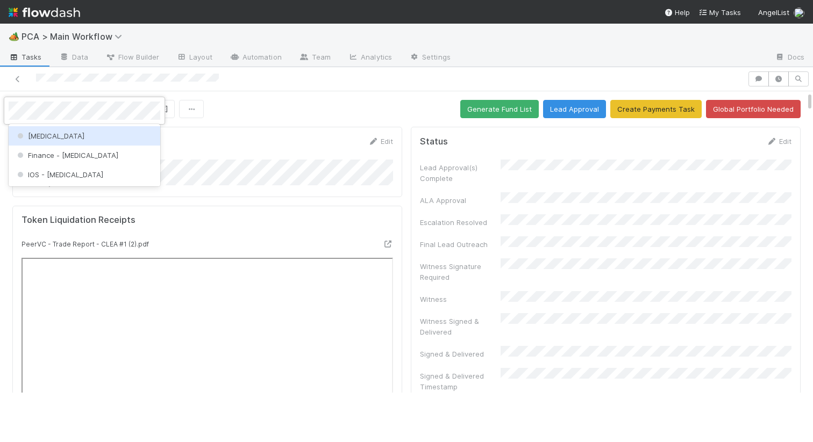
click at [43, 134] on div "[MEDICAL_DATA]" at bounding box center [85, 135] width 152 height 19
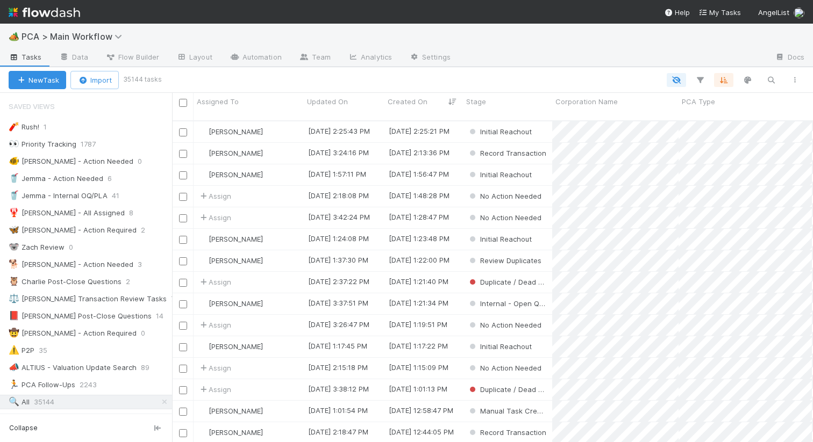
scroll to position [330, 641]
click at [770, 82] on icon "button" at bounding box center [771, 80] width 11 height 10
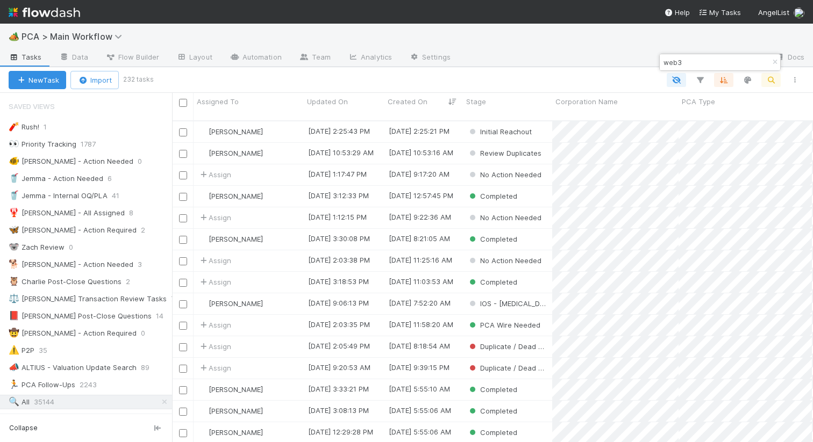
type input "web3"
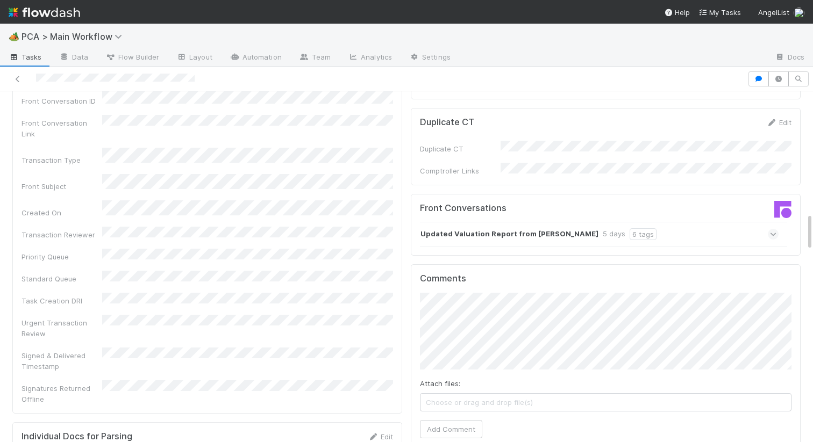
scroll to position [1098, 0]
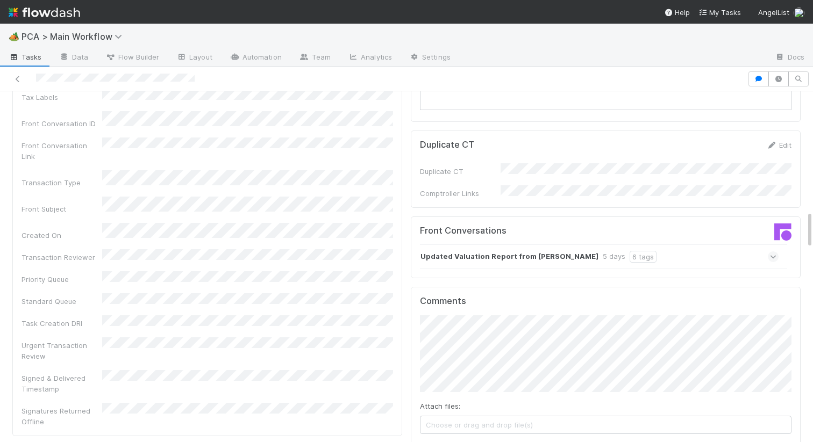
click at [511, 251] on strong "Updated Valuation Report from [PERSON_NAME]" at bounding box center [509, 257] width 178 height 12
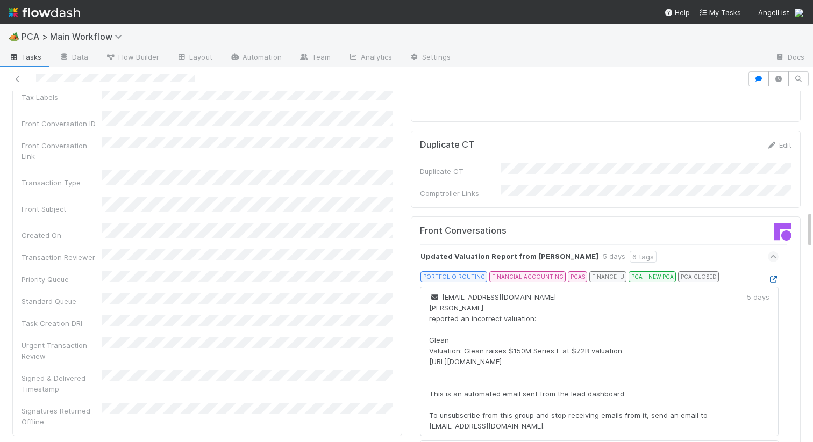
click at [774, 276] on icon at bounding box center [773, 279] width 11 height 7
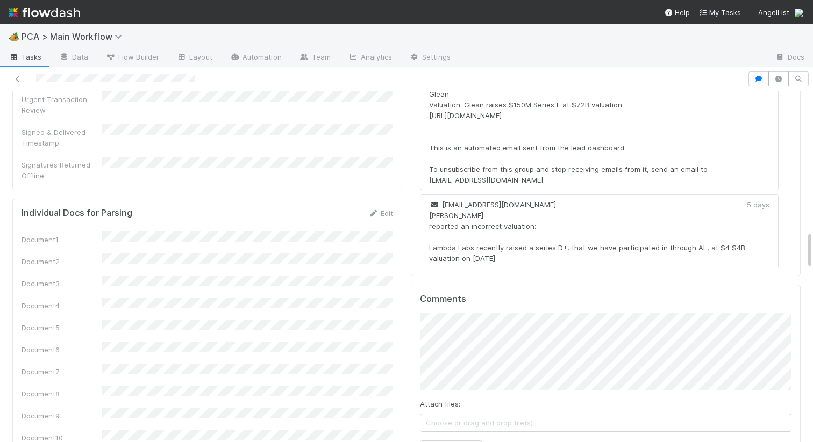
scroll to position [1506, 0]
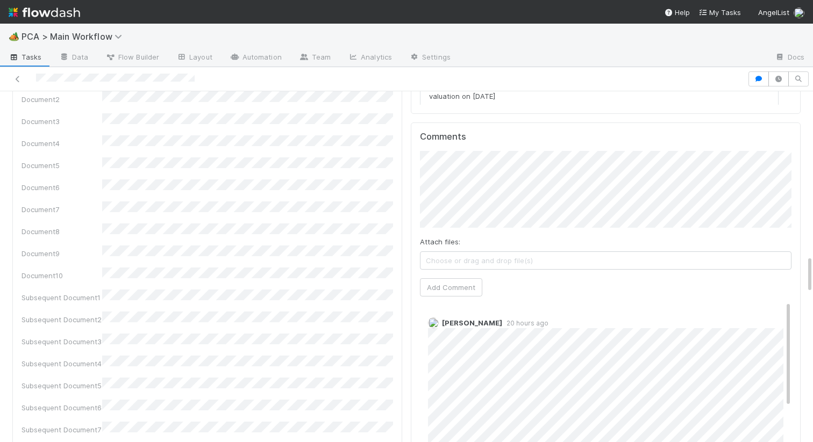
click at [444, 210] on div "Attach files: Choose or drag and drop file(s) Add Comment" at bounding box center [605, 224] width 371 height 146
click at [444, 278] on button "Add Comment" at bounding box center [451, 287] width 62 height 18
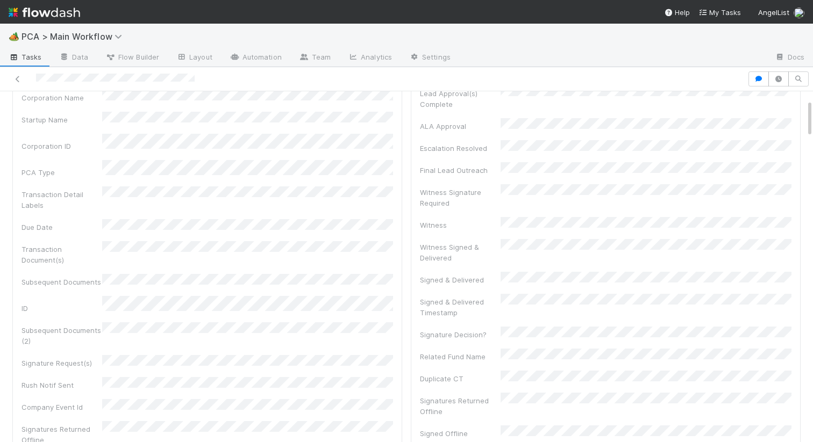
scroll to position [0, 0]
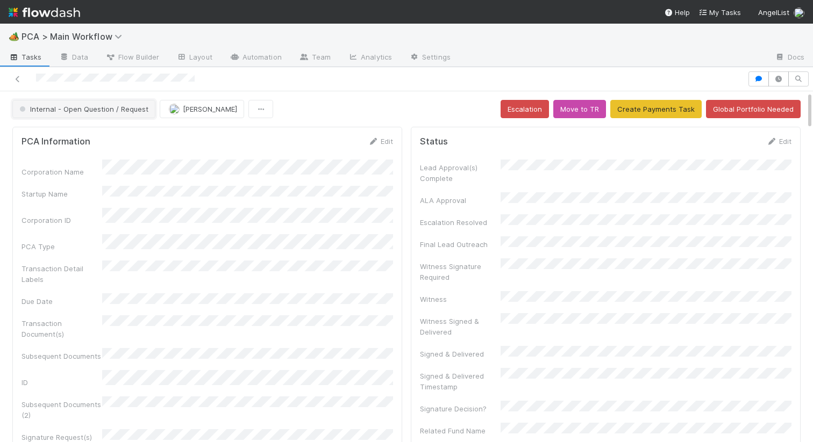
click at [72, 117] on button "Internal - Open Question / Request" at bounding box center [83, 109] width 143 height 18
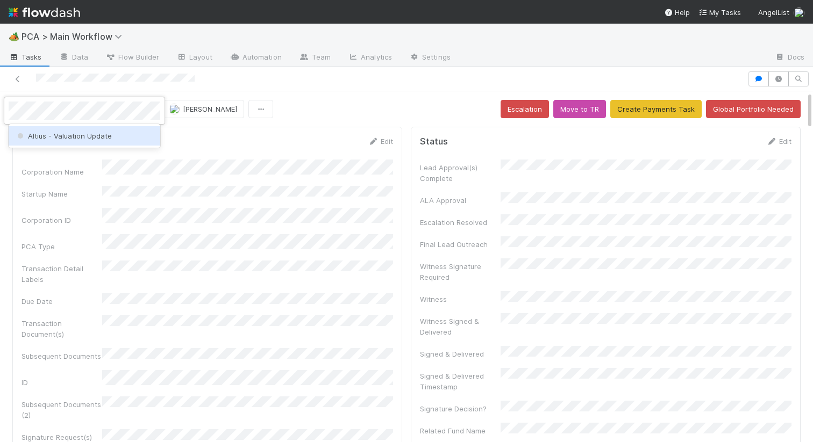
click at [64, 137] on span "Altius - Valuation Update" at bounding box center [63, 136] width 97 height 9
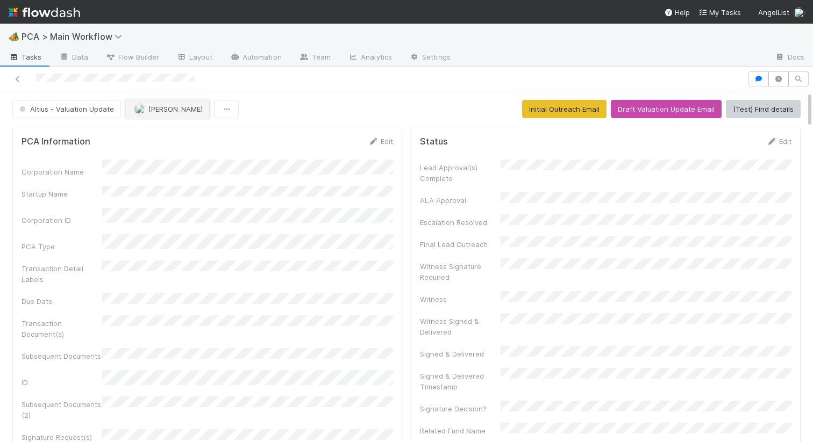
click at [169, 116] on button "[PERSON_NAME]" at bounding box center [167, 109] width 84 height 18
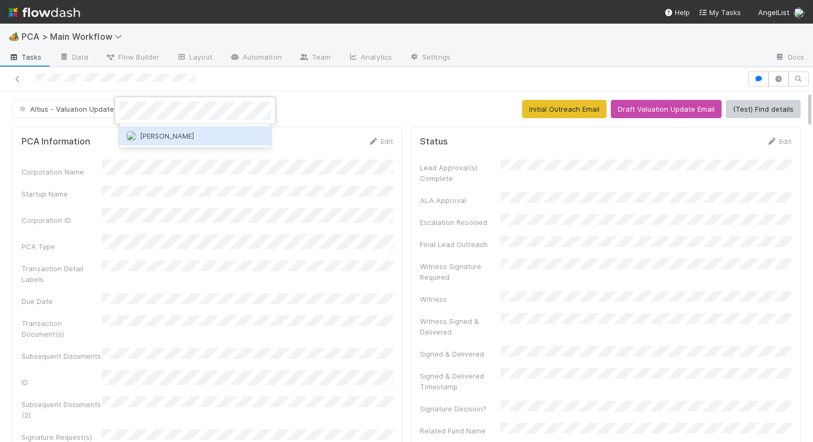
click at [147, 140] on span "[PERSON_NAME]" at bounding box center [167, 136] width 54 height 9
click at [323, 145] on div at bounding box center [406, 221] width 813 height 442
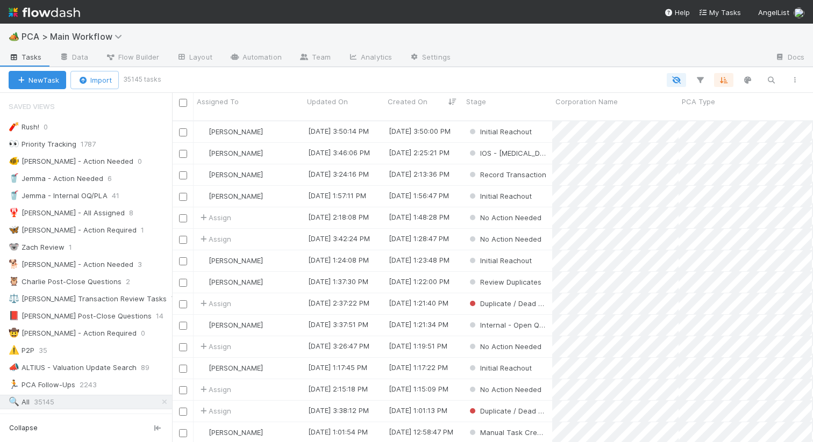
scroll to position [330, 641]
click at [770, 79] on icon "button" at bounding box center [771, 80] width 11 height 10
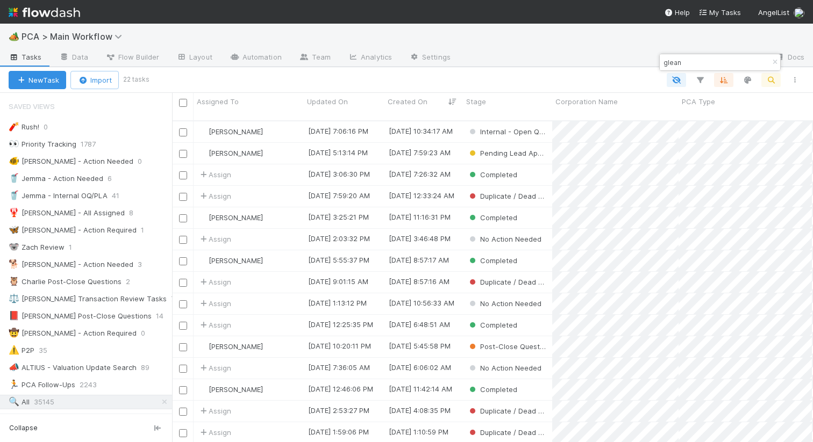
type input "glean"
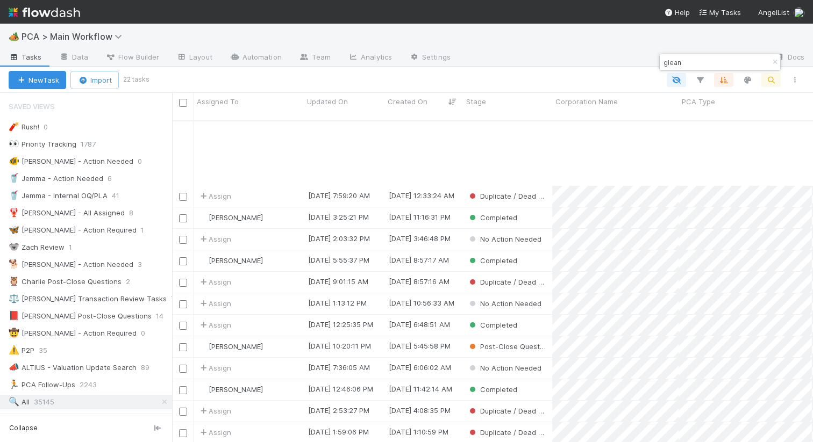
scroll to position [88, 0]
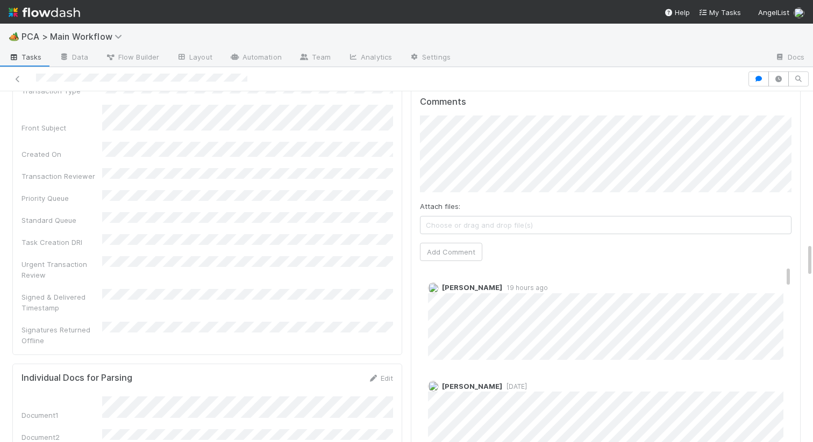
scroll to position [1570, 0]
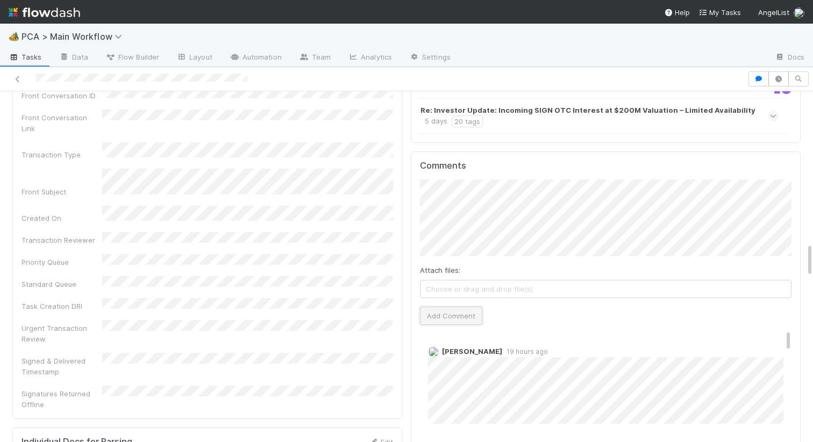
click at [442, 307] on button "Add Comment" at bounding box center [451, 316] width 62 height 18
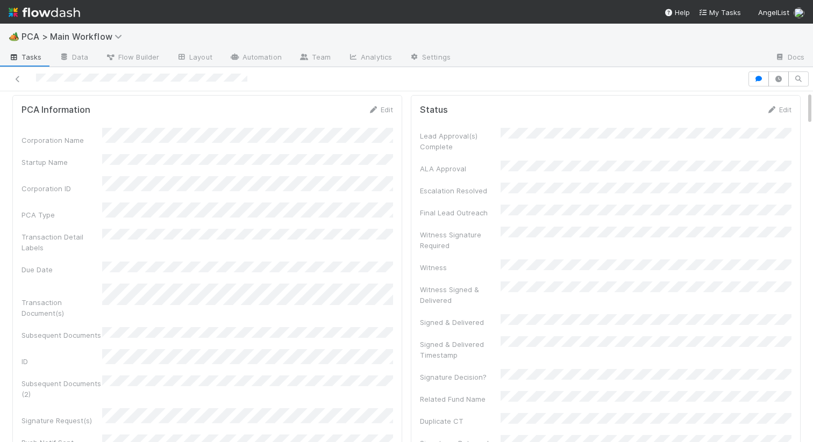
scroll to position [0, 0]
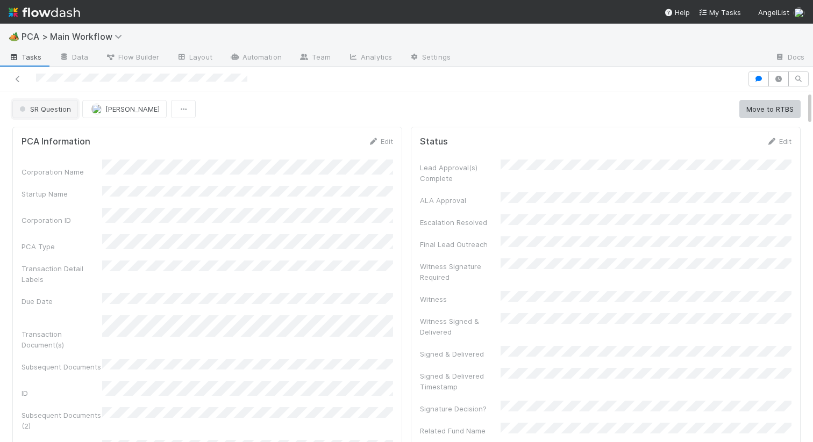
click at [47, 113] on button "SR Question" at bounding box center [45, 109] width 66 height 18
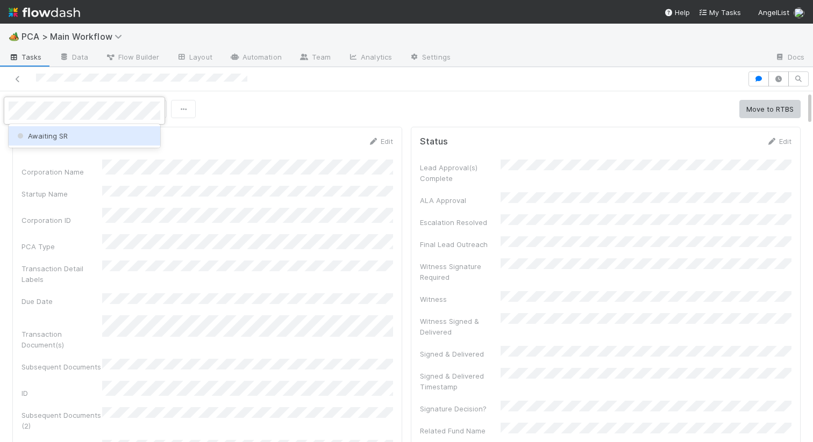
click at [61, 137] on span "Awaiting SR" at bounding box center [41, 136] width 53 height 9
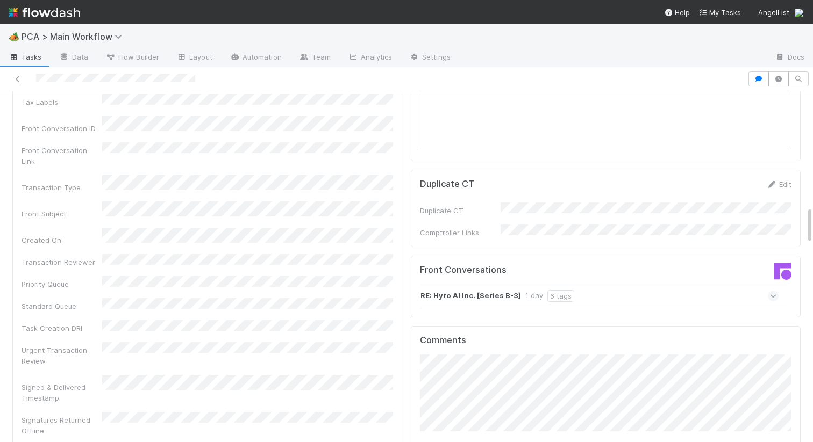
scroll to position [1054, 0]
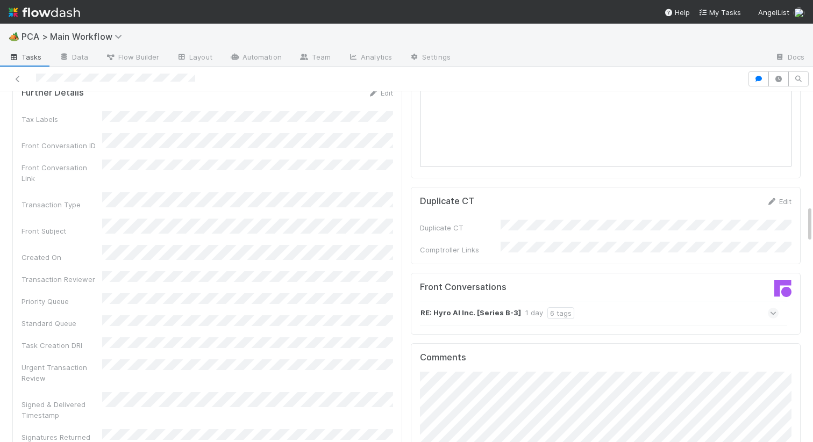
click at [602, 301] on div "RE: Hyro AI Inc. [Series B-3] 1 day 6 tags" at bounding box center [599, 313] width 359 height 25
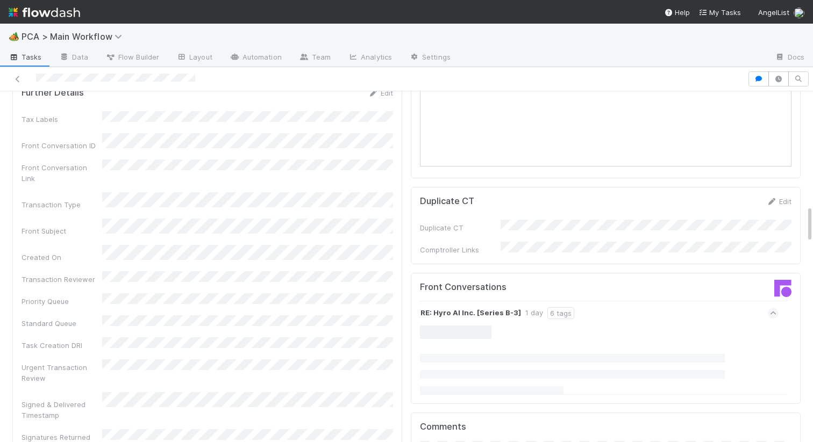
click at [725, 301] on div "RE: Hyro AI Inc. [Series B-3] 1 day 6 tags" at bounding box center [599, 313] width 359 height 25
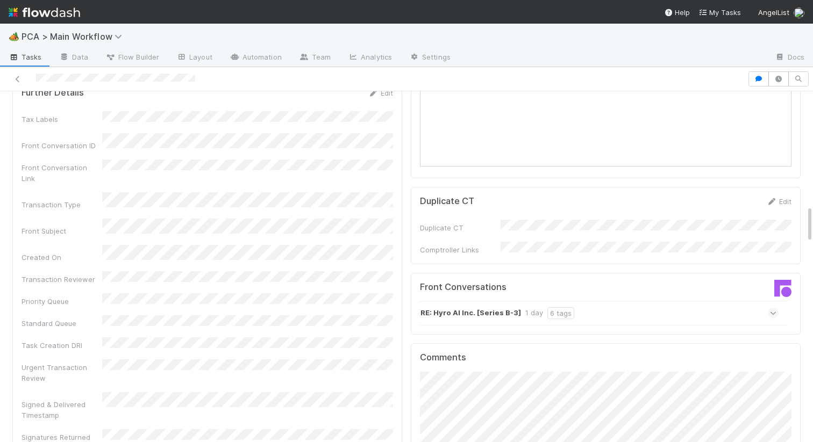
click at [737, 301] on div "RE: Hyro AI Inc. [Series B-3] 1 day 6 tags" at bounding box center [599, 313] width 359 height 25
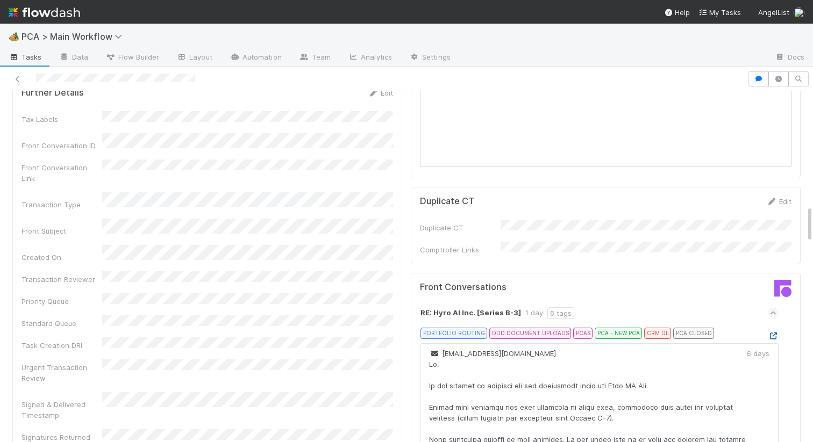
click at [772, 333] on icon at bounding box center [773, 336] width 11 height 7
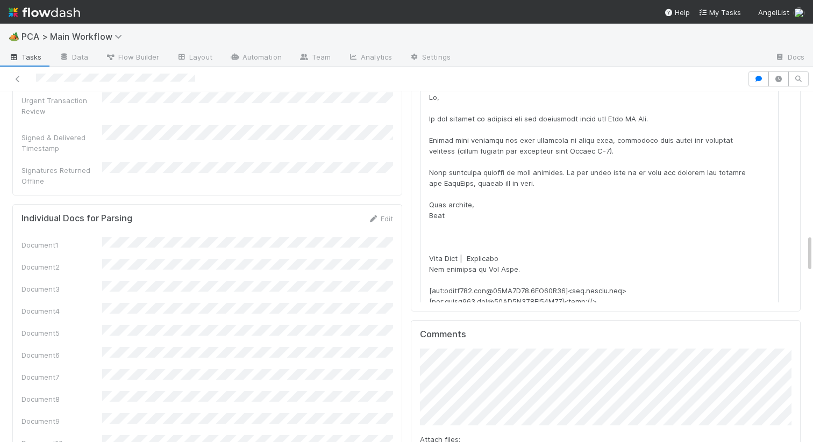
scroll to position [1329, 0]
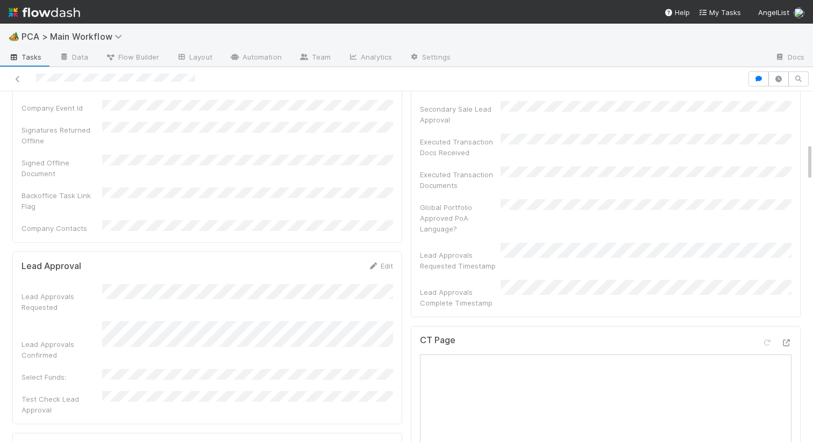
scroll to position [0, 0]
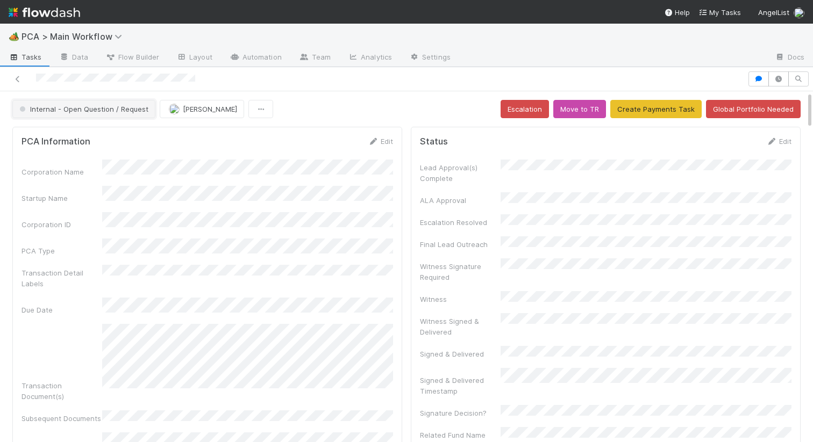
click at [51, 103] on button "Internal - Open Question / Request" at bounding box center [83, 109] width 143 height 18
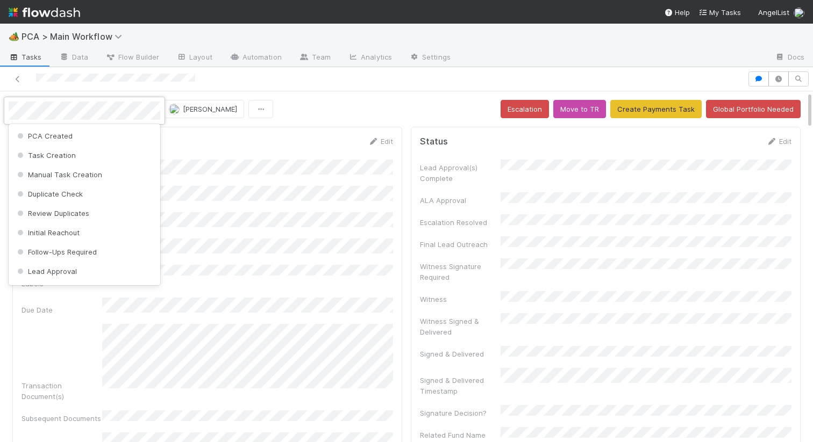
scroll to position [505, 0]
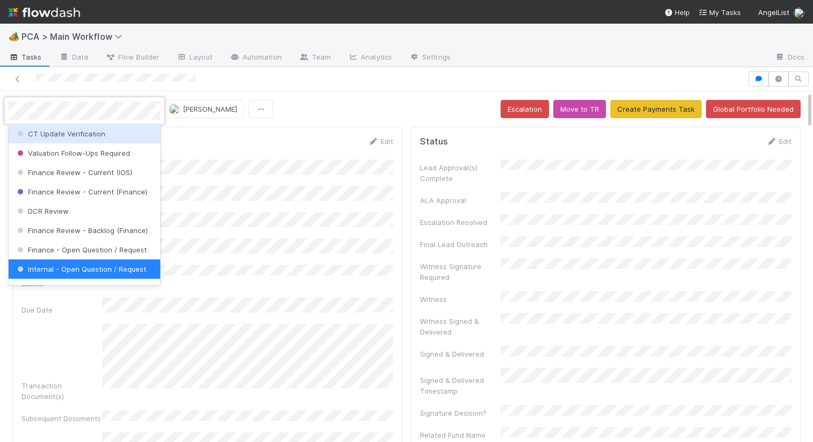
click at [333, 144] on div at bounding box center [406, 221] width 813 height 442
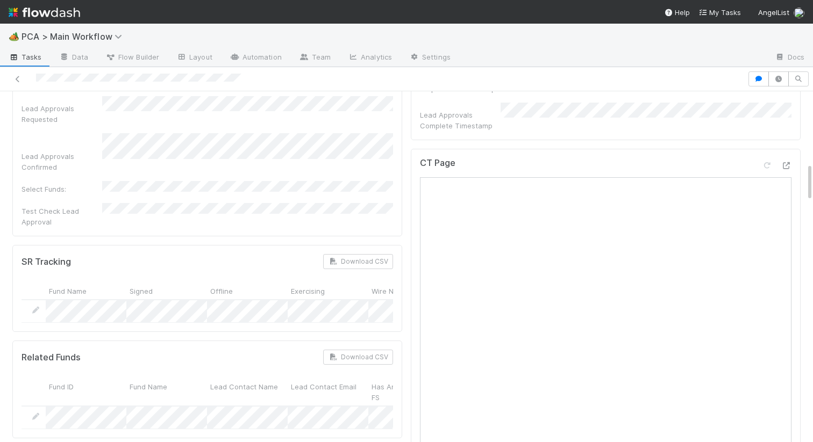
scroll to position [607, 0]
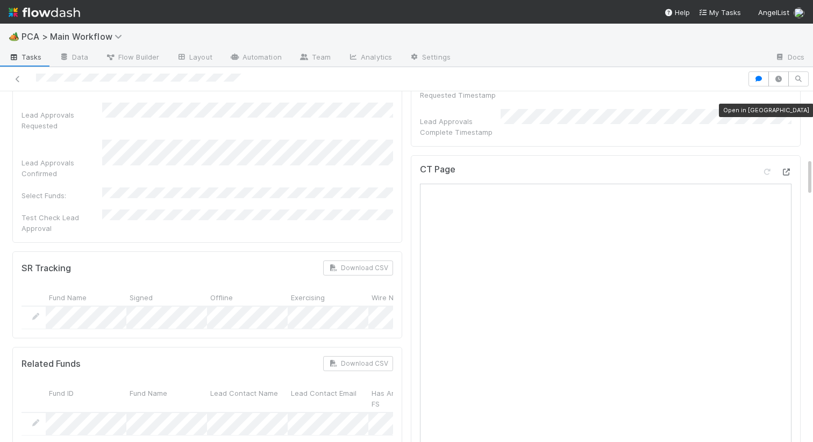
click at [784, 169] on icon at bounding box center [786, 172] width 11 height 7
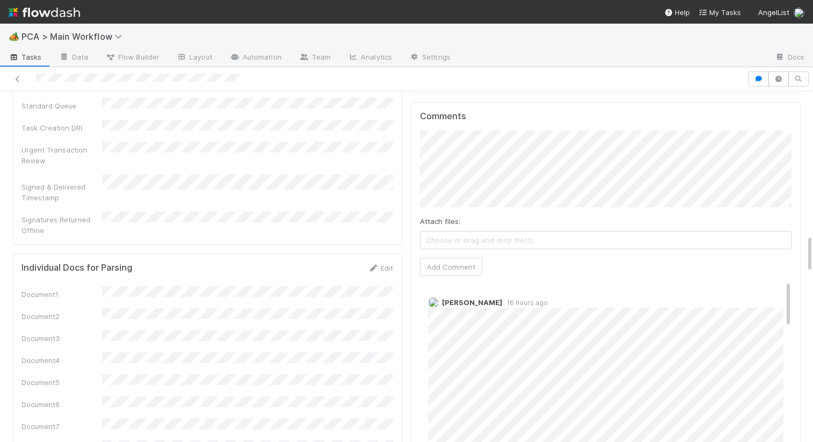
scroll to position [1220, 0]
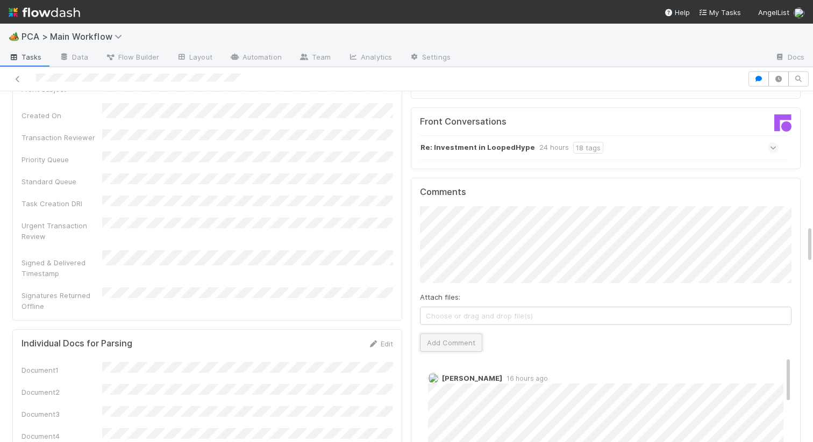
click at [464, 334] on button "Add Comment" at bounding box center [451, 343] width 62 height 18
click at [269, 288] on div "Signatures Returned Offline" at bounding box center [207, 300] width 371 height 24
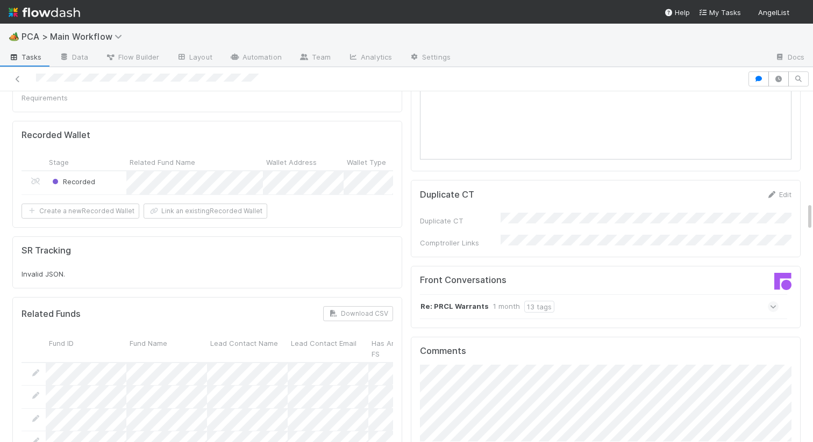
scroll to position [1342, 0]
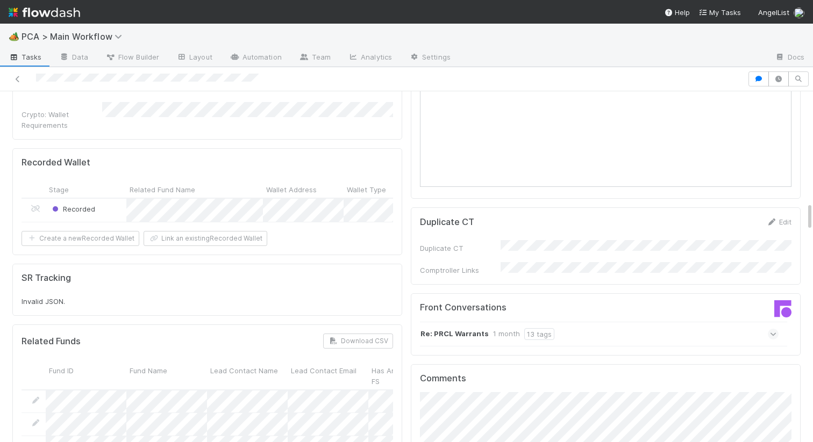
click at [590, 322] on div "Re: PRCL Warrants 1 month 13 tags" at bounding box center [599, 334] width 359 height 25
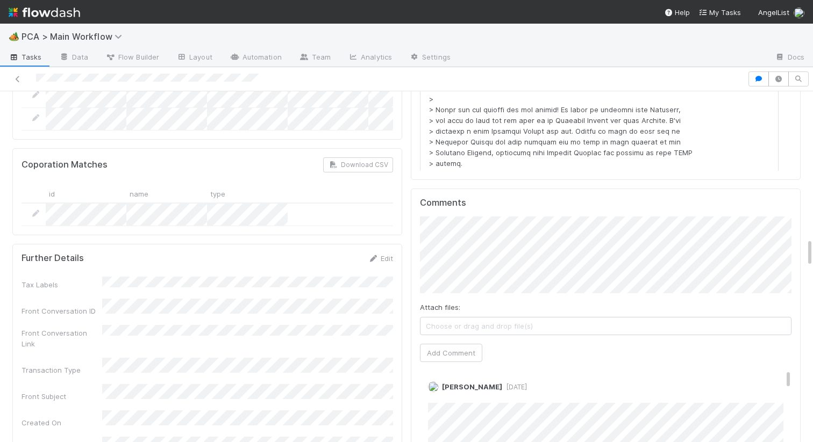
scroll to position [1825, 0]
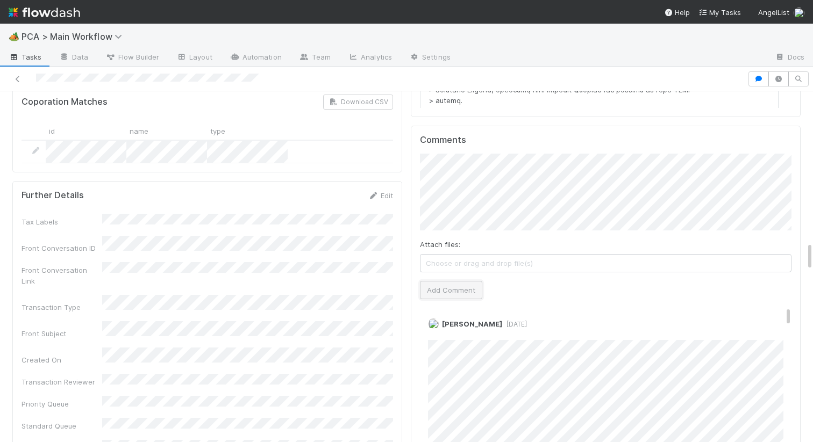
click at [440, 281] on button "Add Comment" at bounding box center [451, 290] width 62 height 18
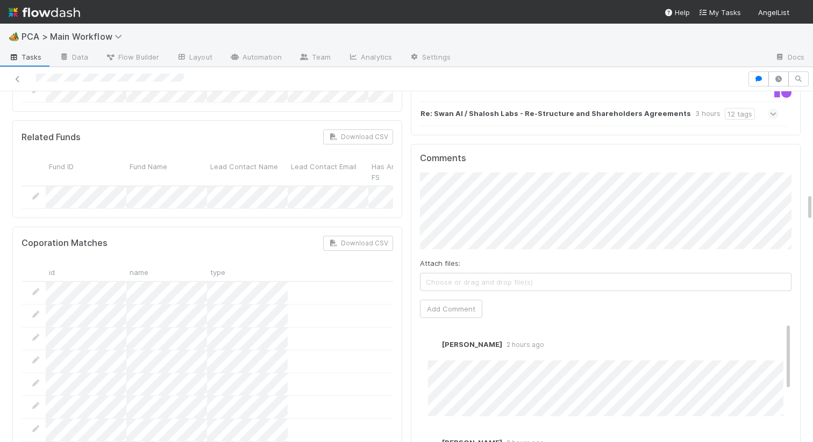
scroll to position [1248, 0]
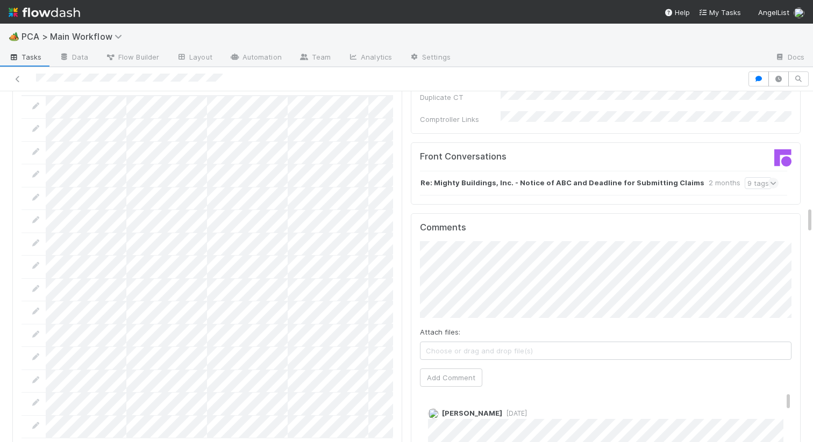
scroll to position [1468, 0]
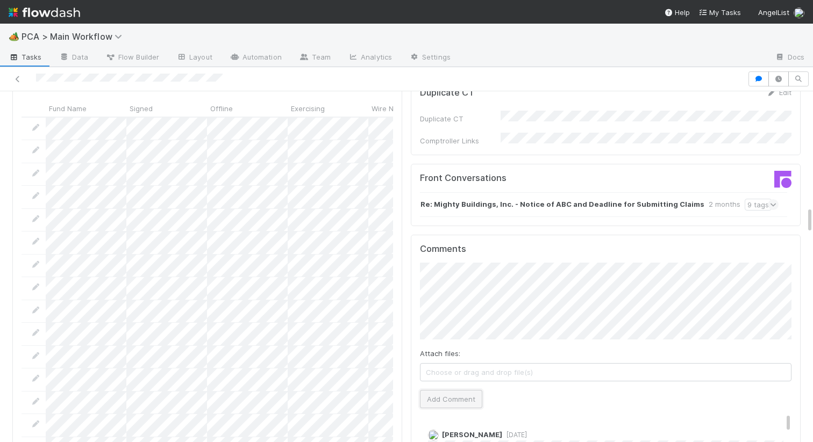
click at [437, 390] on button "Add Comment" at bounding box center [451, 399] width 62 height 18
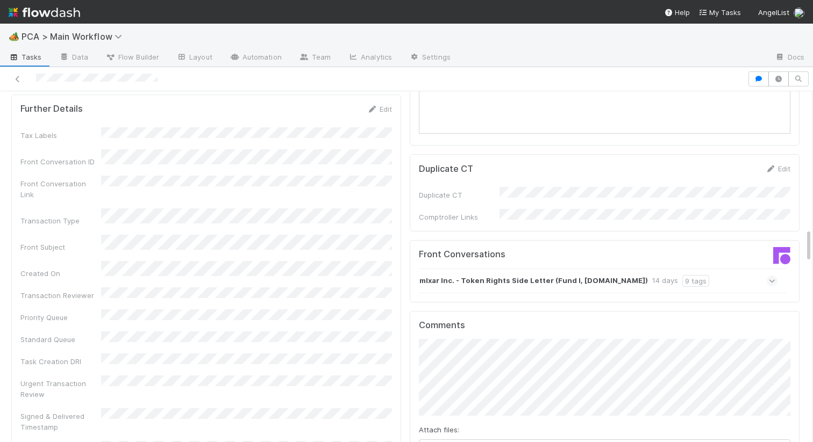
scroll to position [1360, 0]
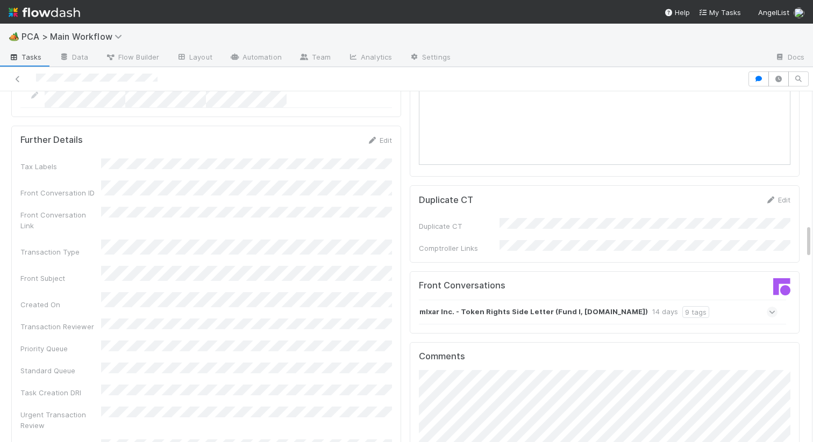
click at [440, 306] on strong "mlxar Inc. - Token Rights Side Letter (Fund I, Explorer.GG)" at bounding box center [533, 312] width 228 height 12
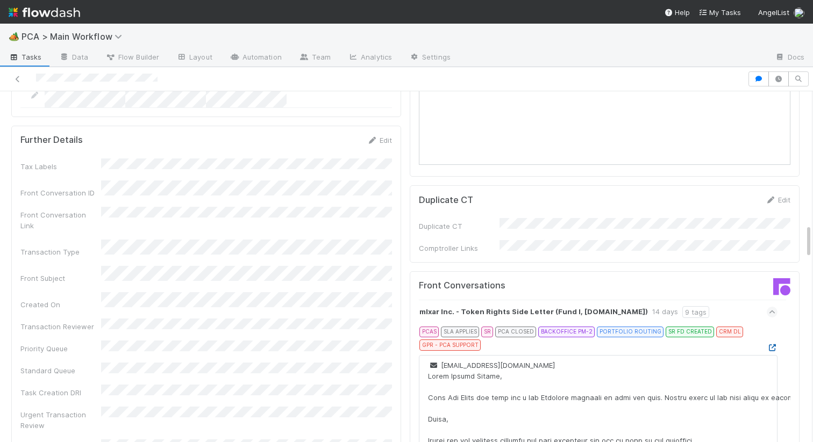
click at [769, 345] on icon at bounding box center [772, 348] width 11 height 7
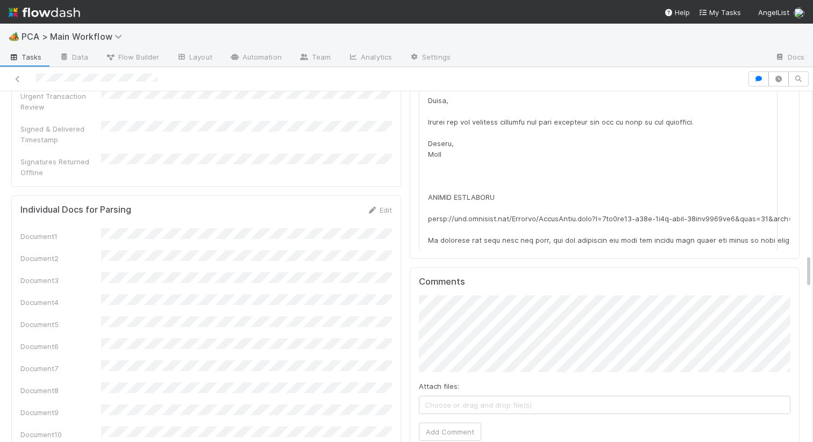
scroll to position [1684, 0]
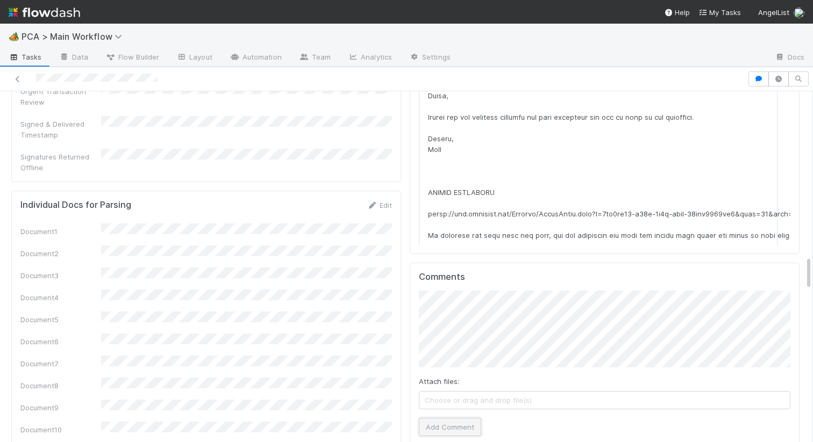
click at [429, 418] on button "Add Comment" at bounding box center [450, 427] width 62 height 18
